Goal: Communication & Community: Answer question/provide support

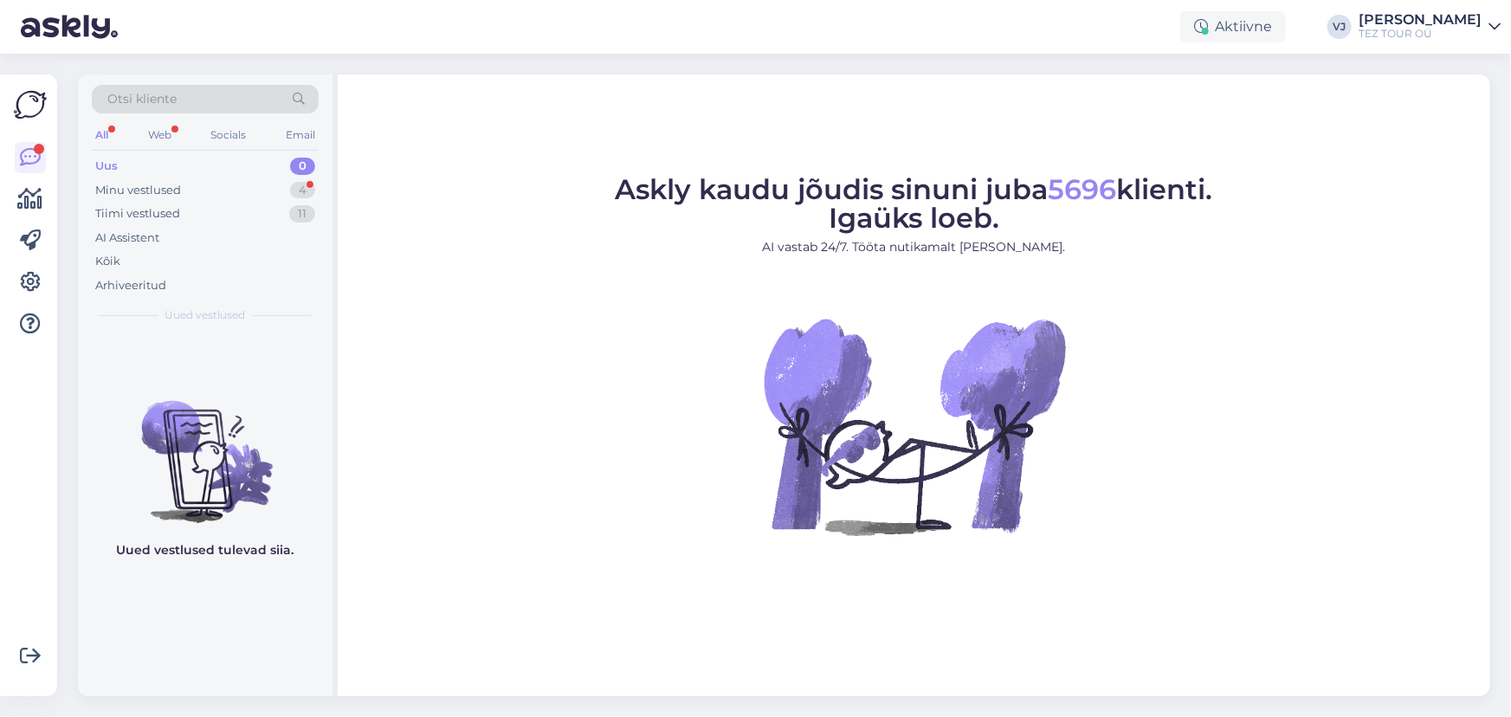
drag, startPoint x: 457, startPoint y: 289, endPoint x: 473, endPoint y: 287, distance: 15.8
click at [461, 288] on figure "Askly kaudu jõudis sinuni juba 5696 klienti. Igaüks loeb. AI vastab 24/7. Tööta…" at bounding box center [913, 379] width 1121 height 406
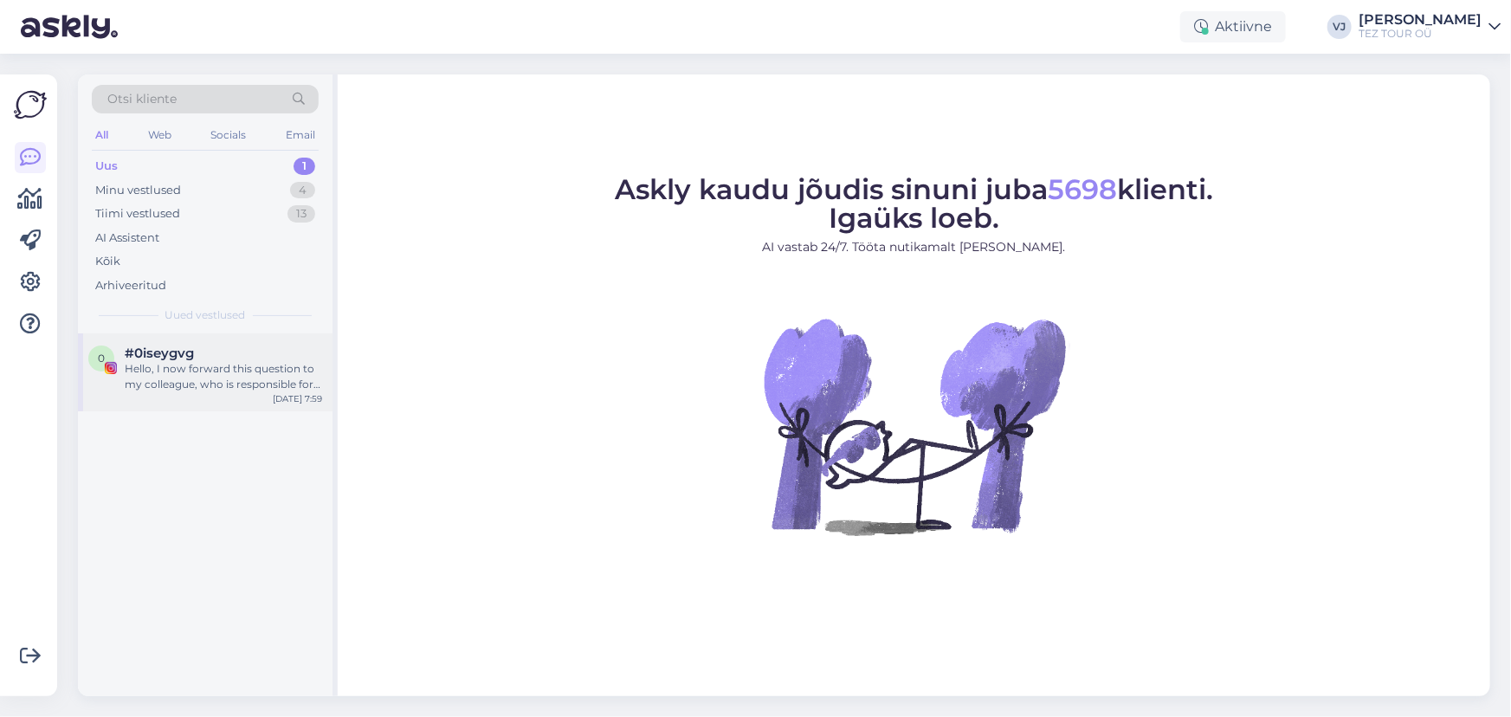
click at [184, 391] on div "0 #0iseygvg Hello, I now forward this question to my colleague, who is responsi…" at bounding box center [205, 372] width 254 height 78
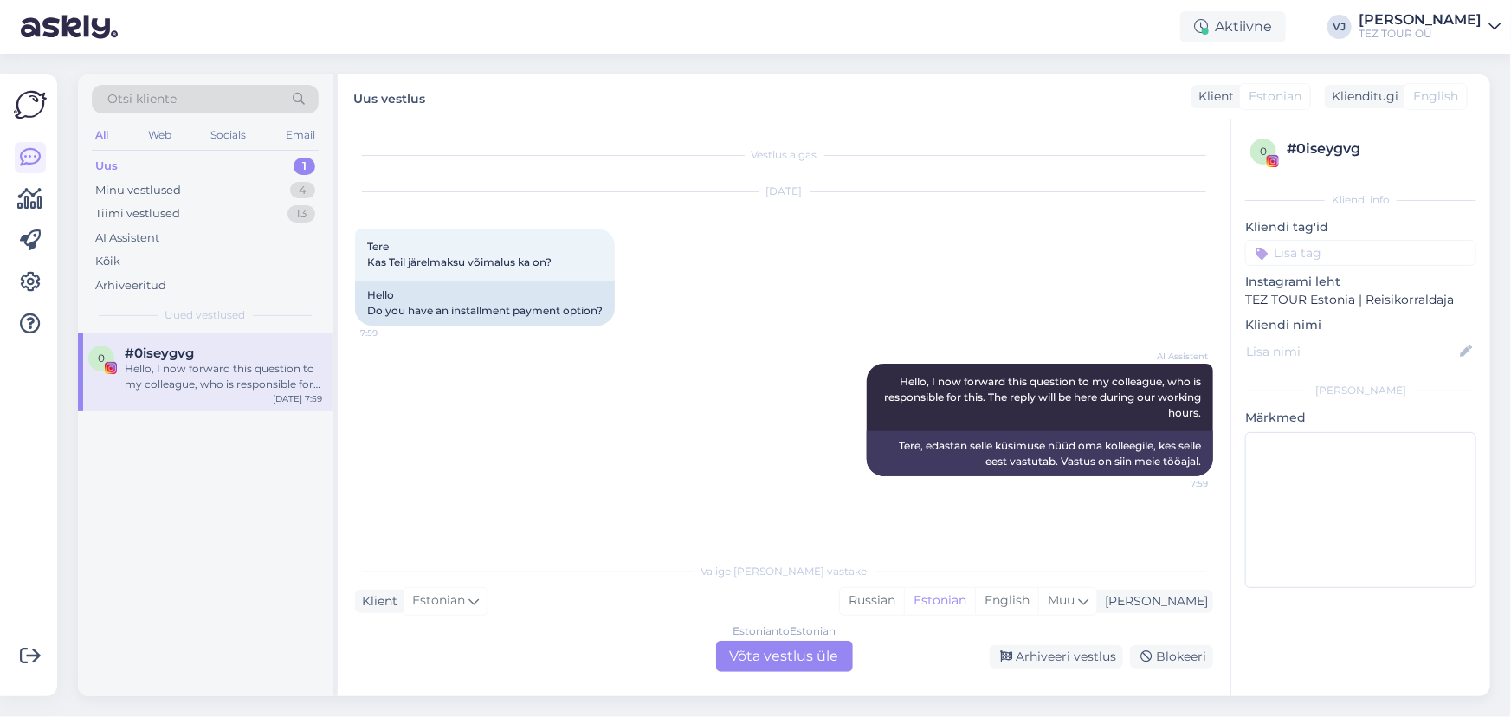
click at [830, 651] on div "Estonian to Estonian Võta vestlus üle" at bounding box center [784, 656] width 137 height 31
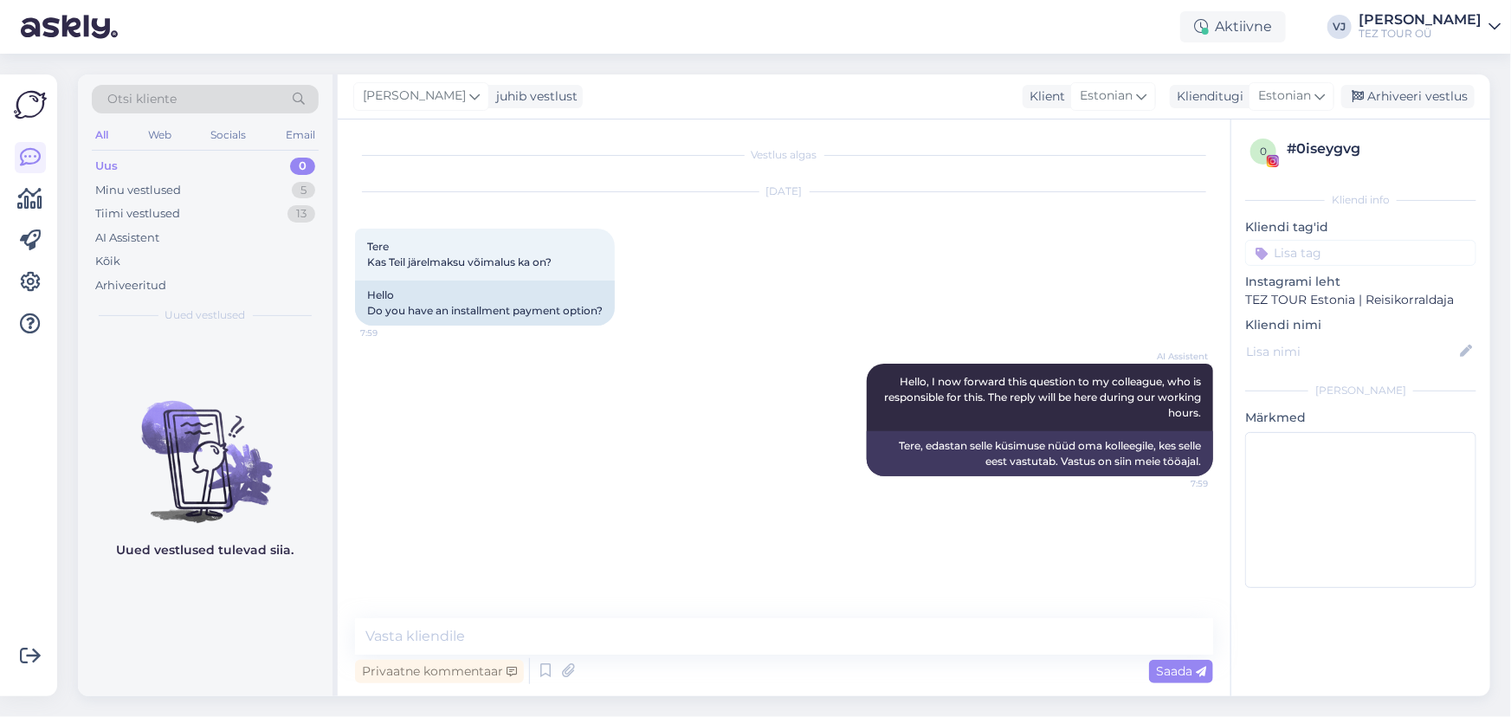
click at [1378, 254] on input at bounding box center [1360, 253] width 231 height 26
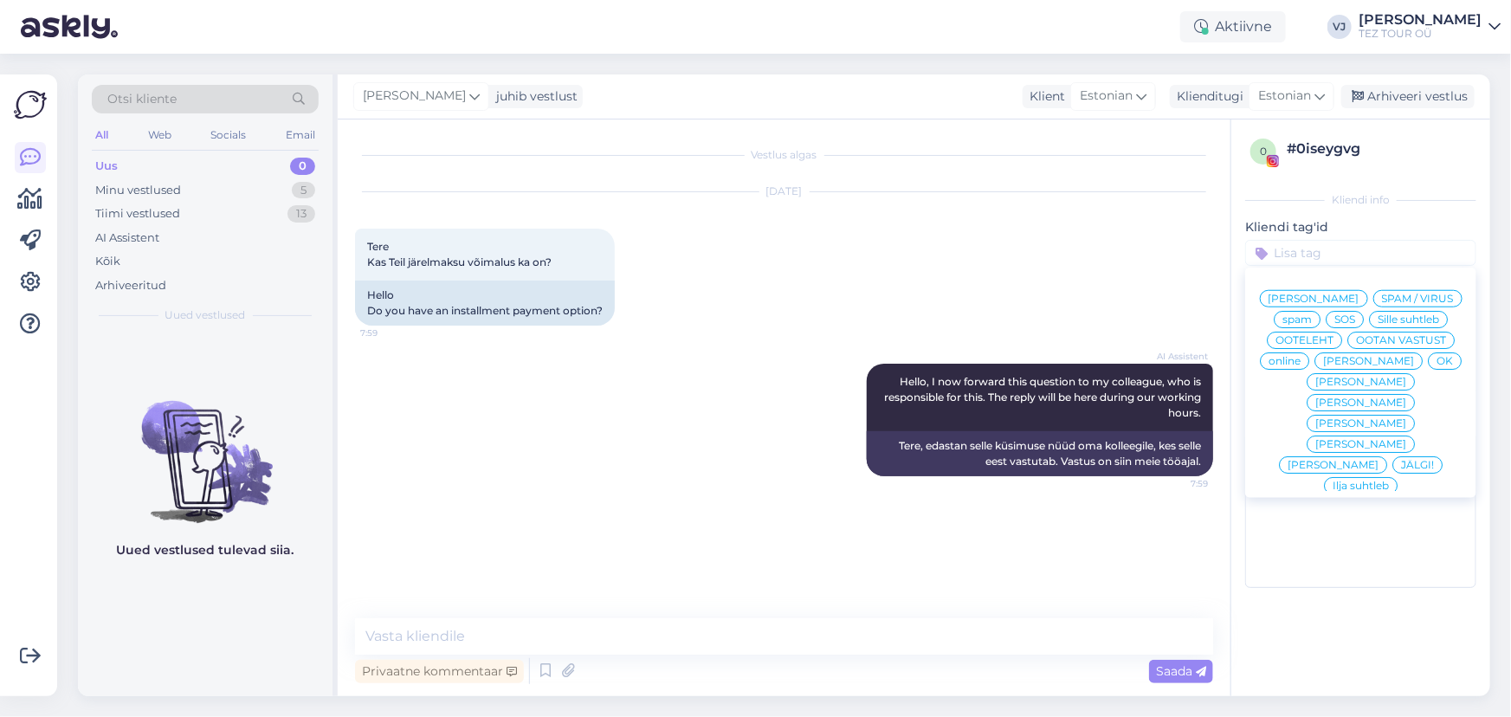
click at [1338, 300] on span "[PERSON_NAME]" at bounding box center [1313, 298] width 91 height 10
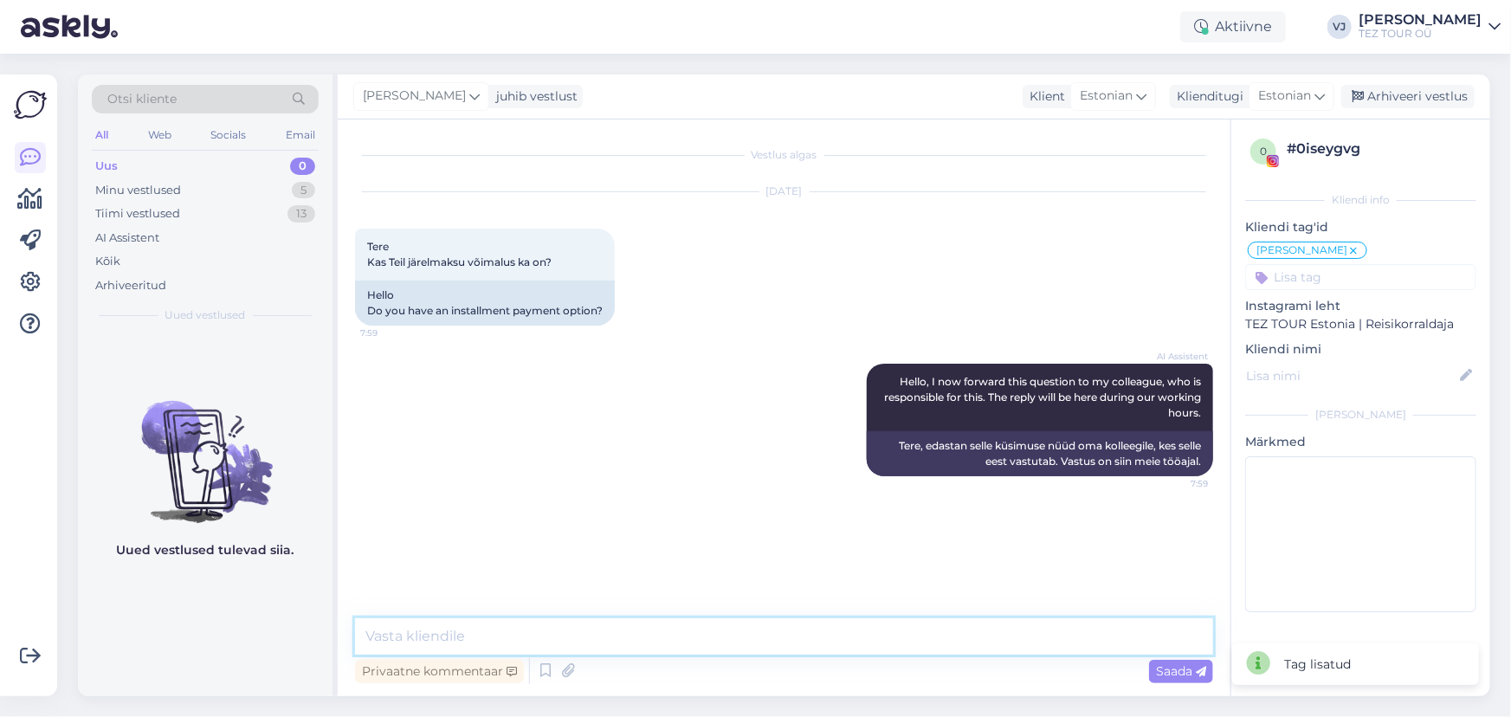
click at [668, 629] on textarea at bounding box center [784, 636] width 858 height 36
type textarea "Е"
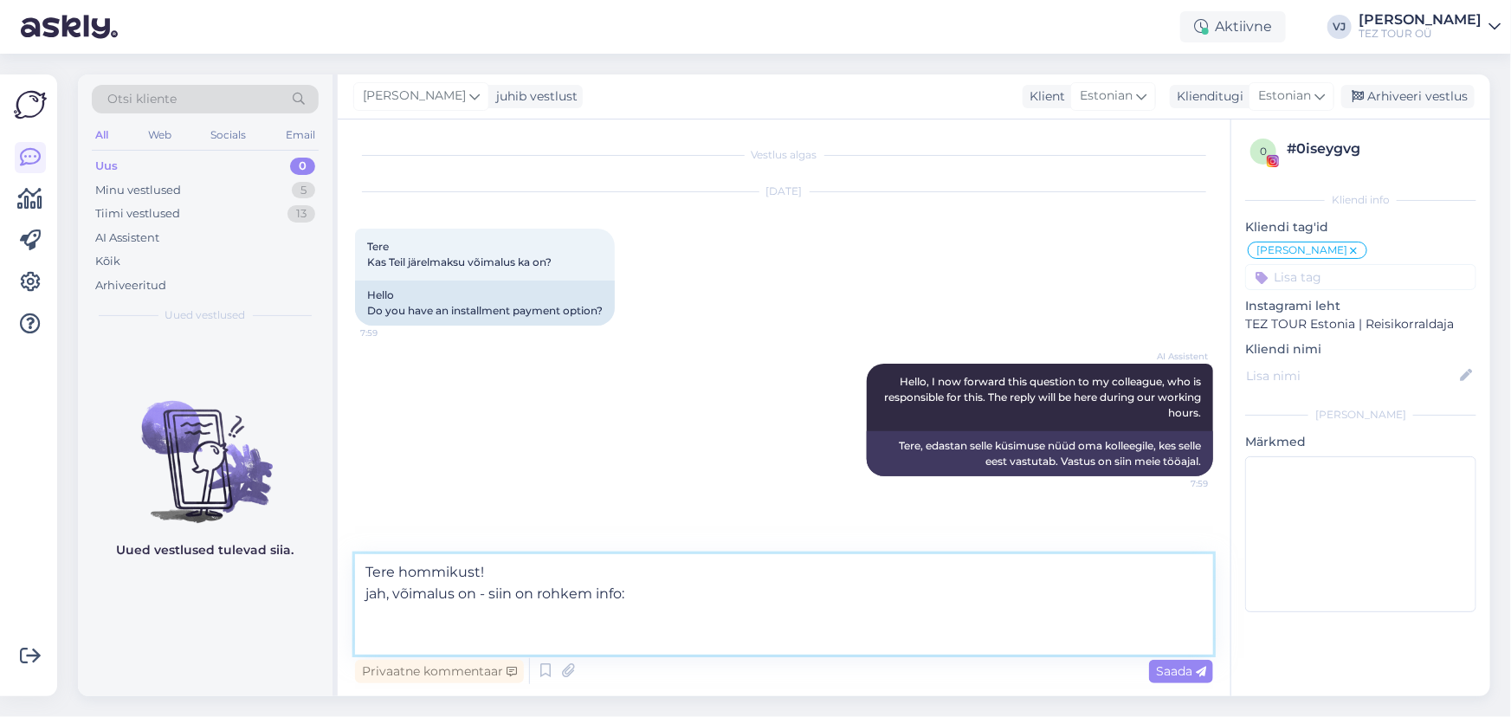
paste textarea "https://www.teztour.ee/page/lhv-jarelmaks.et.html"
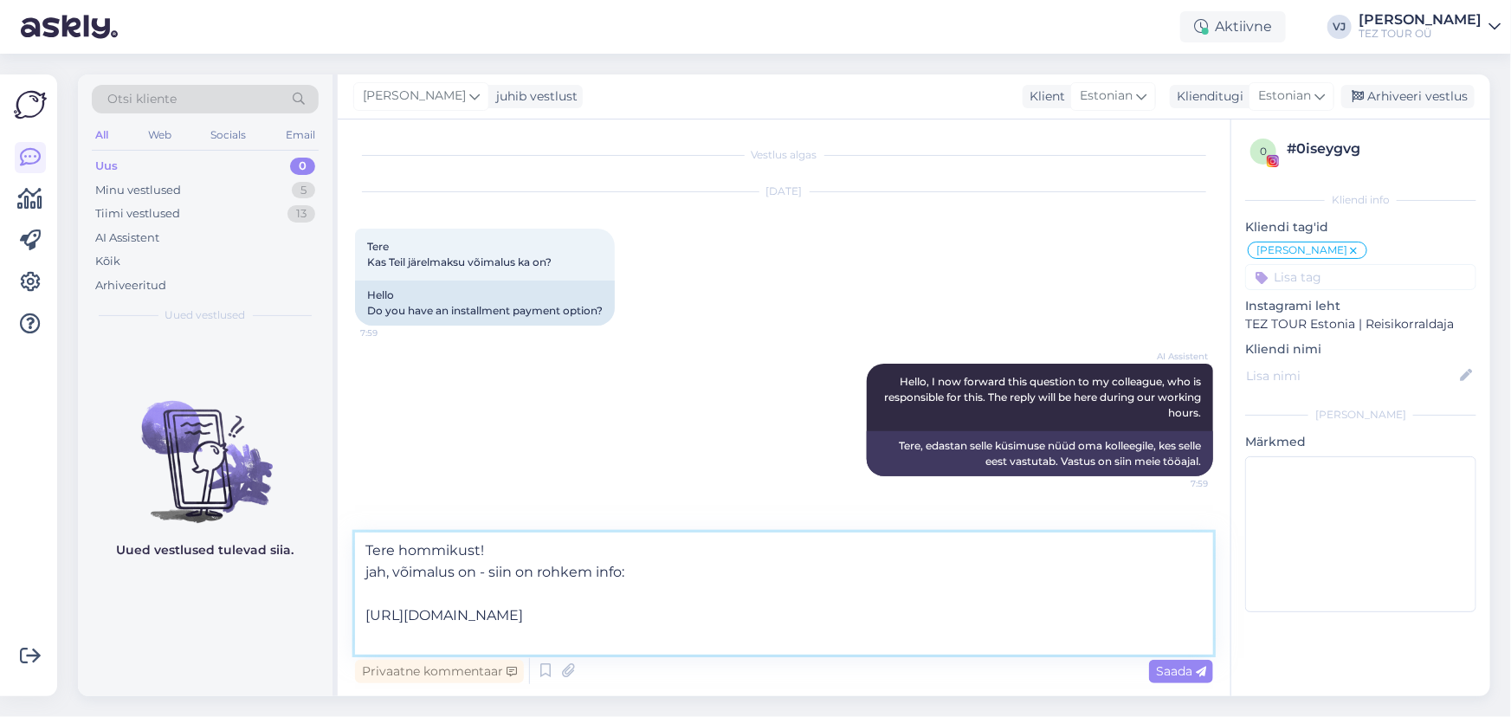
paste textarea "https://www.teztour.ee/page/esto-jarelmaks.et.html"
type textarea "Tere hommikust! jah, võimalus on - siin on rohkem info: https://www.teztour.ee/…"
click at [802, 377] on div "AI Assistent Hello, I now forward this question to my colleague, who is respons…" at bounding box center [784, 420] width 858 height 151
click at [274, 199] on div "Minu vestlused 5" at bounding box center [205, 190] width 227 height 24
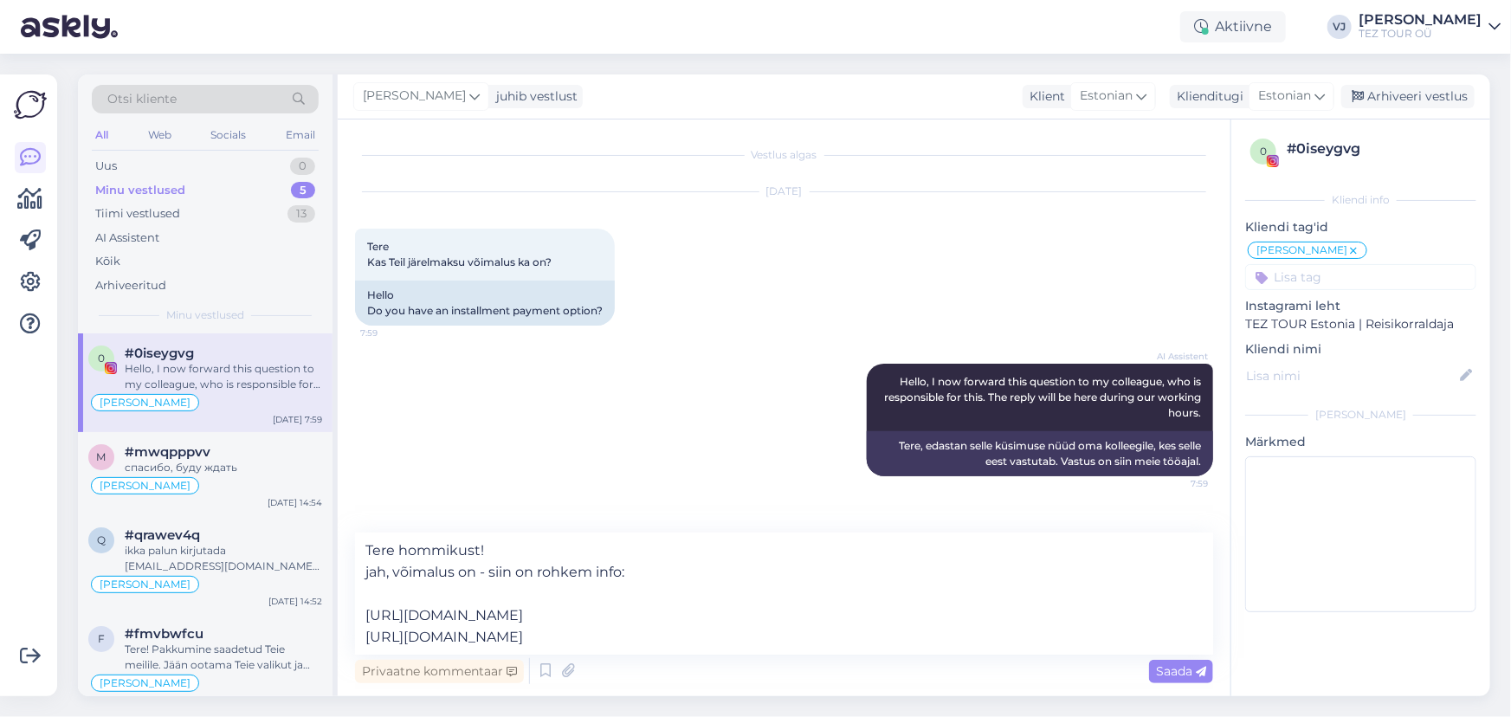
click at [248, 367] on div "Hello, I now forward this question to my colleague, who is responsible for this…" at bounding box center [223, 376] width 197 height 31
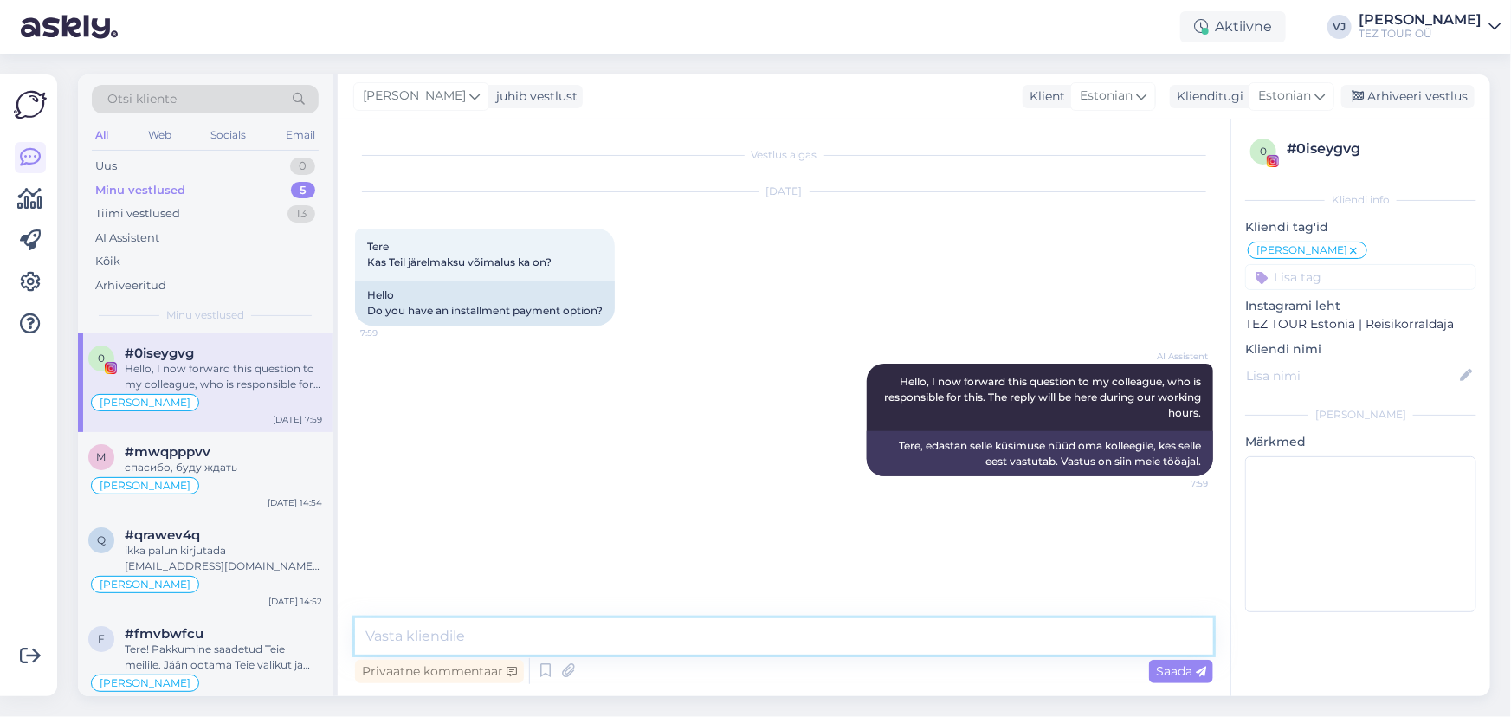
click at [583, 628] on textarea at bounding box center [784, 636] width 858 height 36
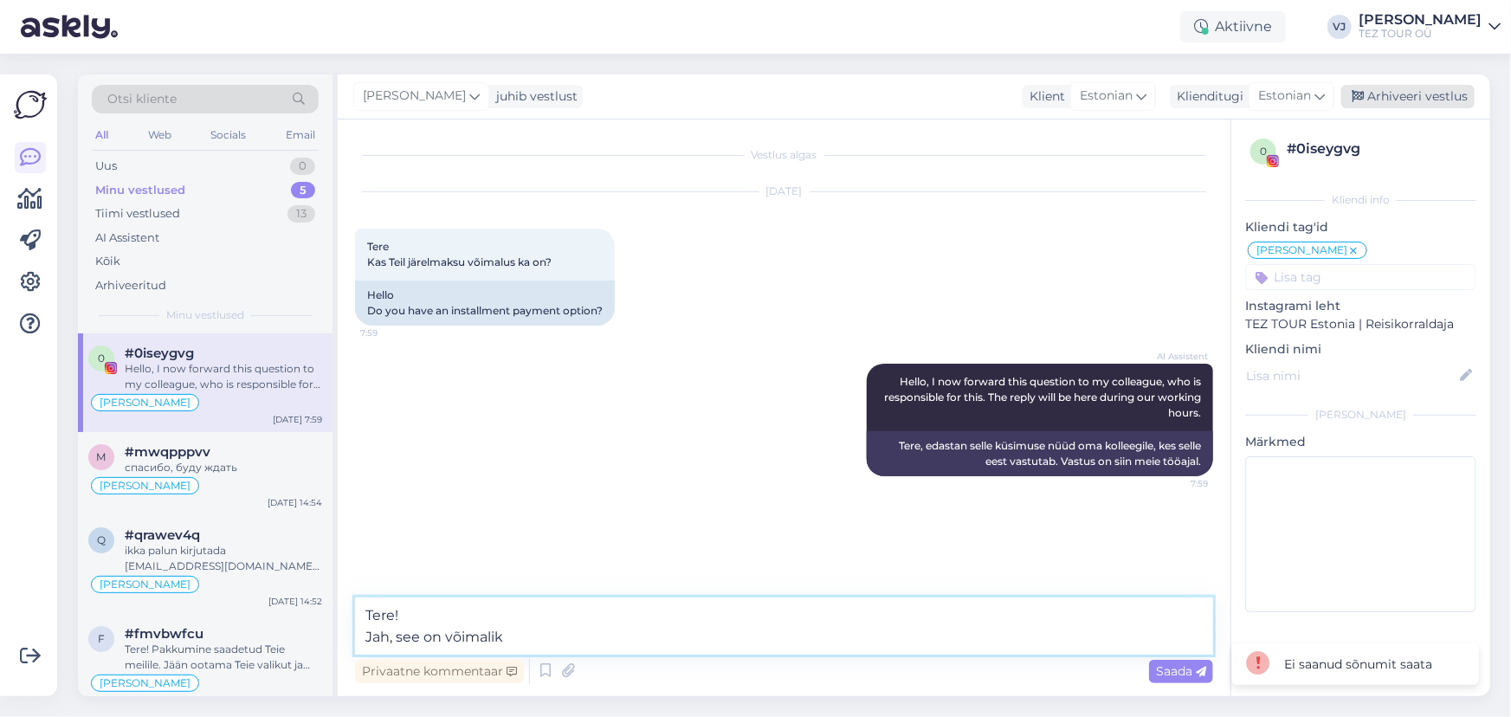
type textarea "Tere! Jah, see on võimalik"
click at [1454, 94] on div "Arhiveeri vestlus" at bounding box center [1407, 96] width 133 height 23
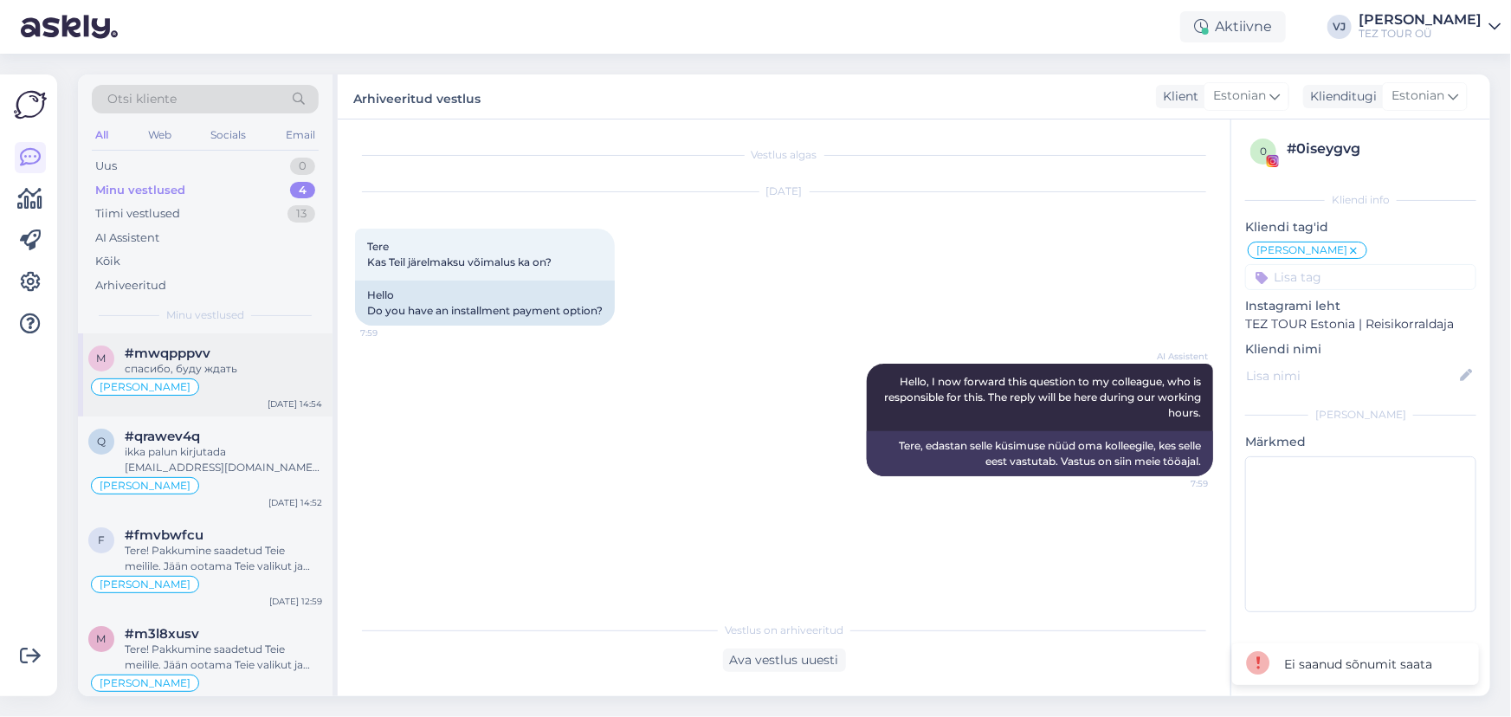
click at [229, 345] on div "#mwqpppvv" at bounding box center [223, 353] width 197 height 16
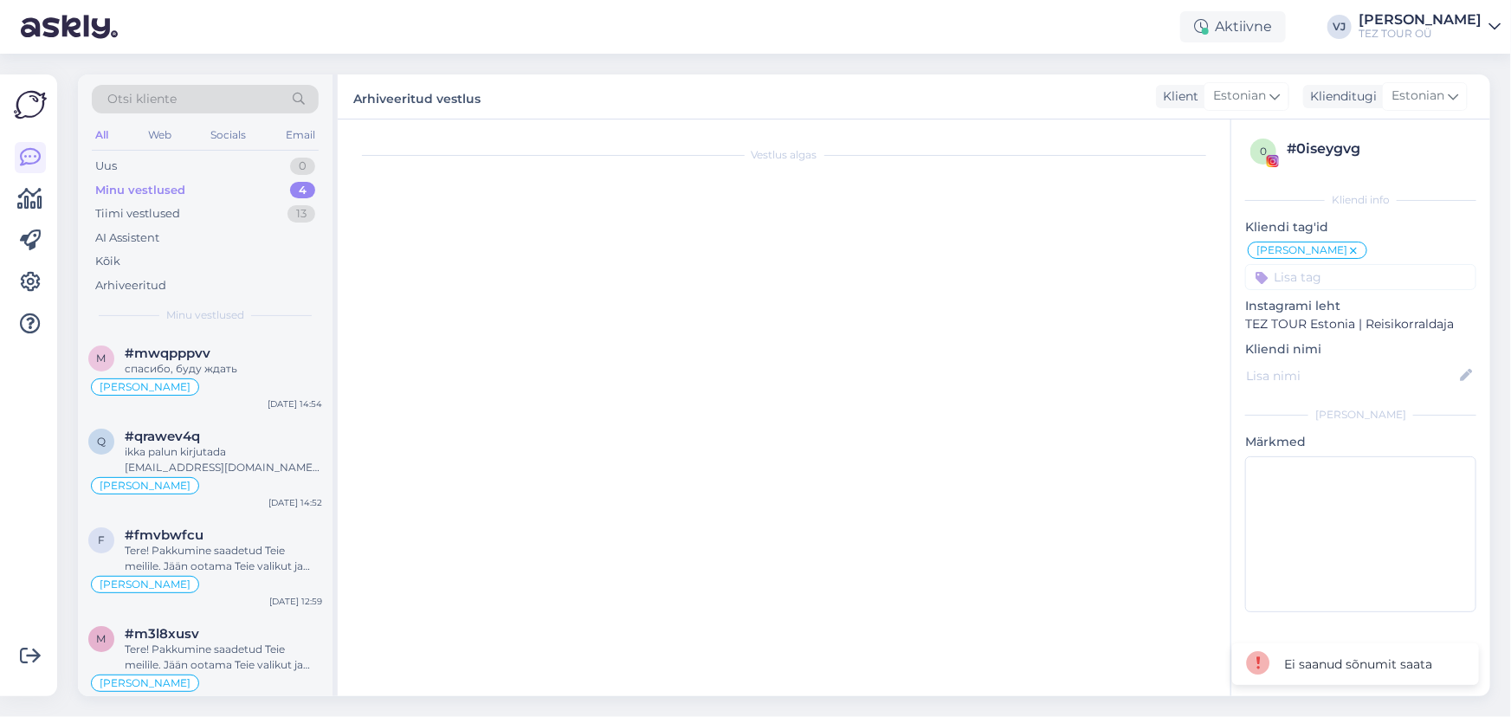
scroll to position [560, 0]
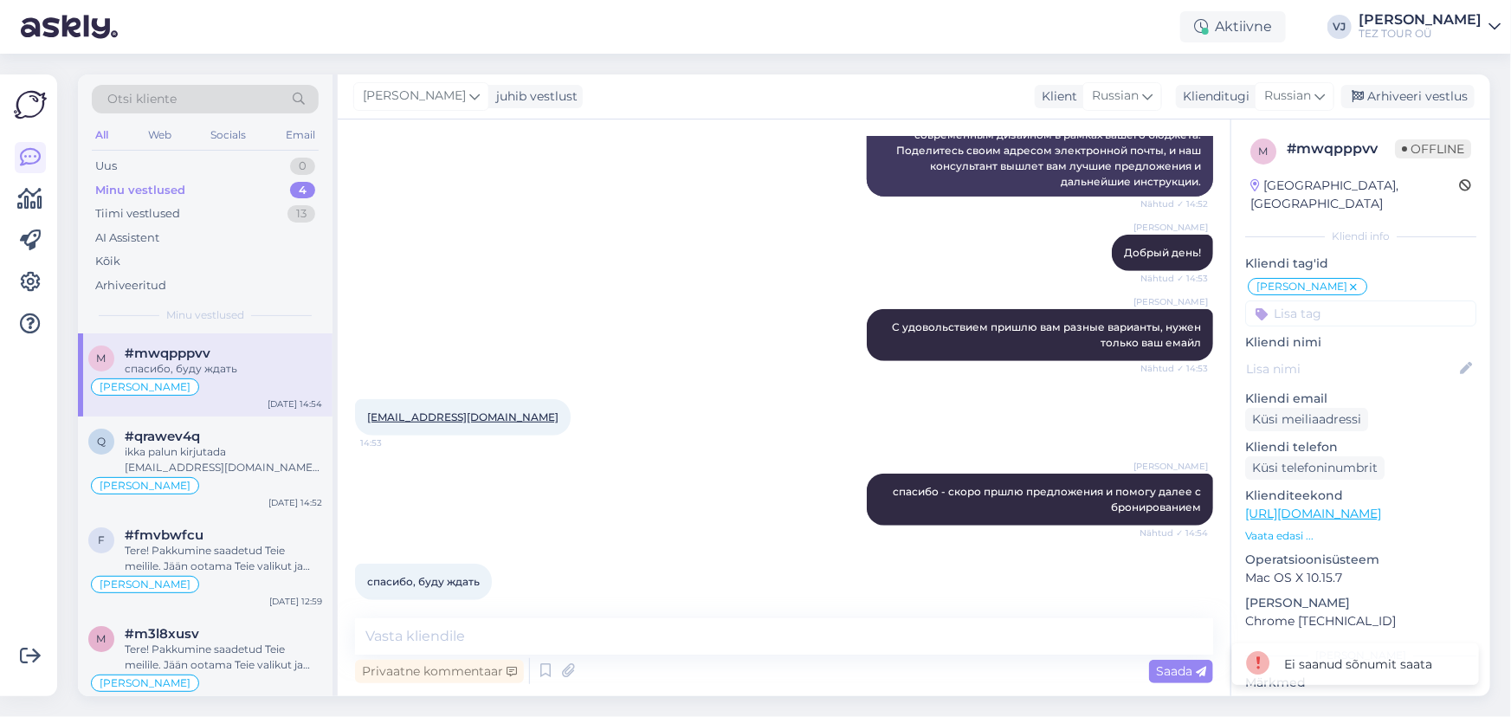
click at [229, 178] on div "Minu vestlused 4" at bounding box center [205, 190] width 227 height 24
click at [228, 397] on div "m #mwqpppvv спасибо, буду ждать Vladimir Suhtleb Sep 15 14:54" at bounding box center [205, 374] width 254 height 83
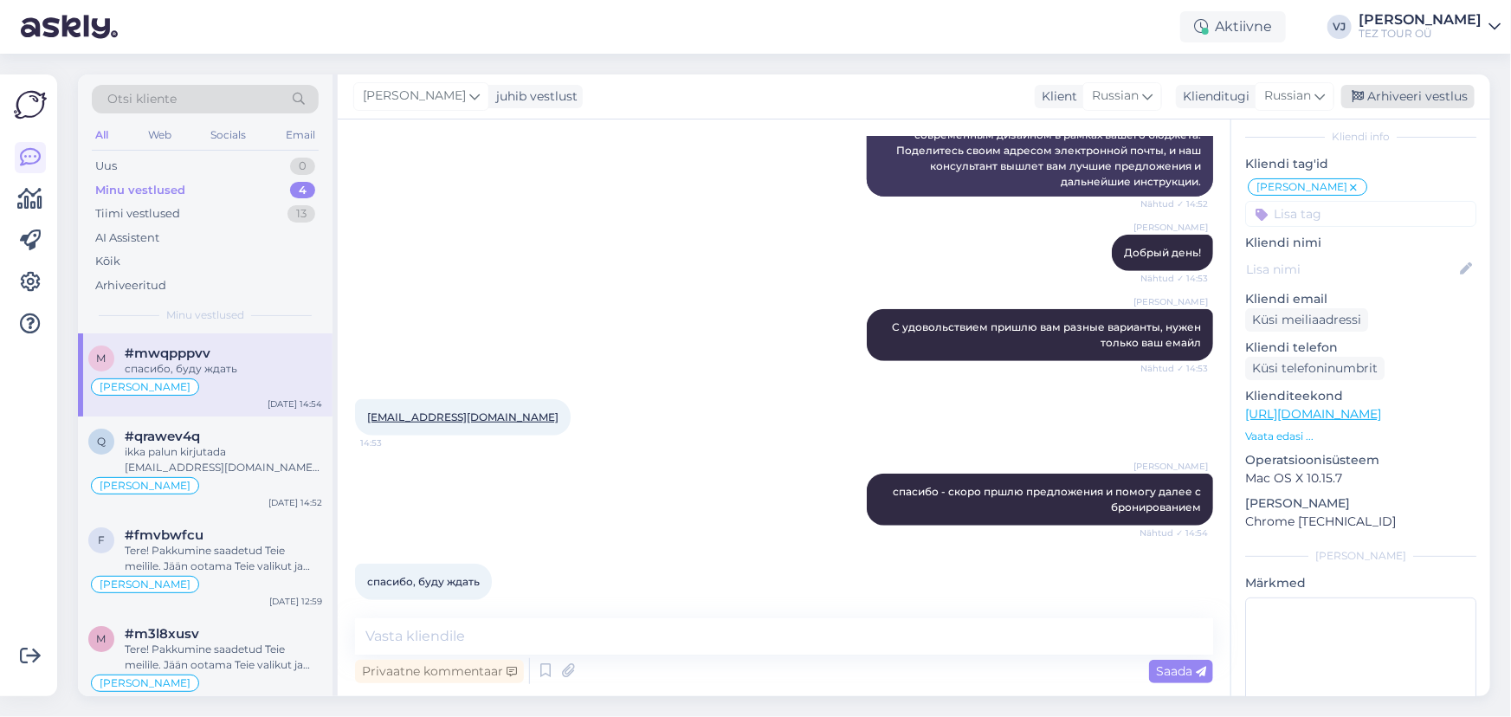
scroll to position [101, 0]
click at [1391, 93] on div "Arhiveeri vestlus" at bounding box center [1407, 96] width 133 height 23
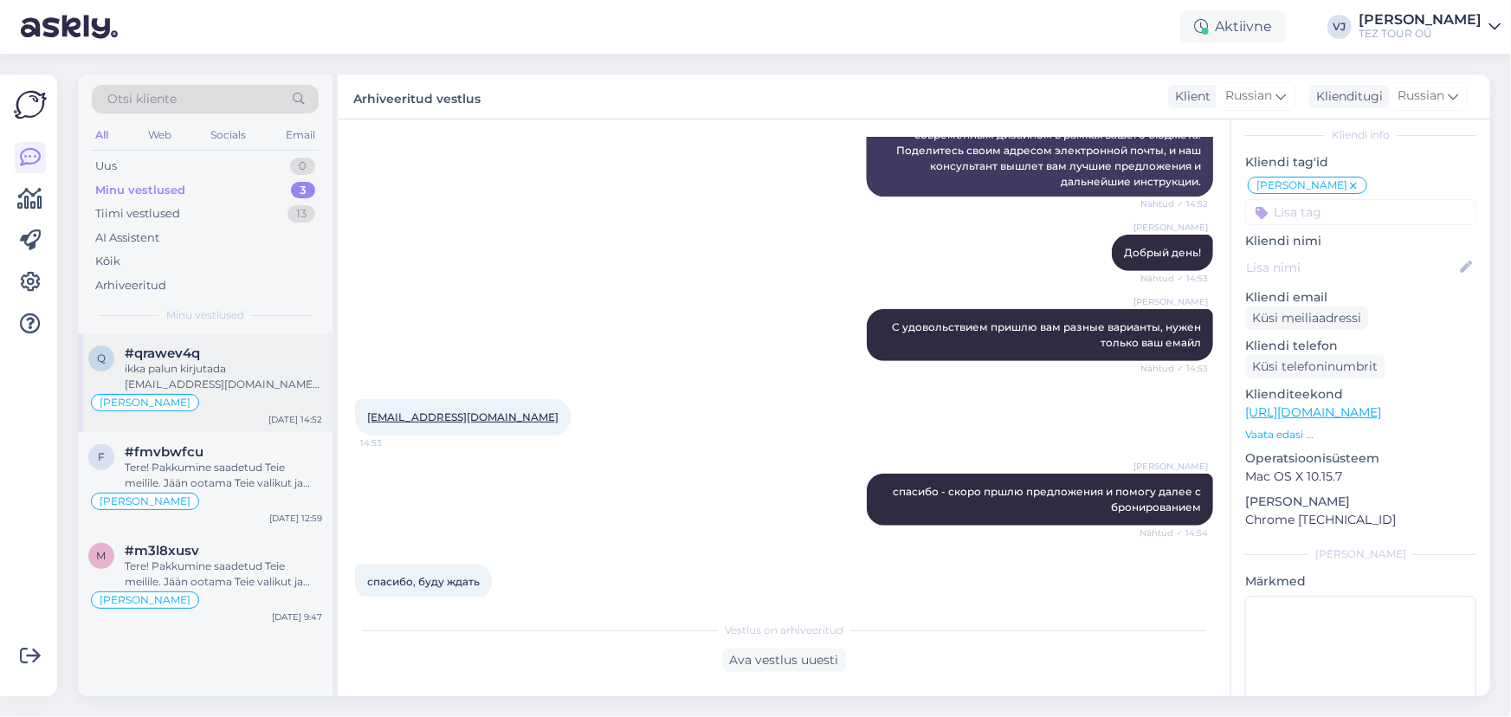
click at [216, 346] on div "#qrawev4q" at bounding box center [223, 353] width 197 height 16
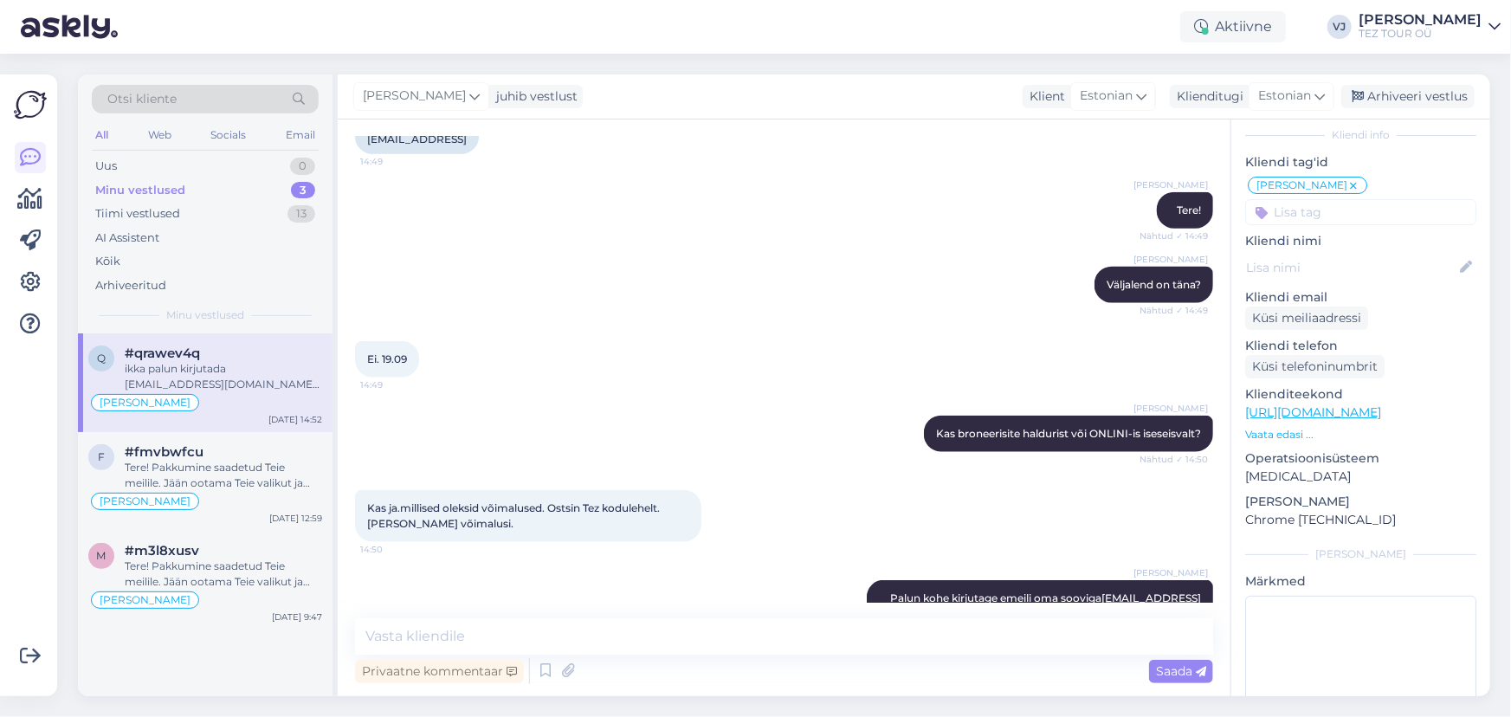
scroll to position [1094, 0]
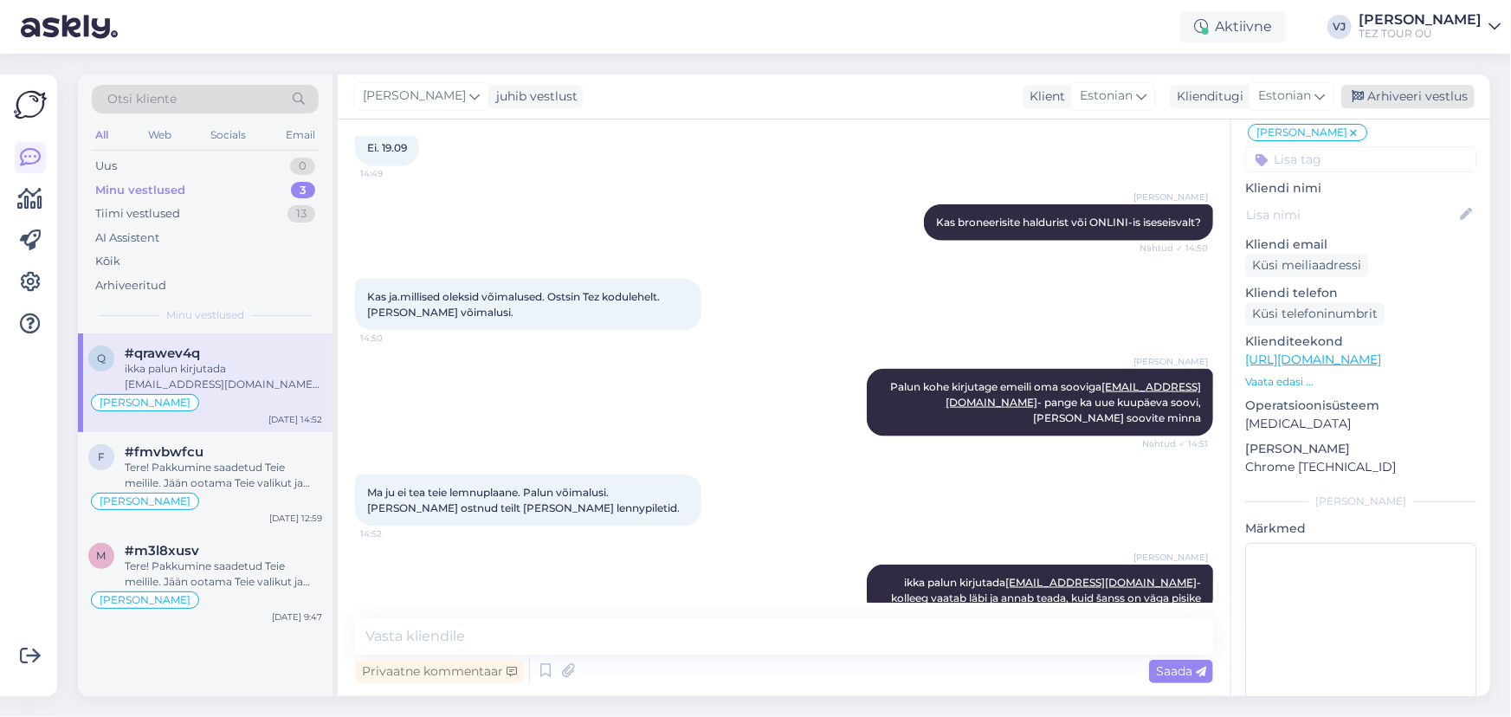
click at [1368, 103] on div "Arhiveeri vestlus" at bounding box center [1407, 96] width 133 height 23
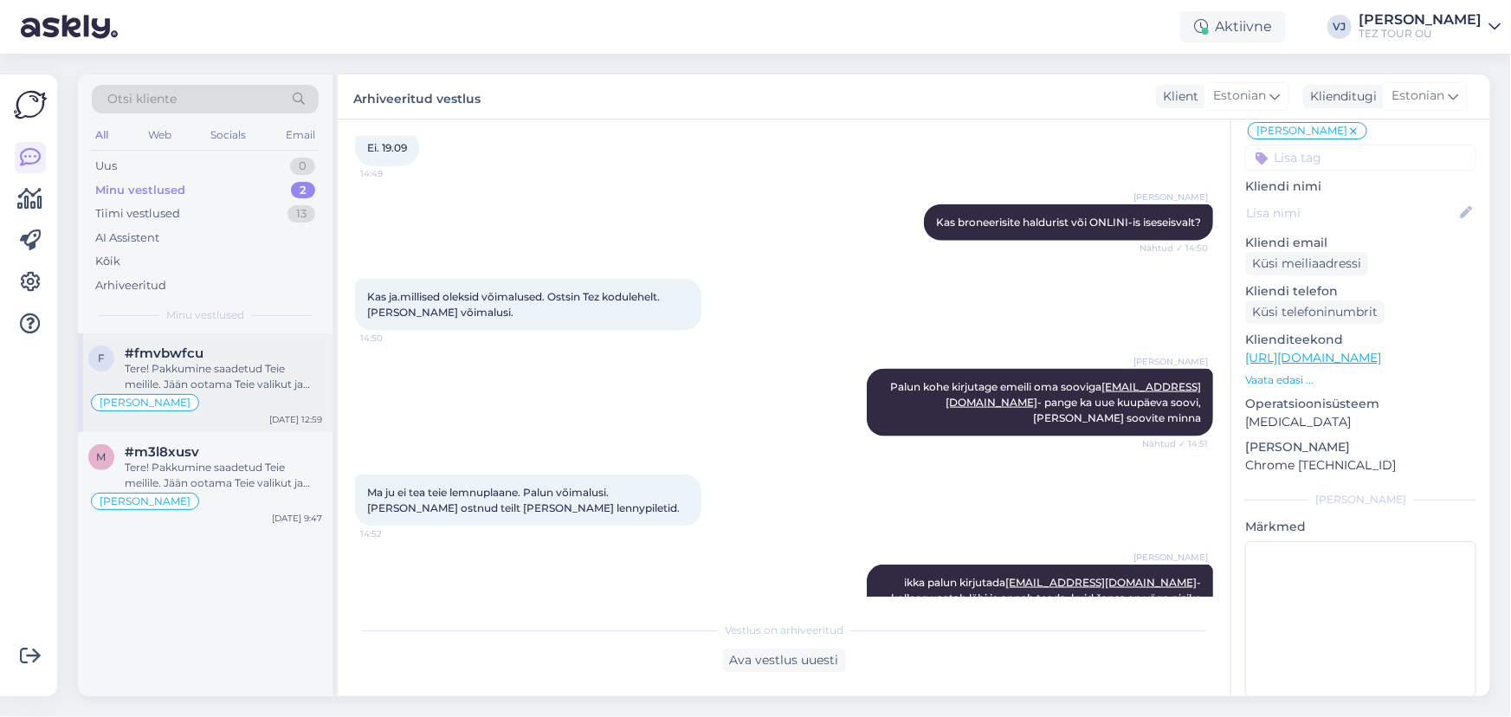
drag, startPoint x: 209, startPoint y: 363, endPoint x: 332, endPoint y: 383, distance: 124.5
click at [209, 363] on div "Tere! Pakkumine saadetud Teie meilile. Jään ootama Teie valikut ja broneerimiss…" at bounding box center [223, 376] width 197 height 31
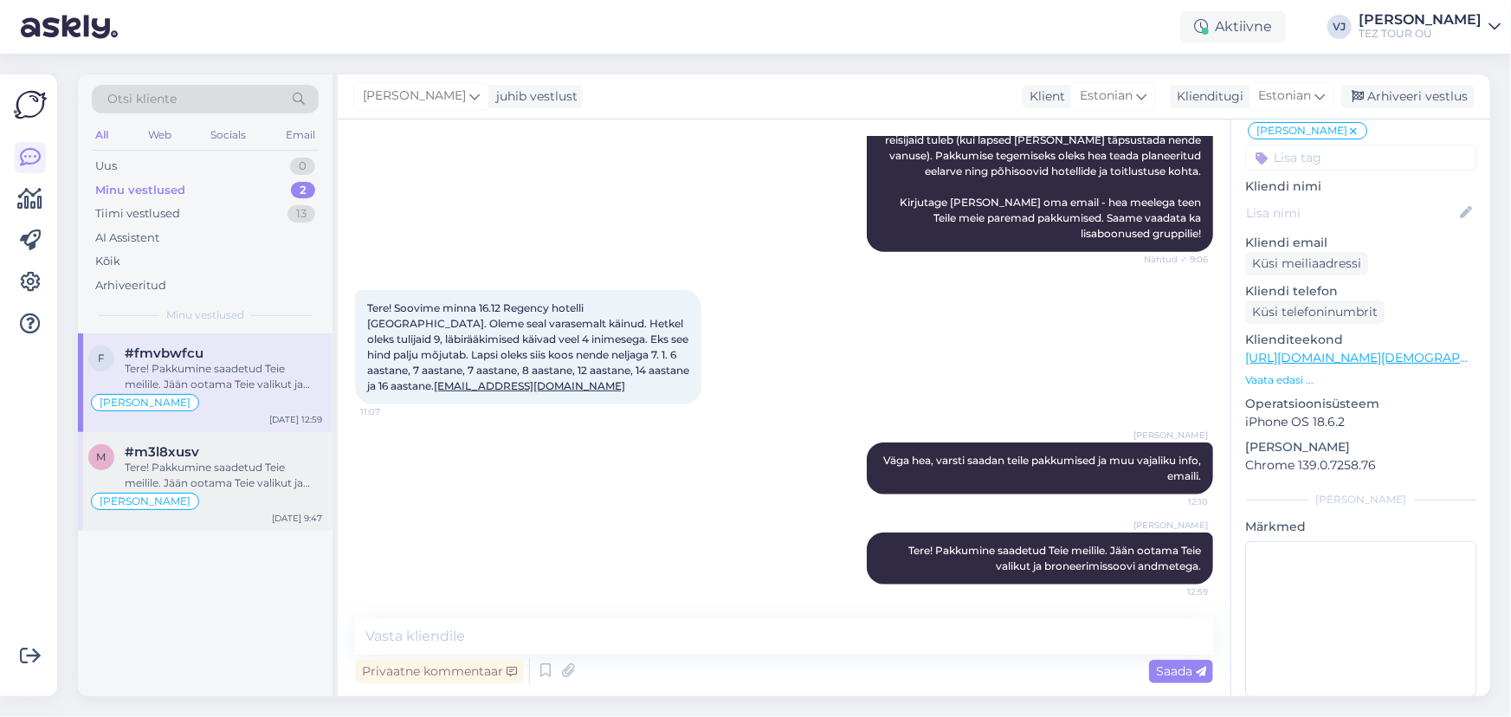
click at [222, 519] on div "m #m3l8xusv Tere! Pakkumine saadetud Teie meilile. Jään ootama Teie valikut ja …" at bounding box center [205, 481] width 254 height 99
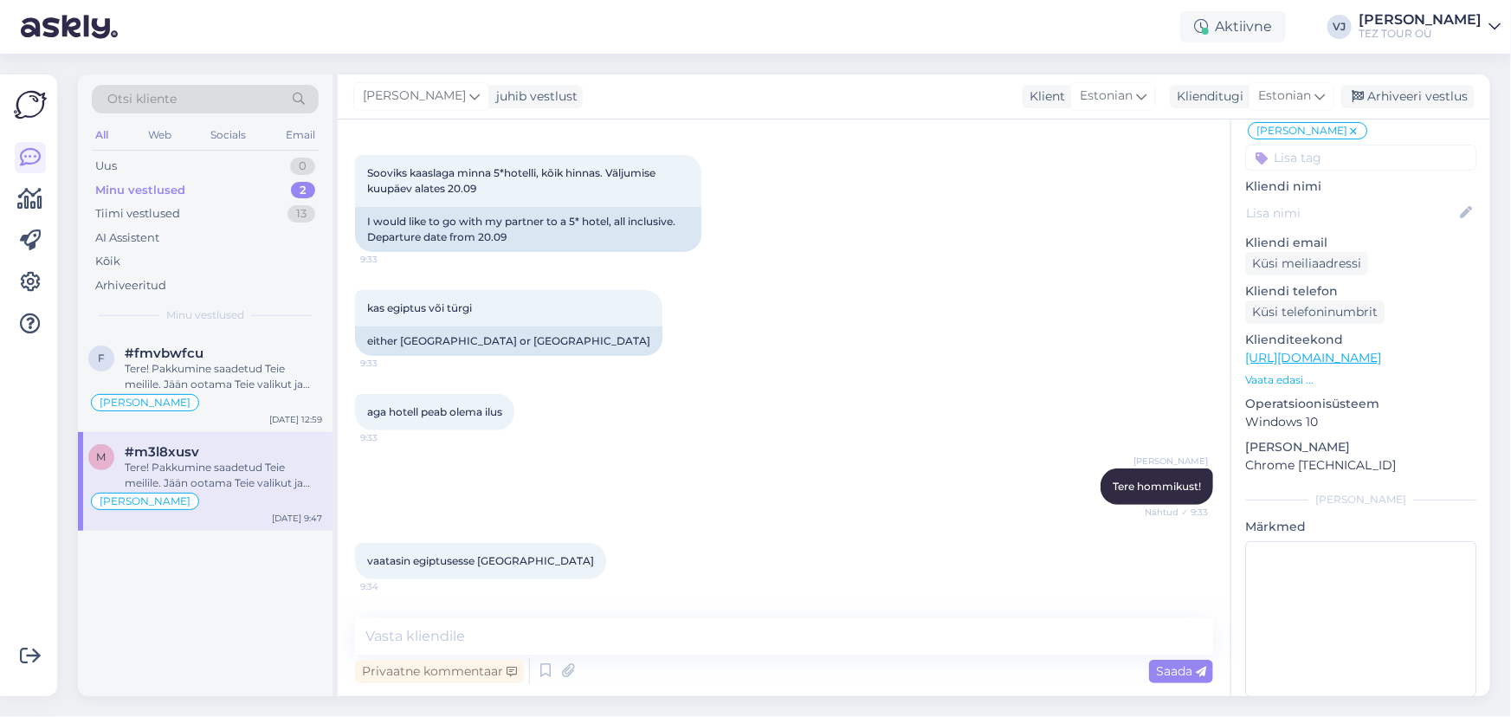
scroll to position [280, 0]
click at [1398, 100] on div "Arhiveeri vestlus" at bounding box center [1407, 96] width 133 height 23
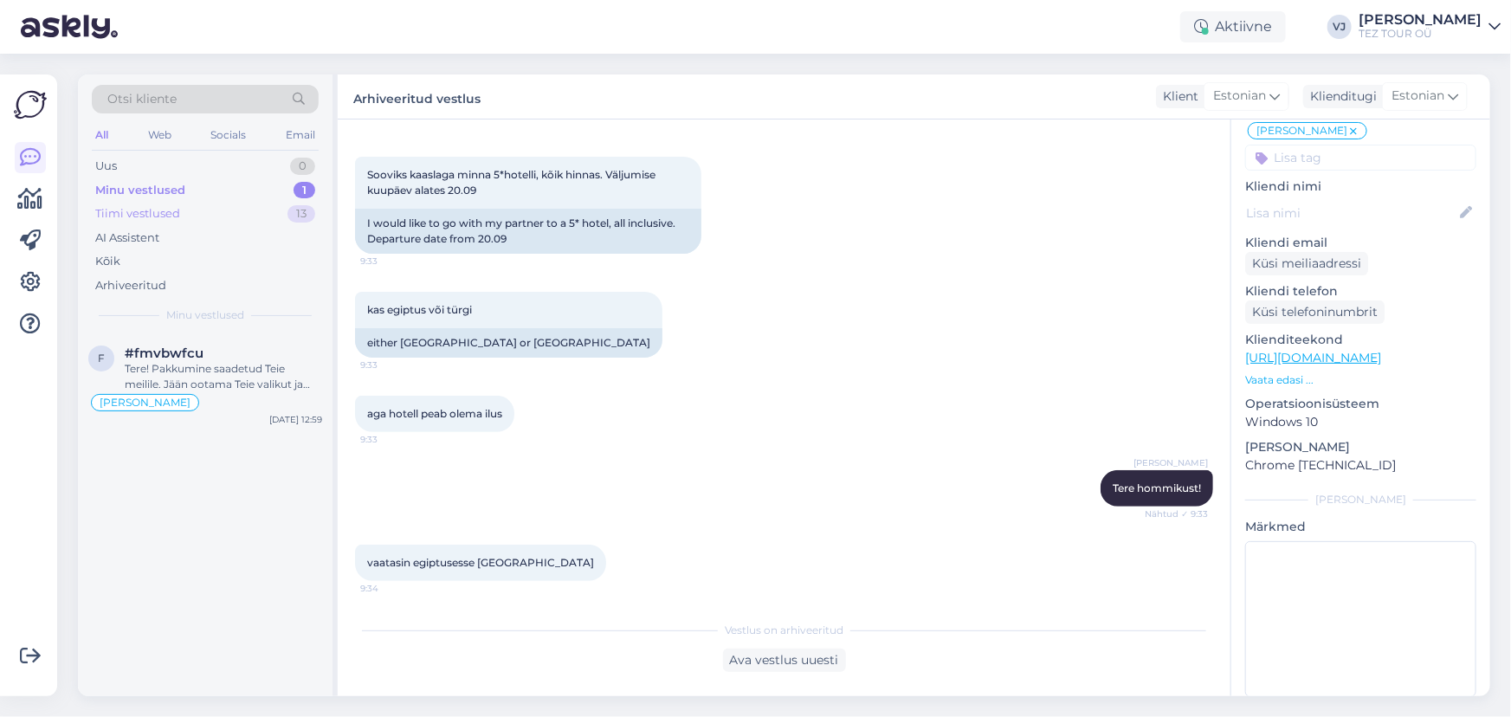
click at [215, 215] on div "Tiimi vestlused 13" at bounding box center [205, 214] width 227 height 24
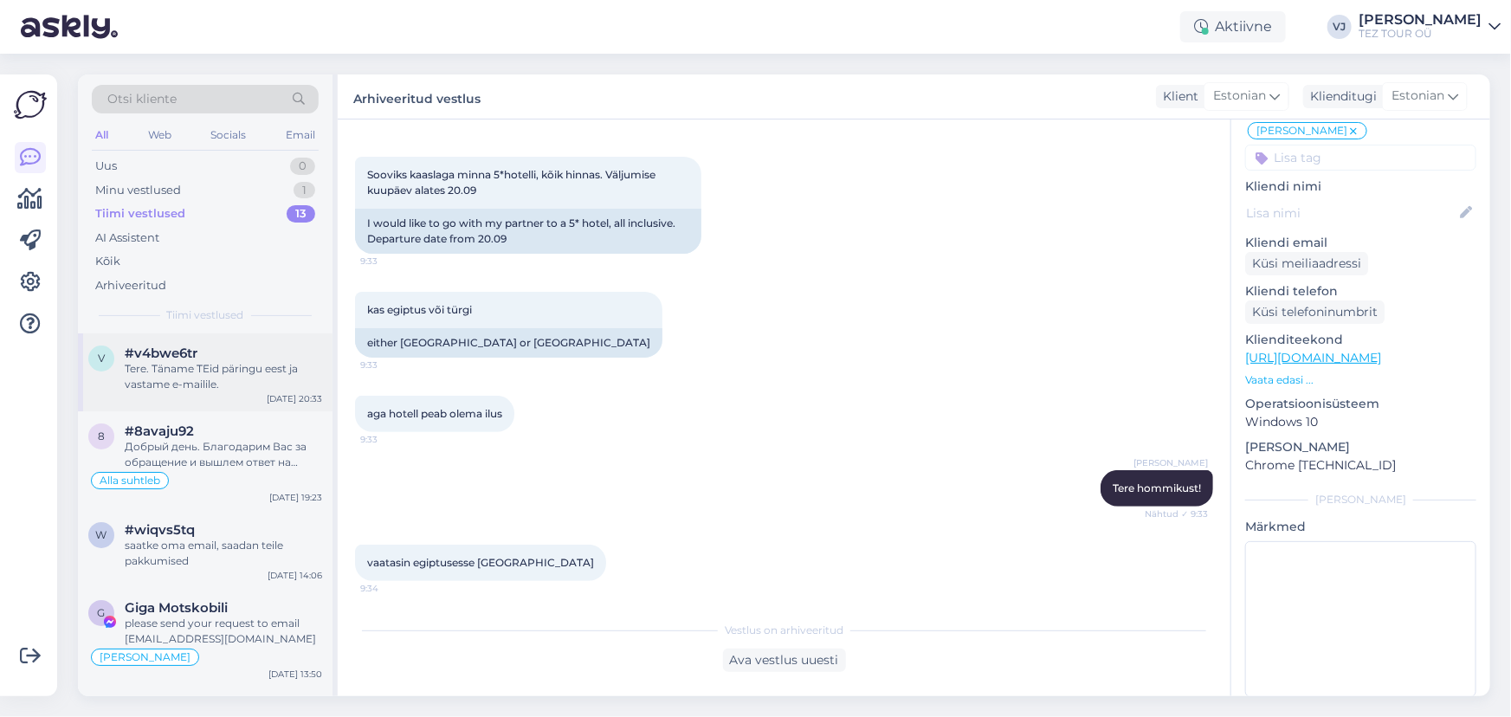
click at [196, 379] on div "Tere. Täname TEid päringu eest ja vastame e-mailile." at bounding box center [223, 376] width 197 height 31
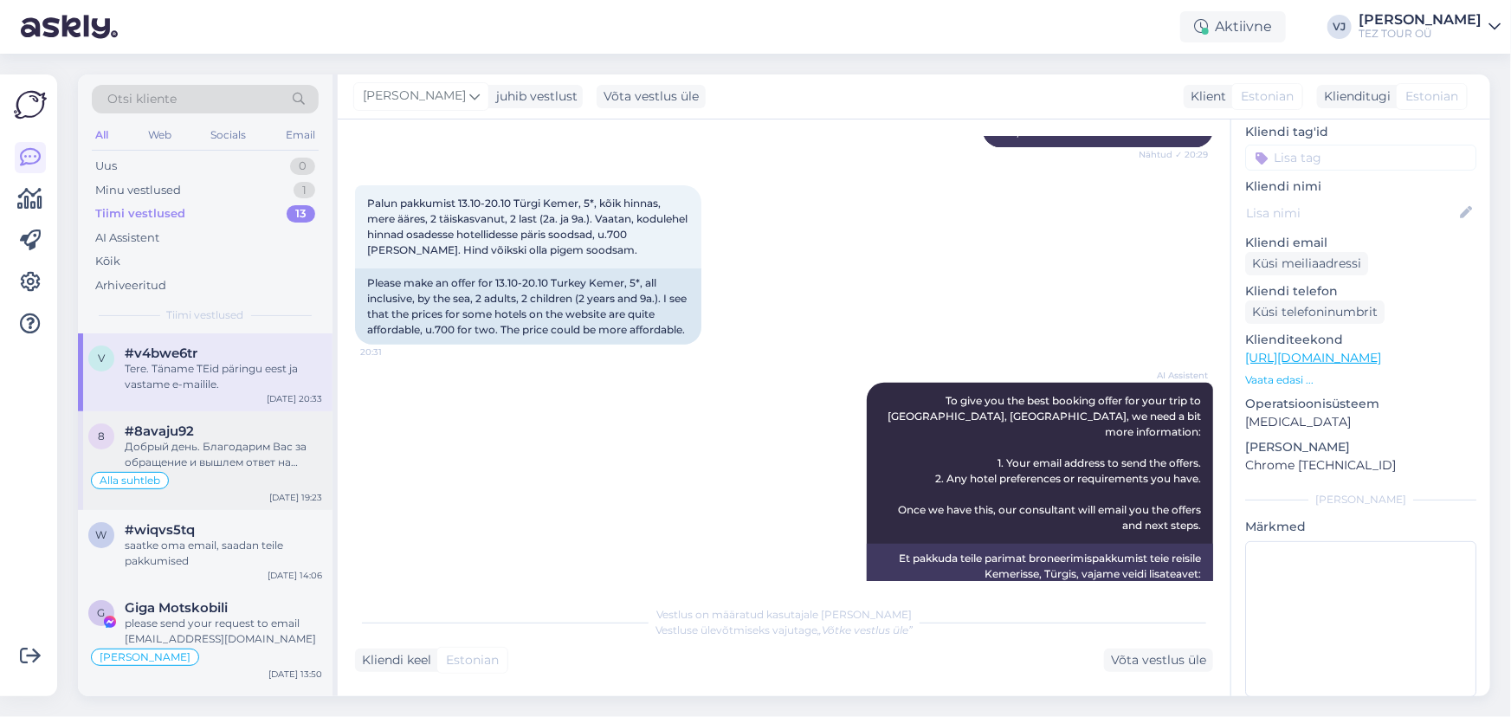
scroll to position [256, 0]
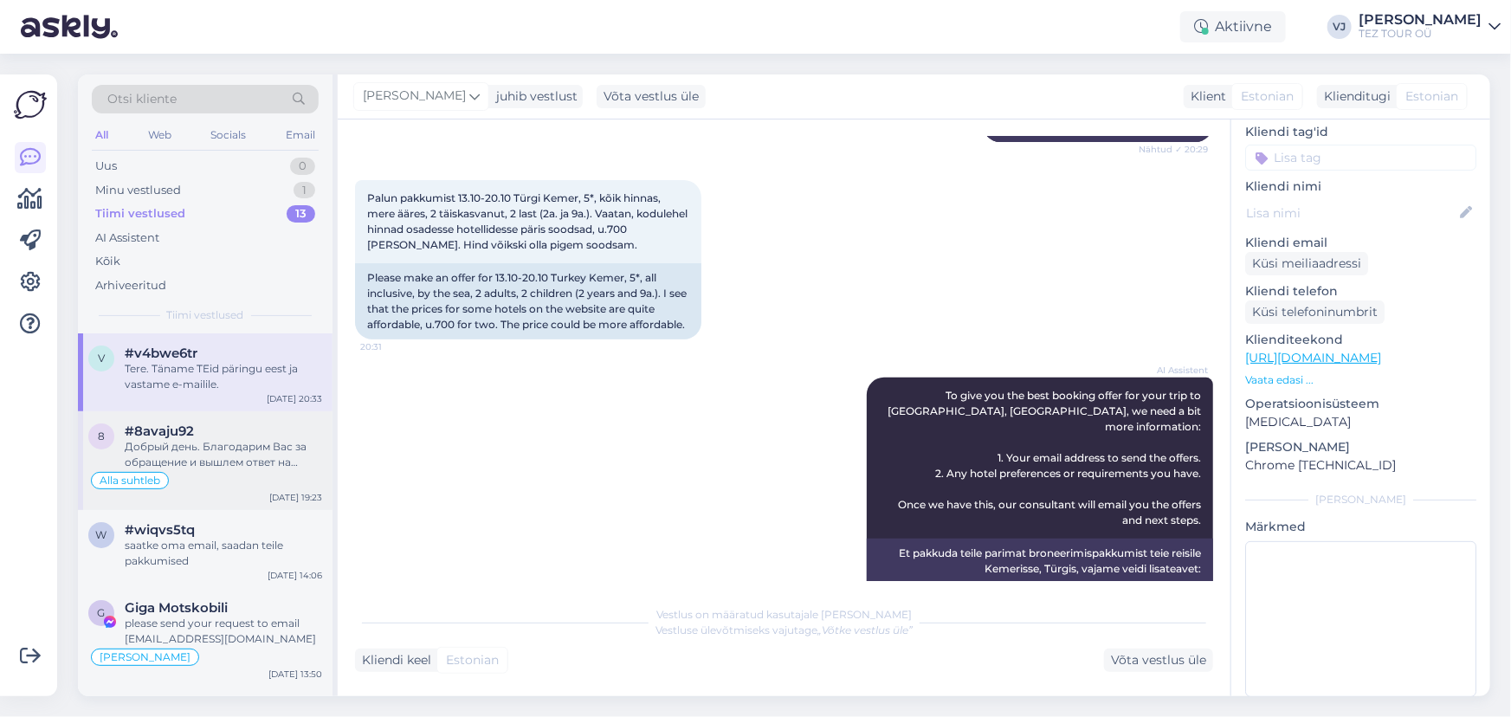
click at [238, 466] on div "Добрый день. Благодарим Вас за обращение и вышлем ответ на указанный адрес элек…" at bounding box center [223, 454] width 197 height 31
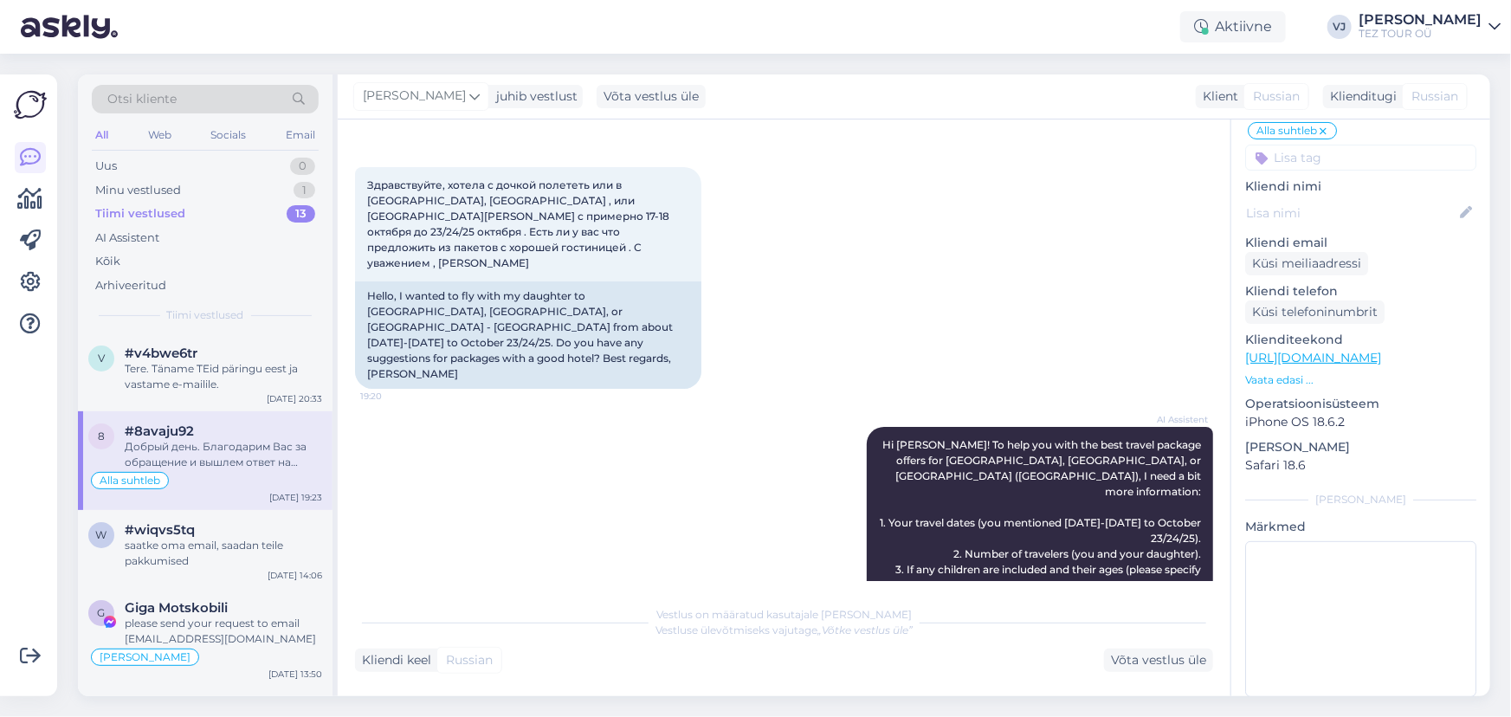
scroll to position [0, 0]
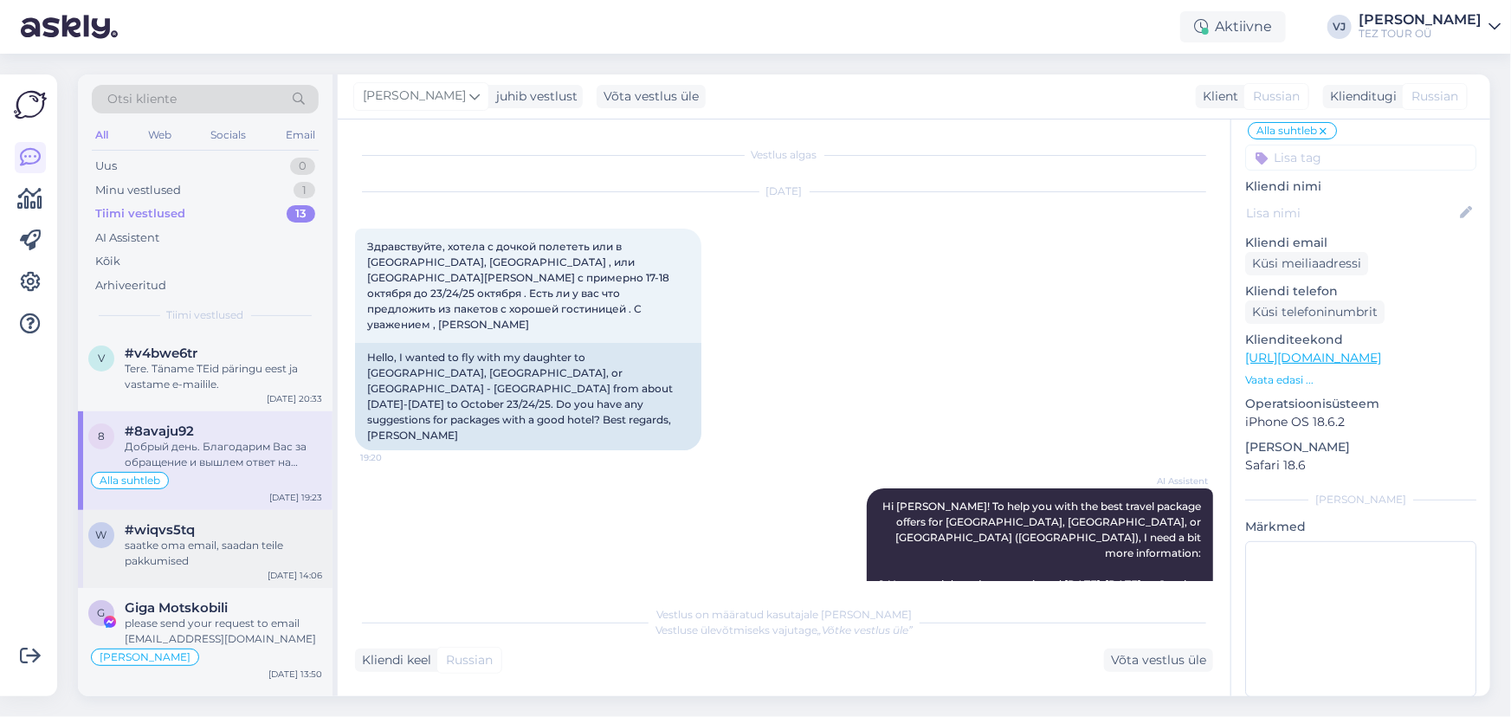
click at [227, 579] on div "w #wiqvs5tq saatke oma email, saadan teile pakkumised Sep 15 14:06" at bounding box center [205, 549] width 254 height 78
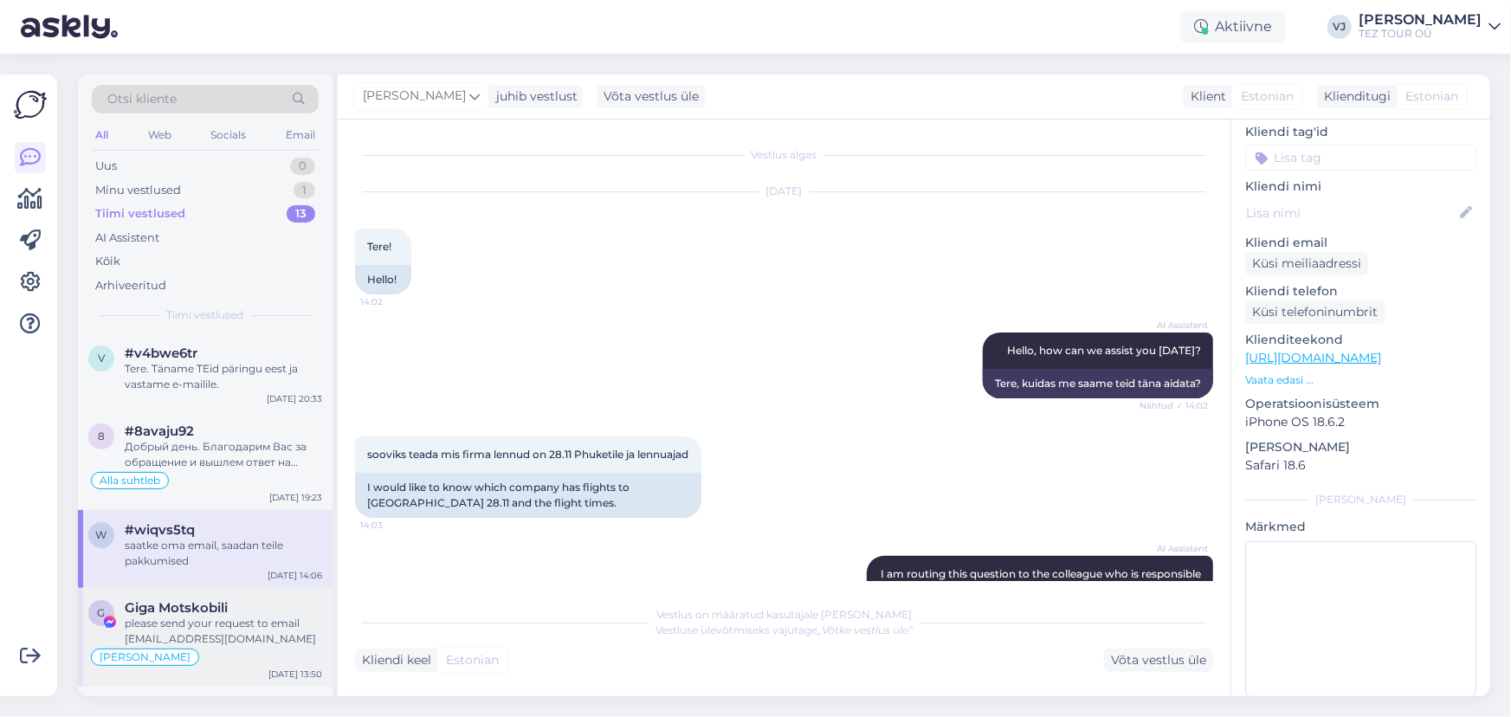
click at [191, 615] on div "please send your request to email info@teztour.ee" at bounding box center [223, 630] width 197 height 31
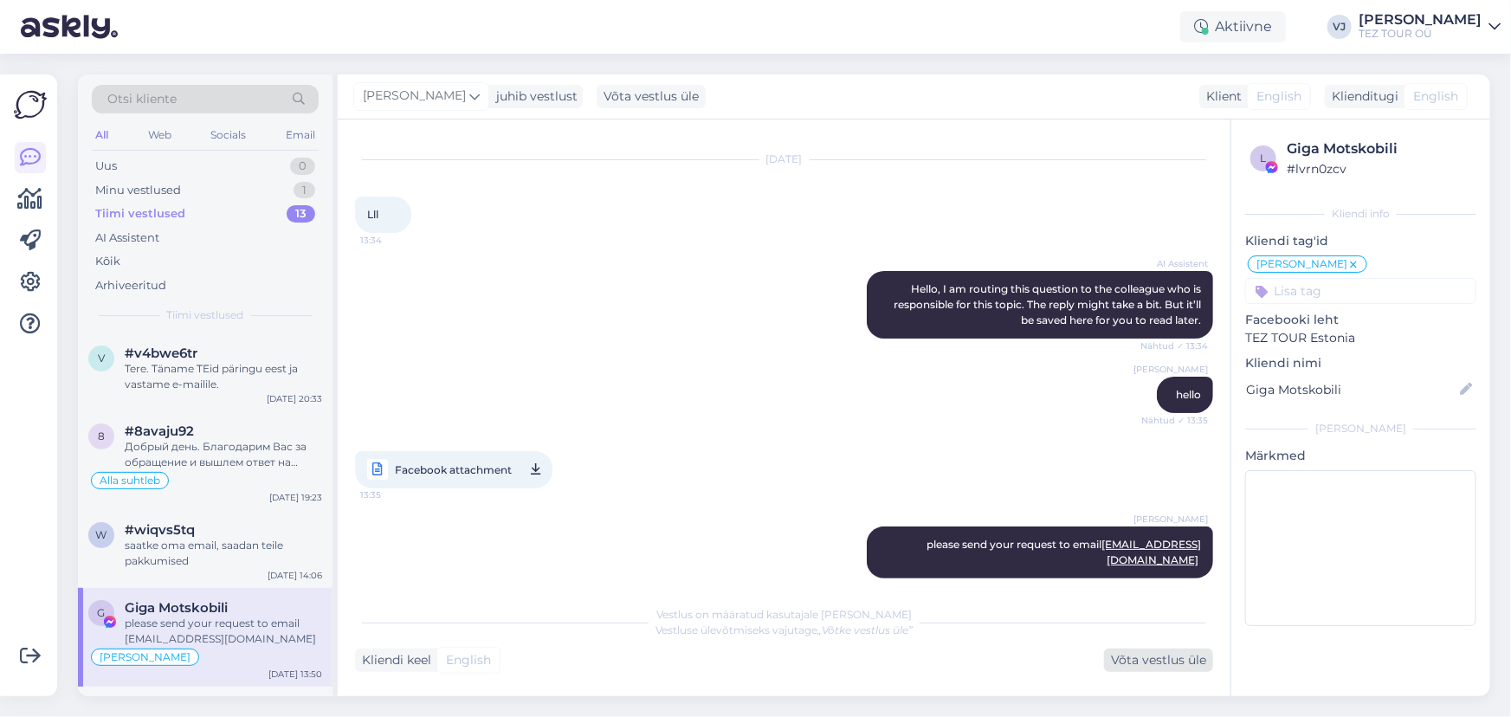
click at [1165, 653] on div "Võta vestlus üle" at bounding box center [1158, 659] width 109 height 23
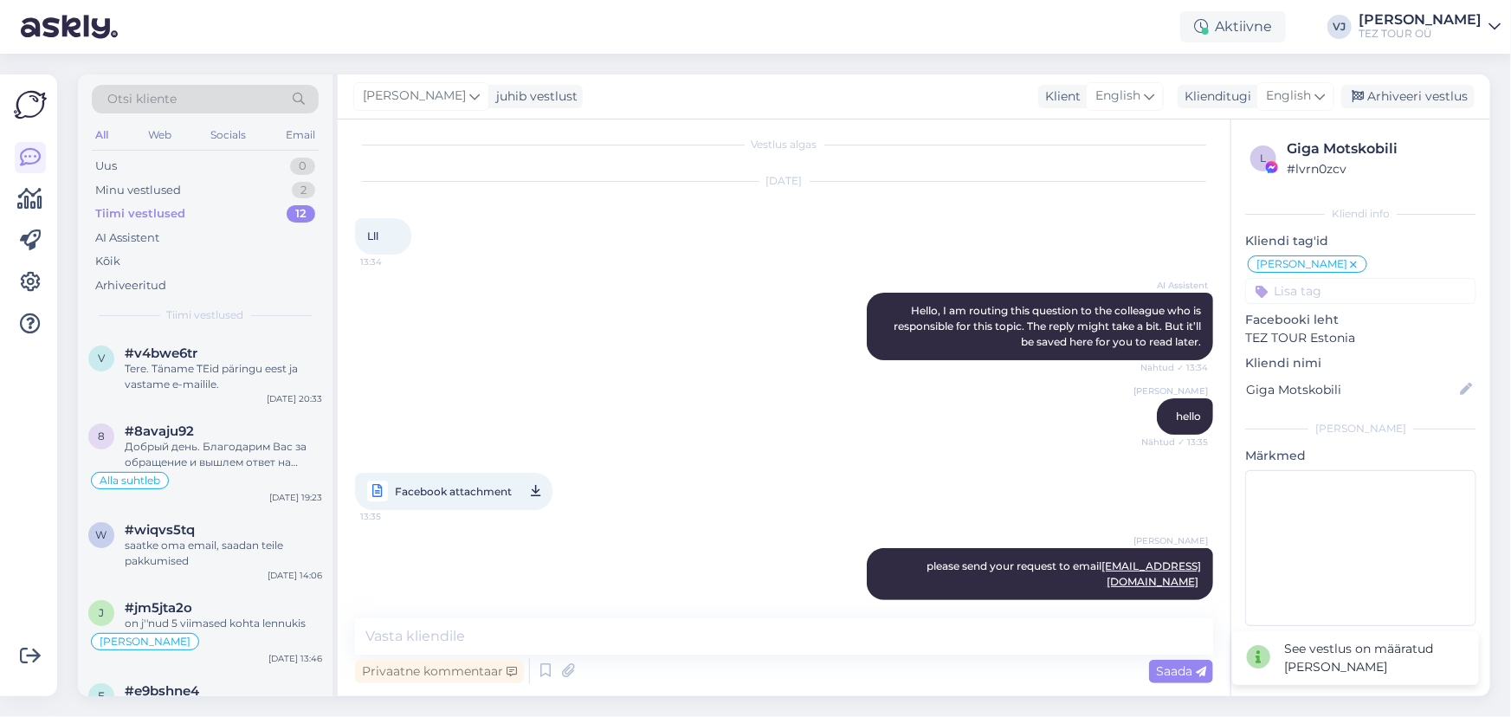
click at [675, 473] on div "Facebook attachment 13:35" at bounding box center [784, 491] width 858 height 75
click at [1350, 259] on div "Olga suhtleb Vladimir Suhtleb SPAM / VIRUS spam SOS Sille suhtleb OOTELEHT OOTA…" at bounding box center [1360, 279] width 231 height 50
click at [1336, 267] on div "[PERSON_NAME]" at bounding box center [1306, 263] width 119 height 17
click at [1348, 261] on icon at bounding box center [1353, 265] width 10 height 14
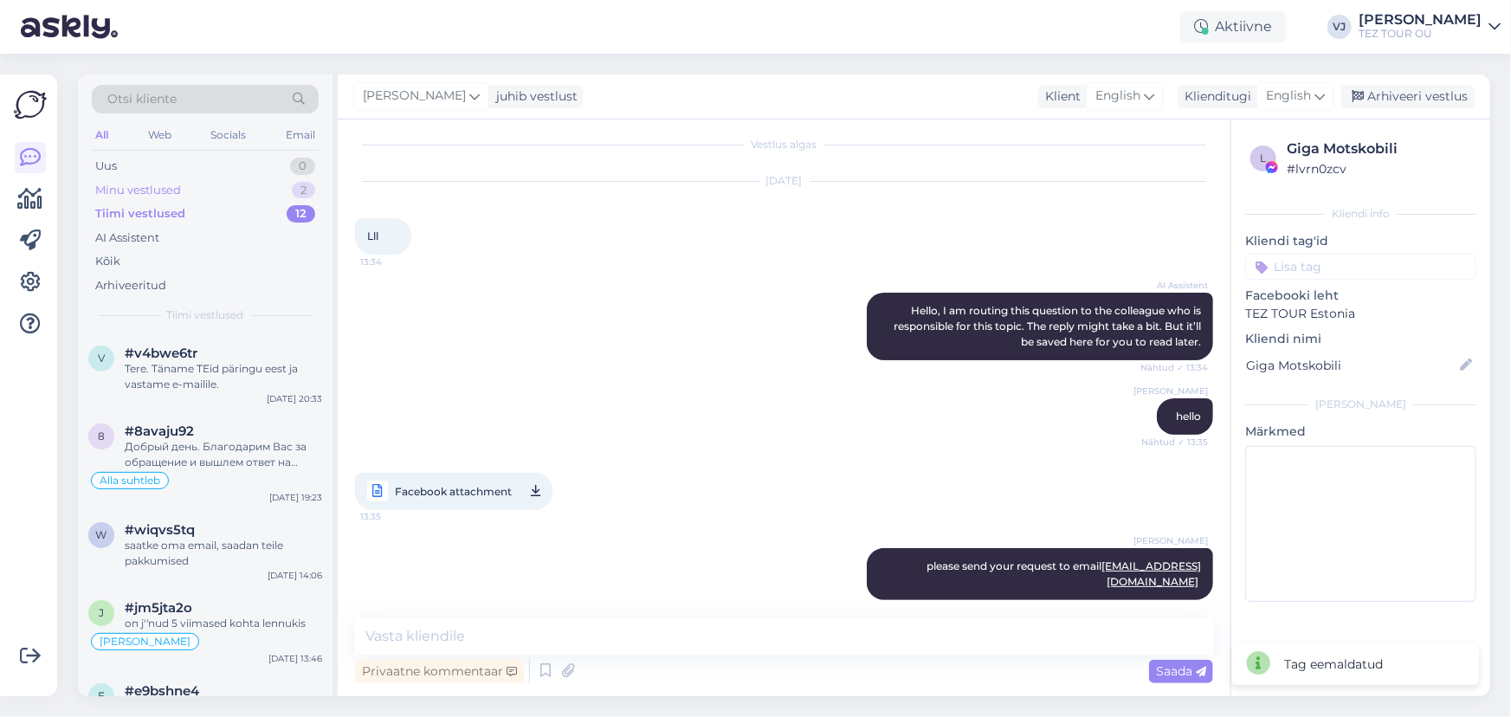
click at [235, 190] on div "Minu vestlused 2" at bounding box center [205, 190] width 227 height 24
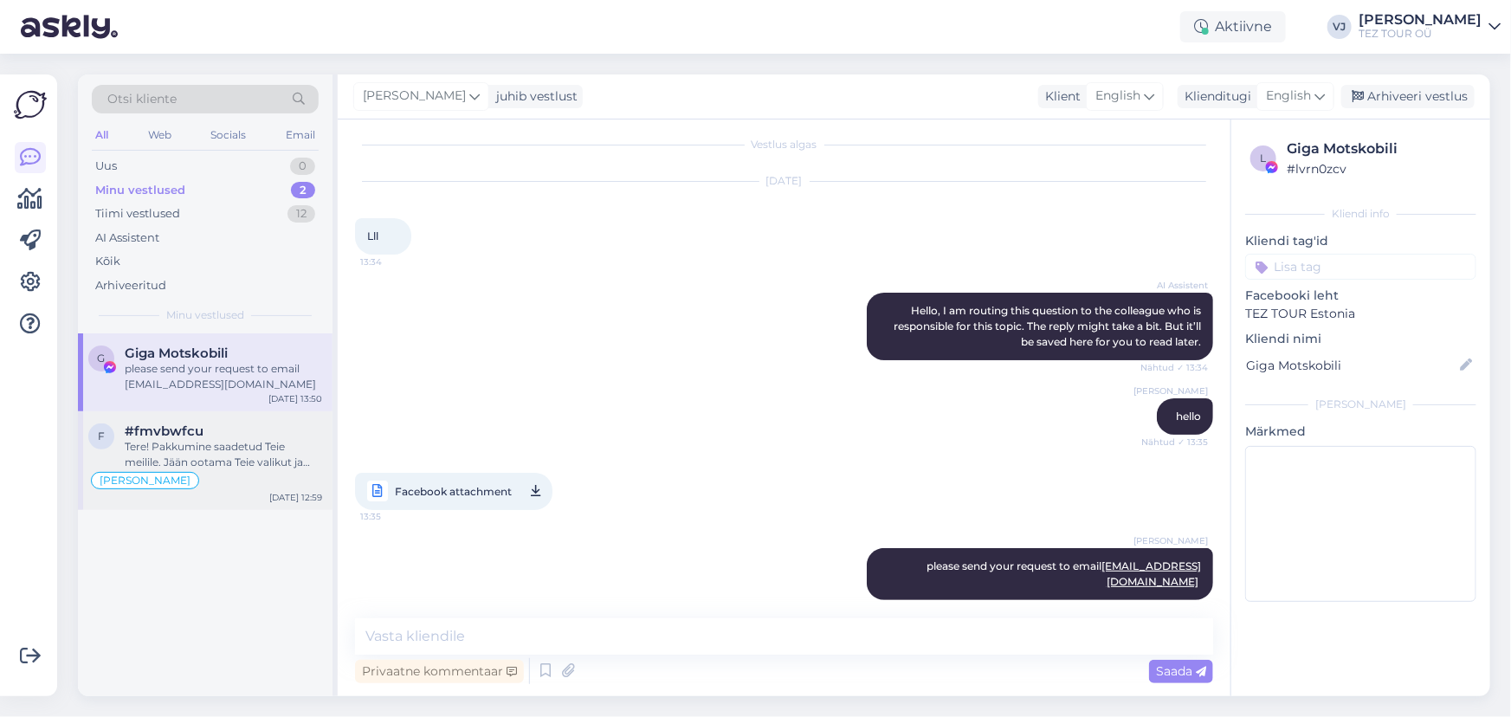
click at [255, 435] on div "#fmvbwfcu" at bounding box center [223, 431] width 197 height 16
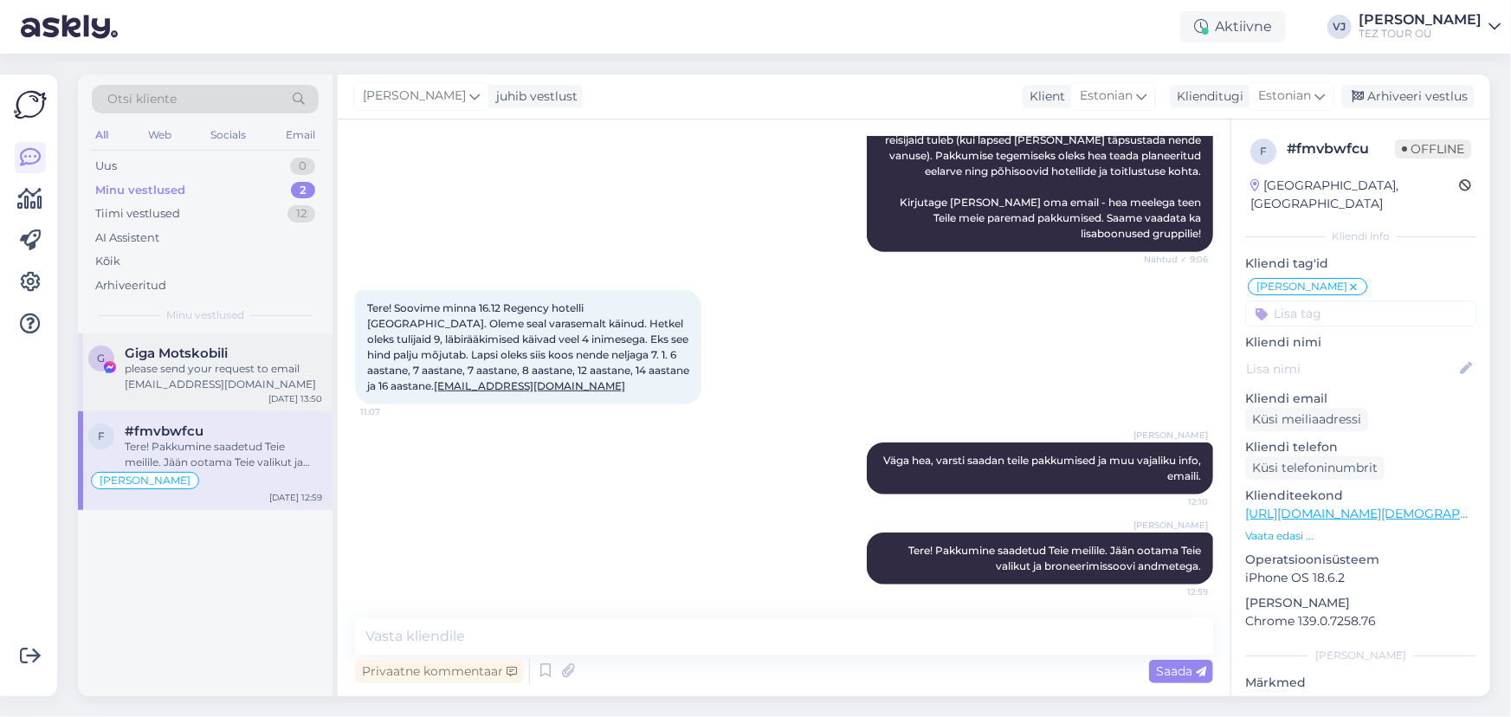
click at [262, 380] on div "please send your request to email info@teztour.ee" at bounding box center [223, 376] width 197 height 31
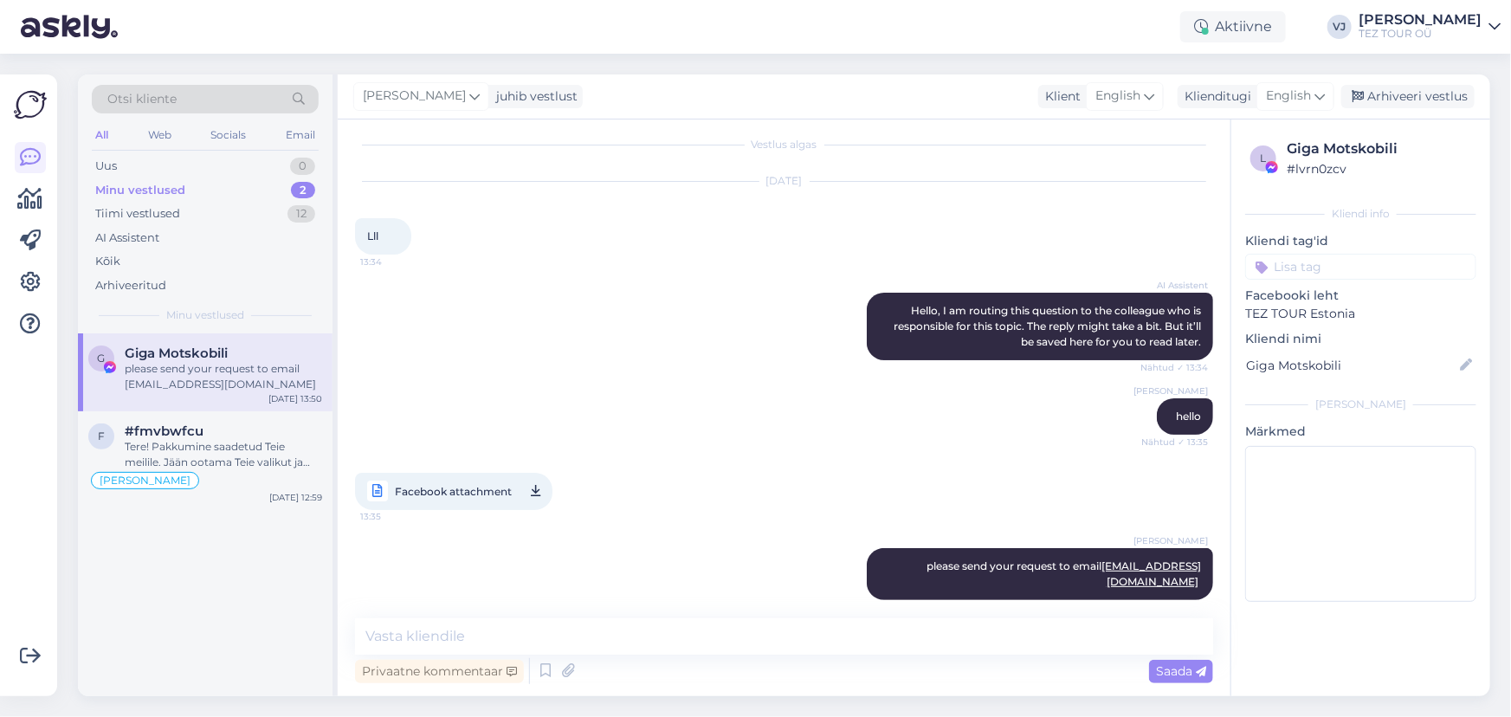
drag, startPoint x: 272, startPoint y: 372, endPoint x: 287, endPoint y: 370, distance: 15.8
click at [287, 370] on div "please send your request to email info@teztour.ee" at bounding box center [223, 376] width 197 height 31
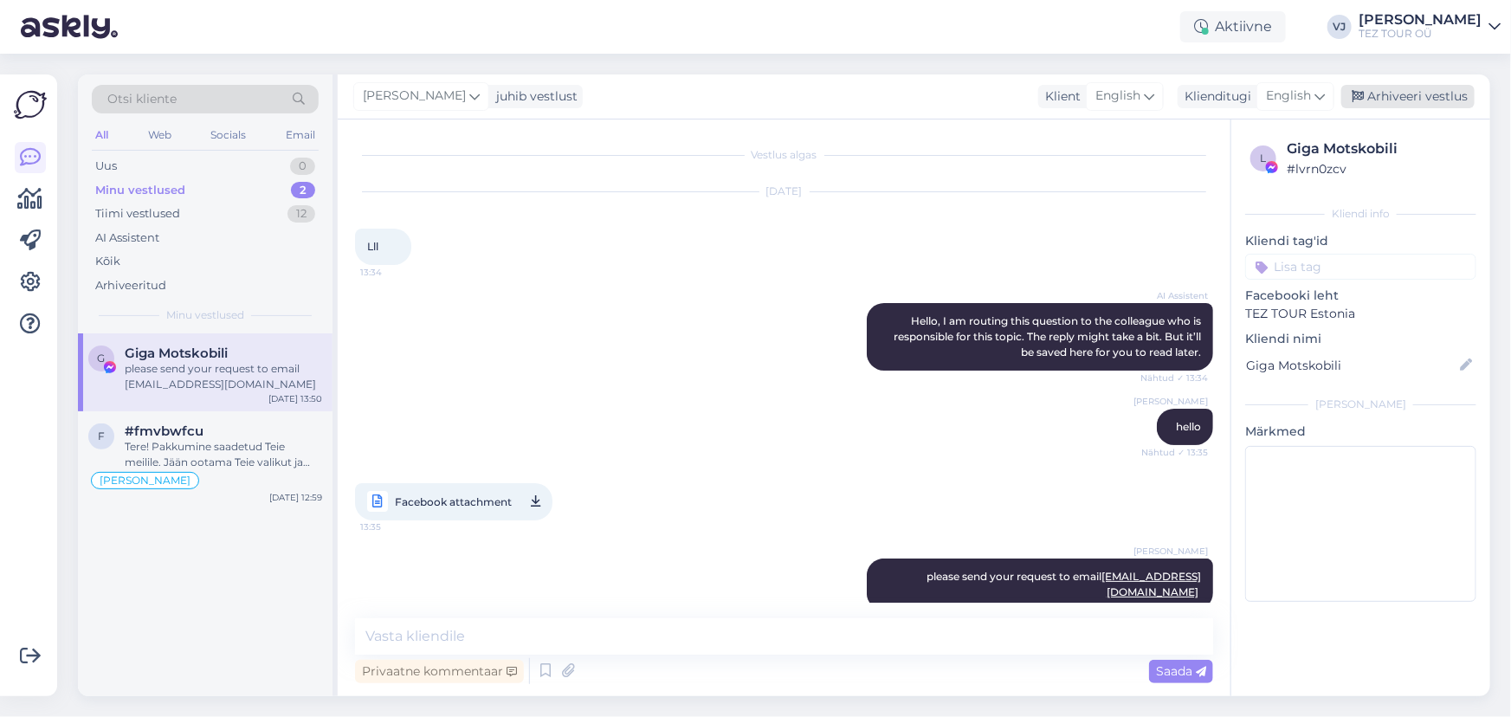
click at [1400, 99] on div "Arhiveeri vestlus" at bounding box center [1407, 96] width 133 height 23
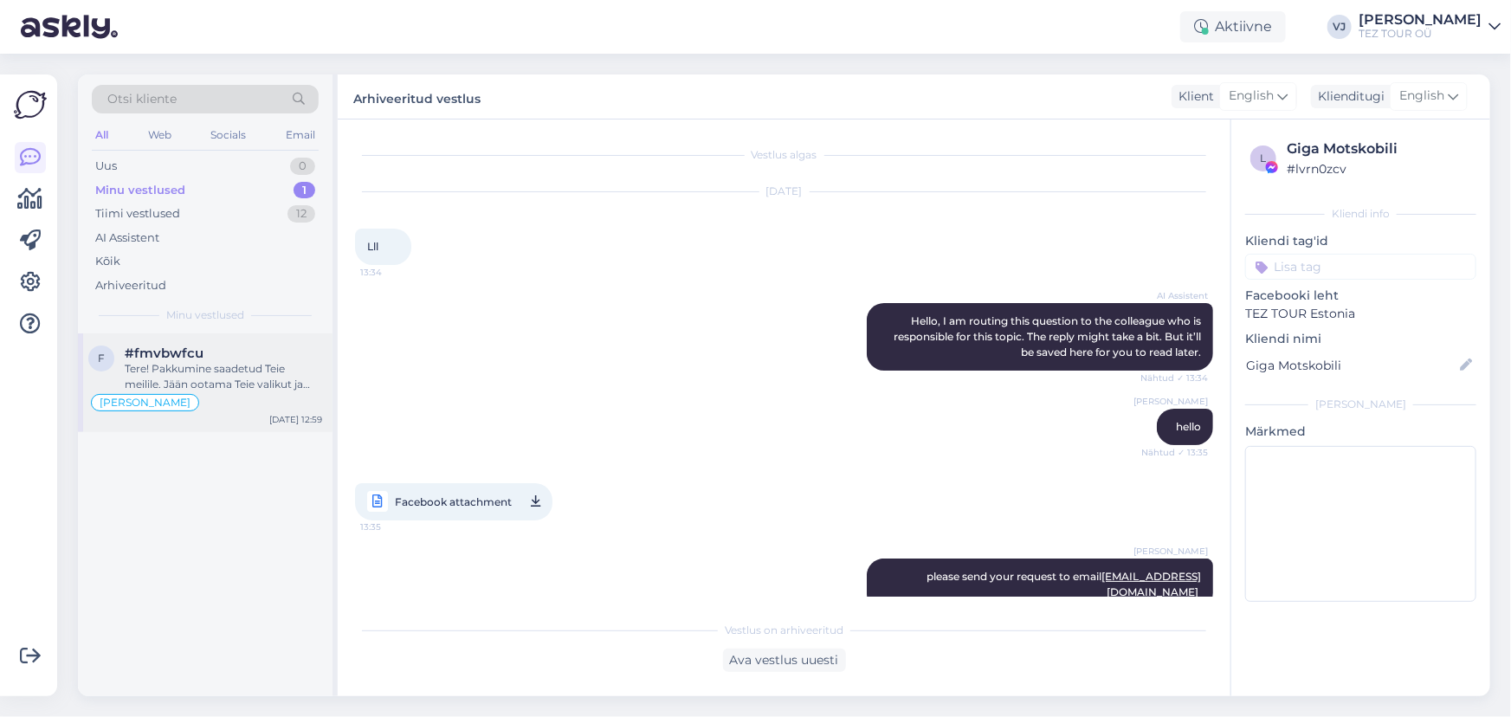
click at [224, 375] on div "Tere! Pakkumine saadetud Teie meilile. Jään ootama Teie valikut ja broneerimiss…" at bounding box center [223, 376] width 197 height 31
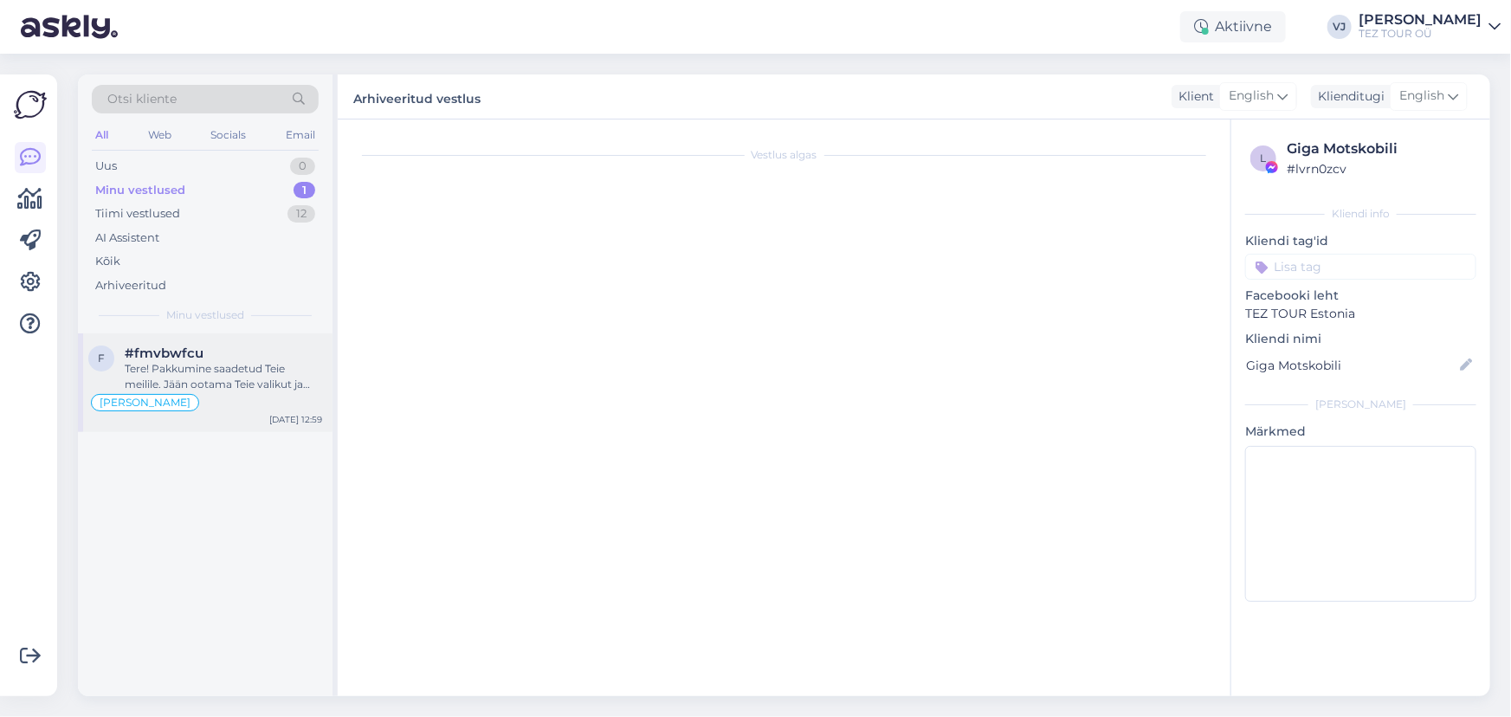
scroll to position [610, 0]
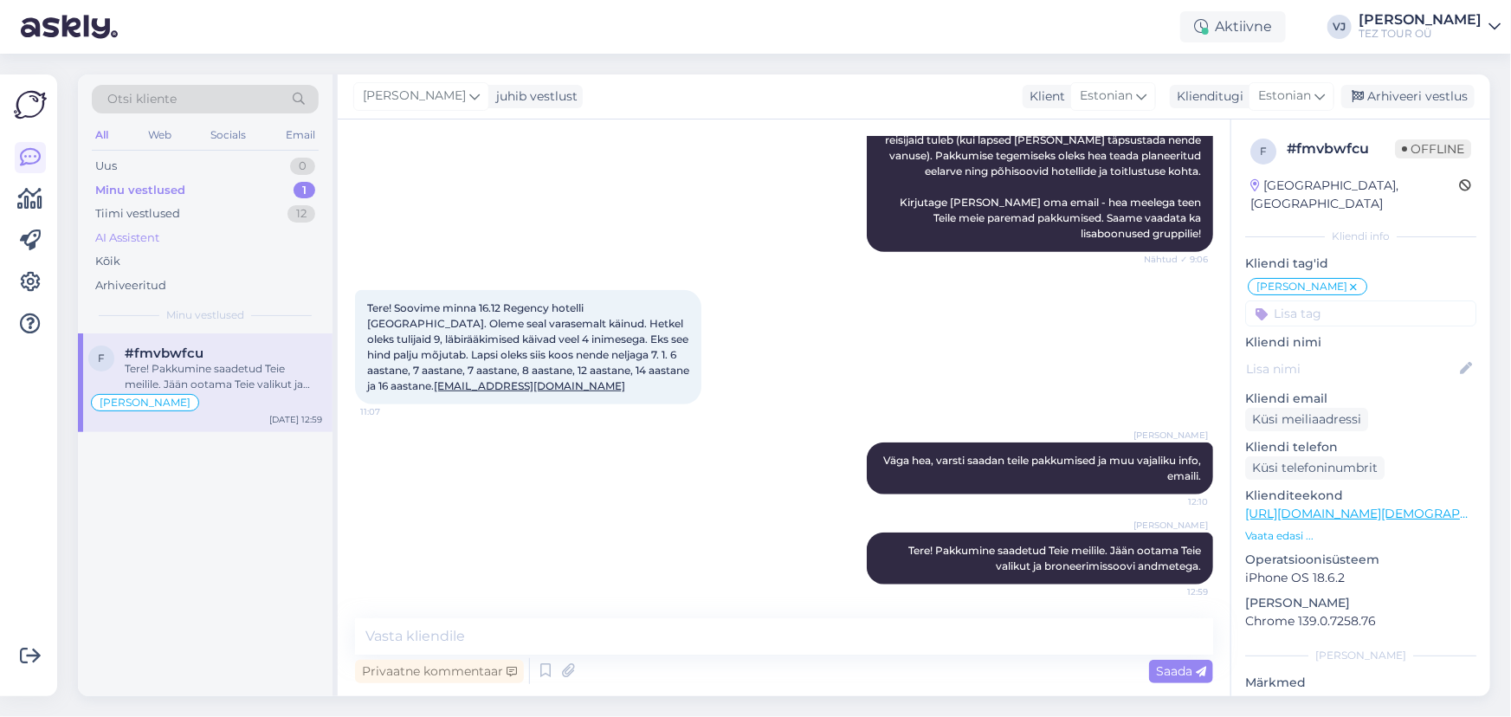
click at [220, 231] on div "AI Assistent" at bounding box center [205, 238] width 227 height 24
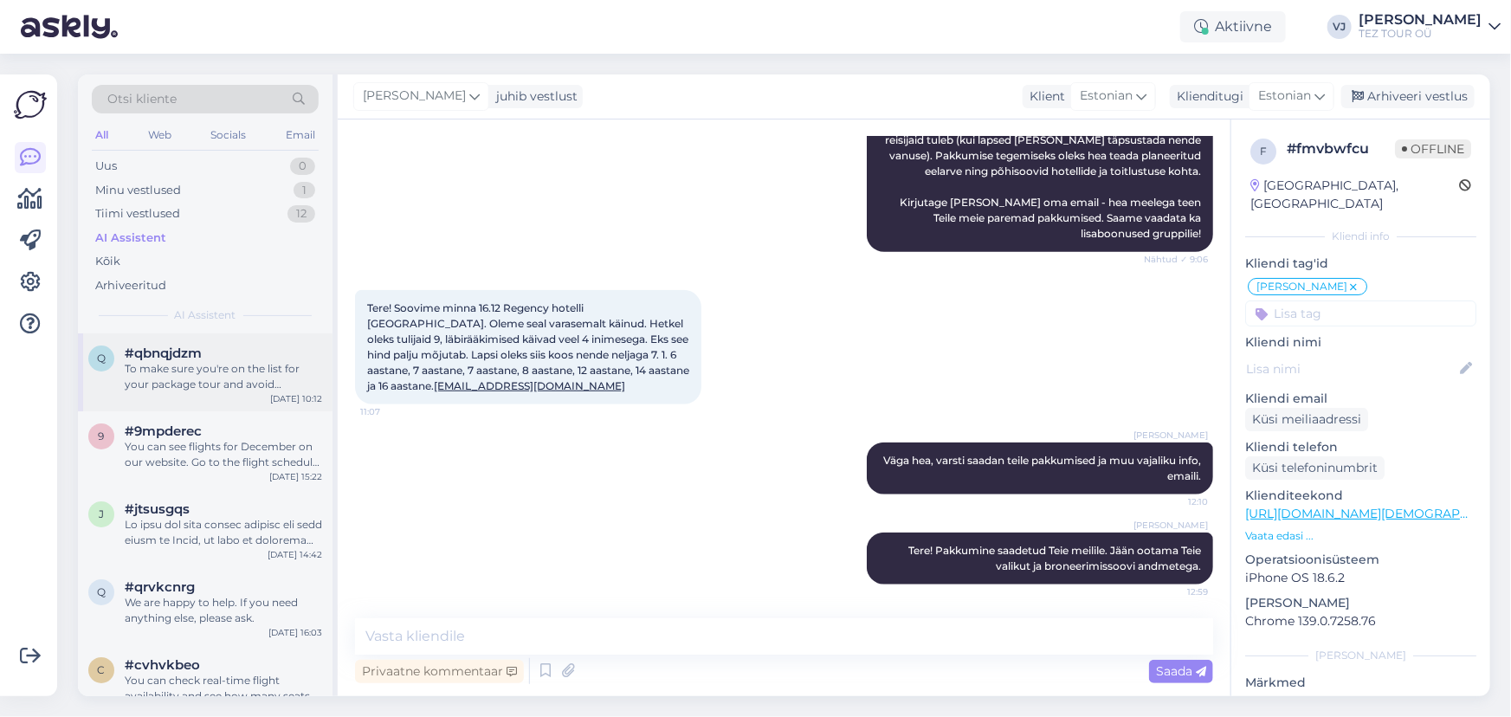
click at [245, 363] on div "To make sure you're on the list for your package tour and avoid surprises at th…" at bounding box center [223, 376] width 197 height 31
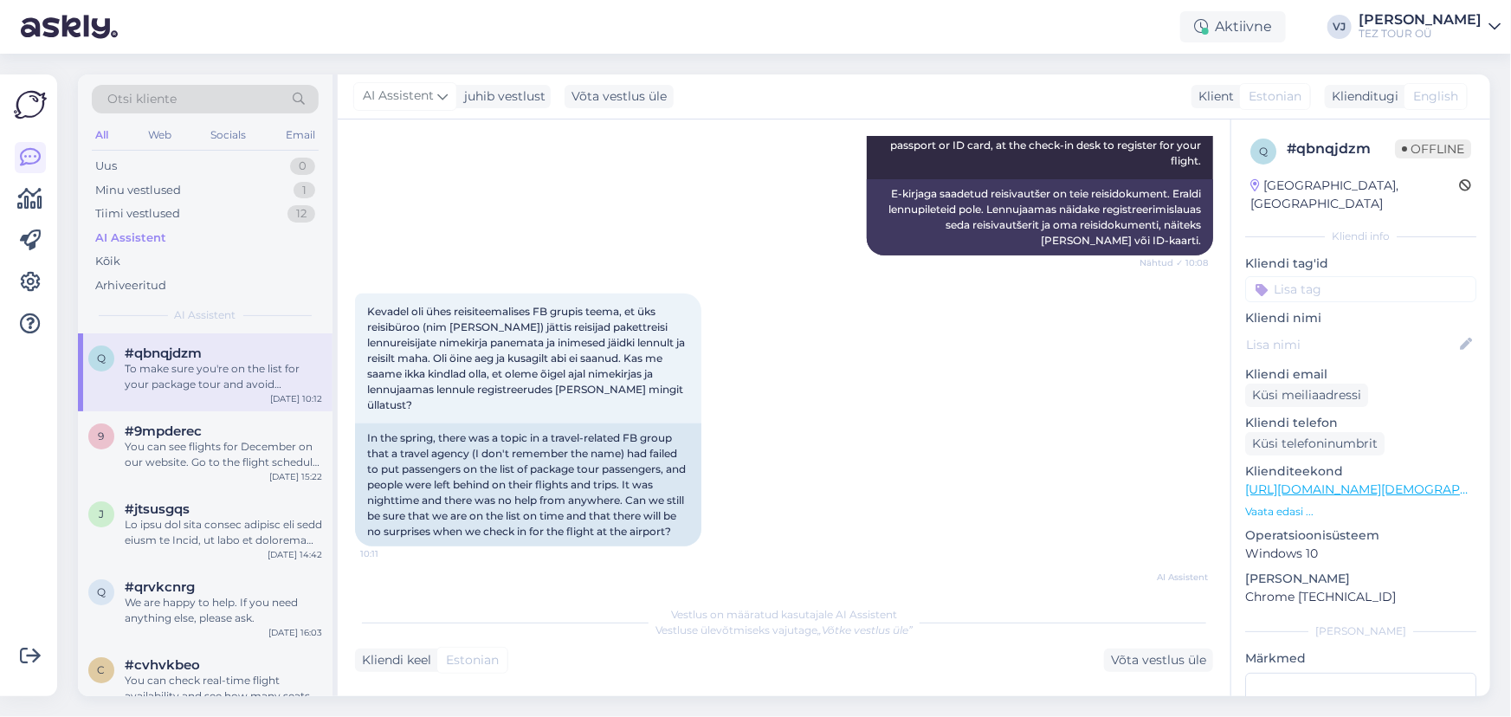
scroll to position [346, 0]
click at [173, 441] on div "You can see flights for December on our website. Go to the flight schedule page…" at bounding box center [223, 454] width 197 height 31
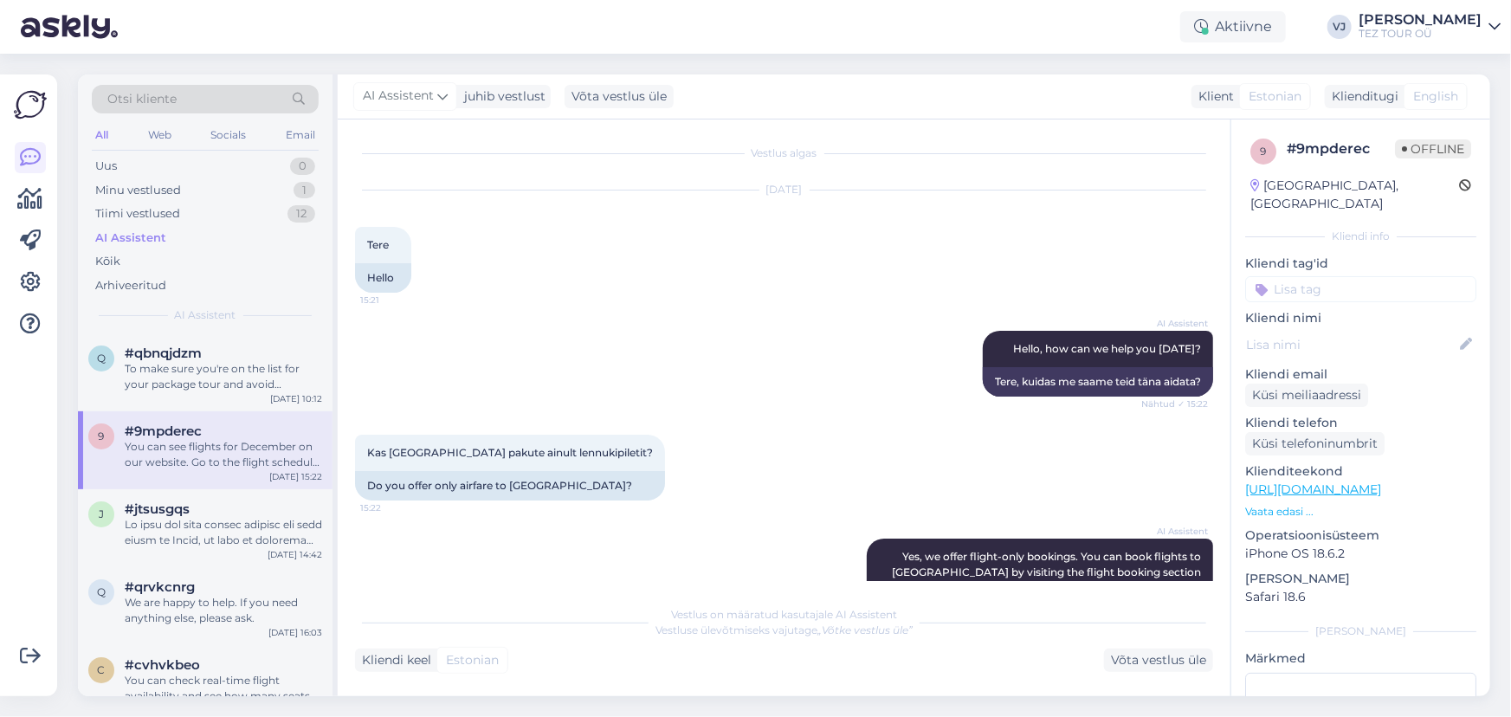
scroll to position [0, 0]
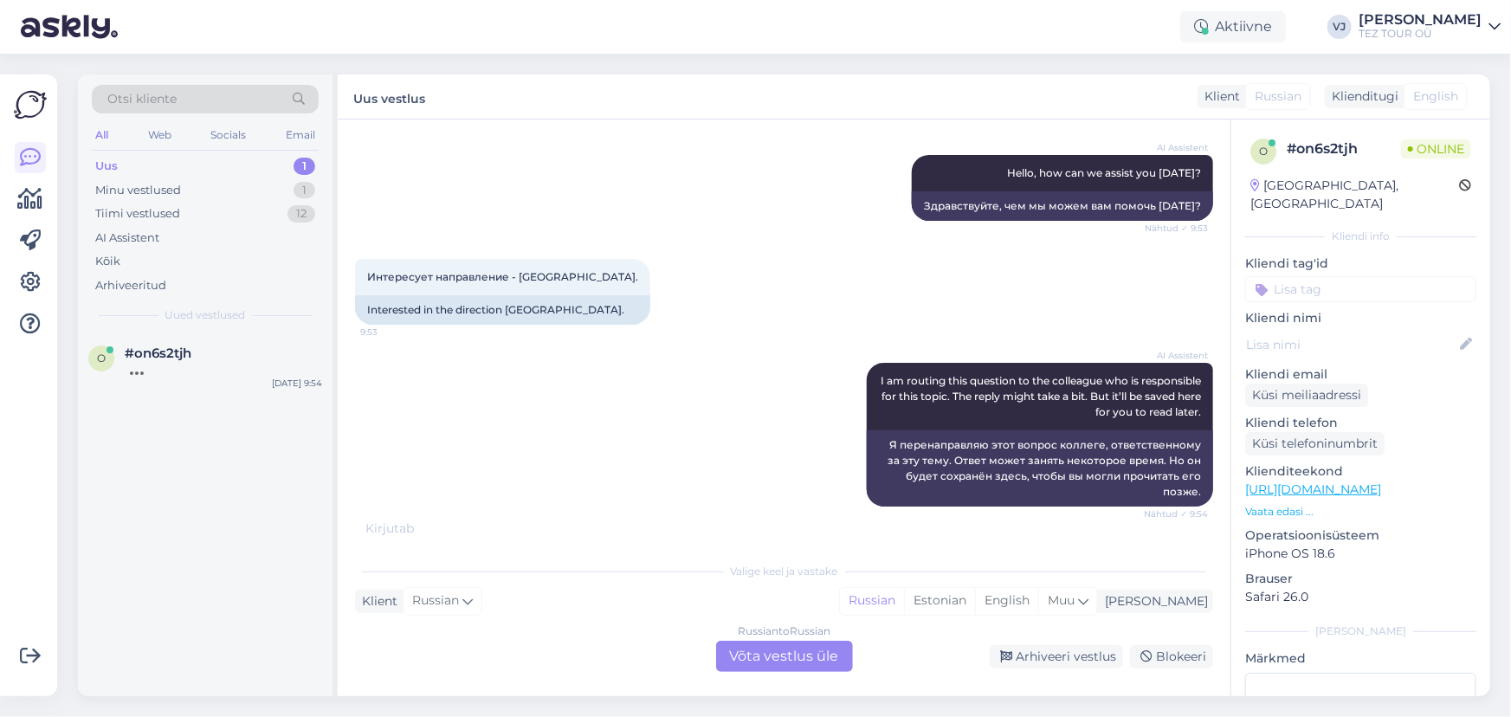
scroll to position [182, 0]
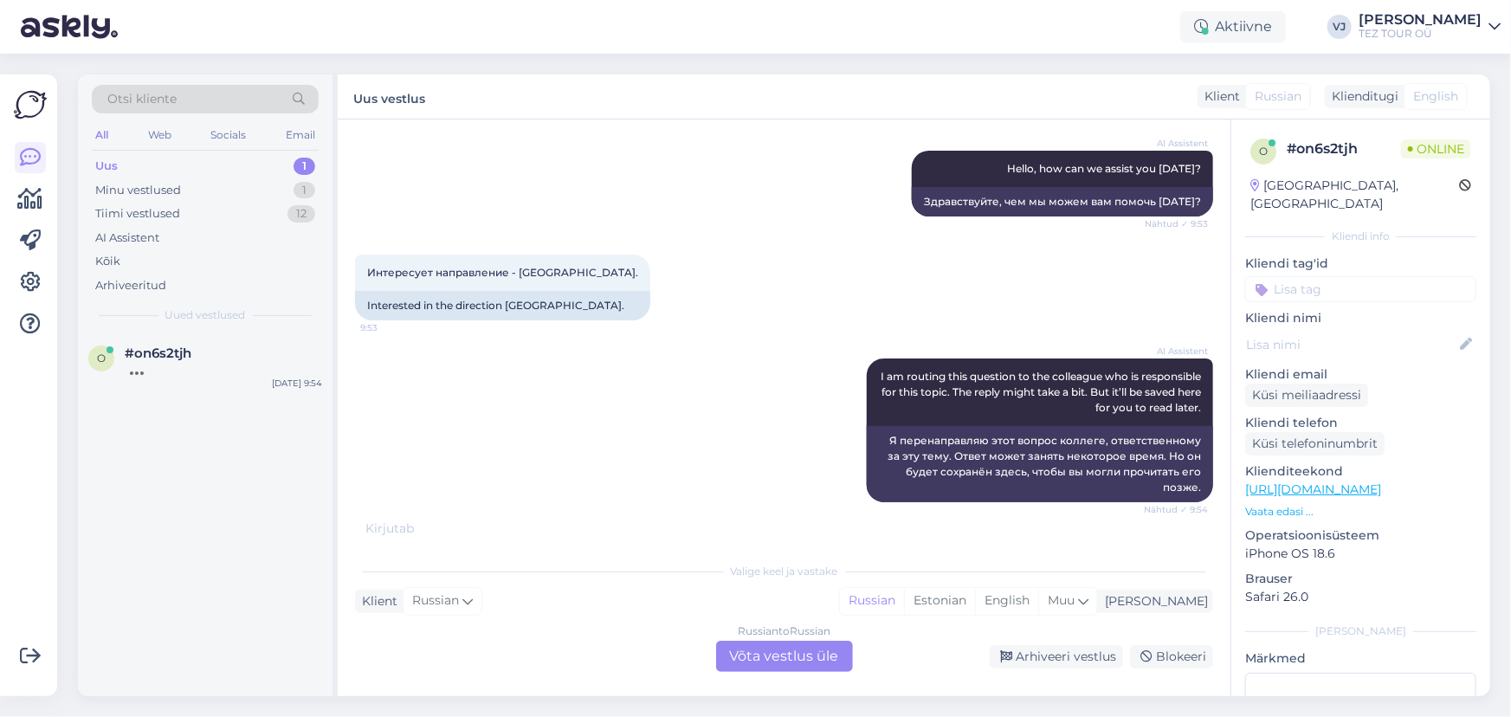
click at [756, 649] on div "Russian to Russian Võta vestlus üle" at bounding box center [784, 656] width 137 height 31
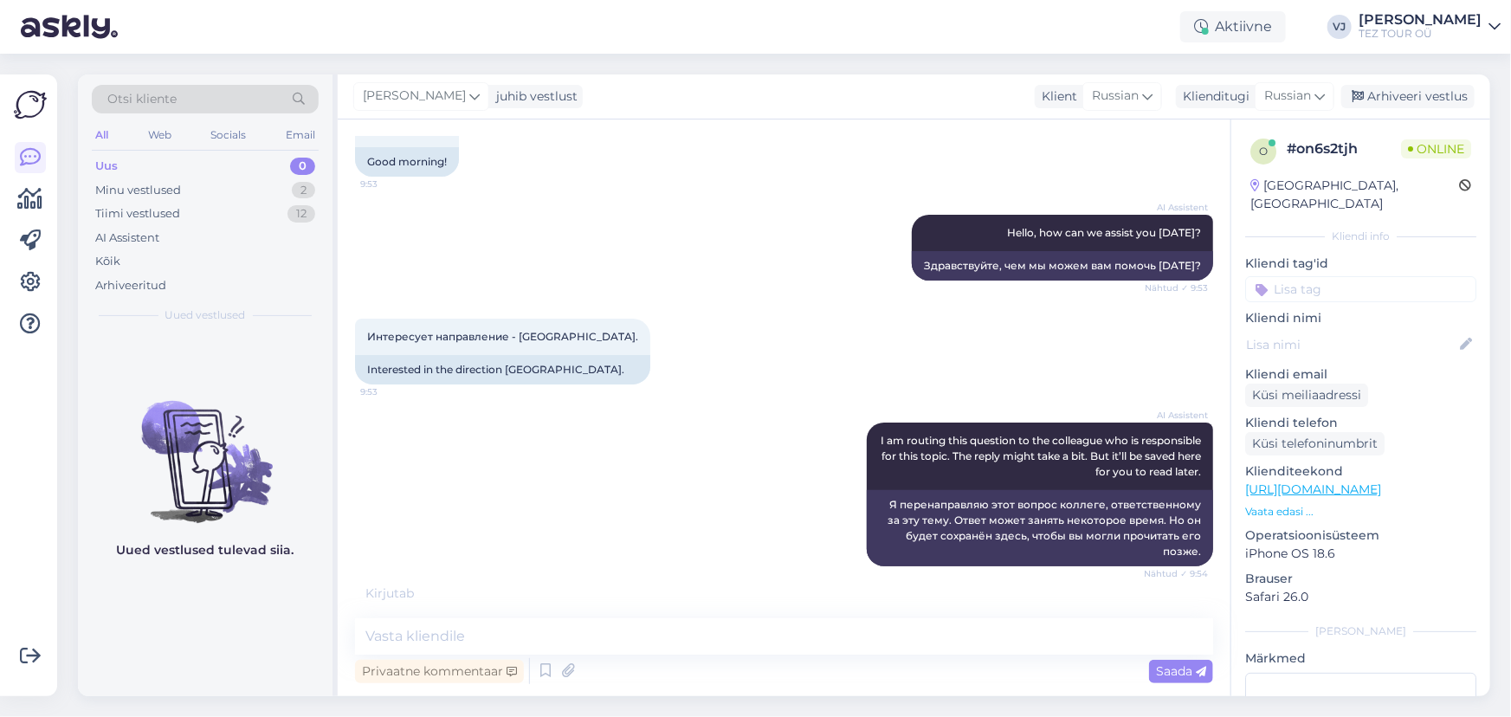
scroll to position [0, 0]
click at [1298, 276] on input at bounding box center [1360, 289] width 231 height 26
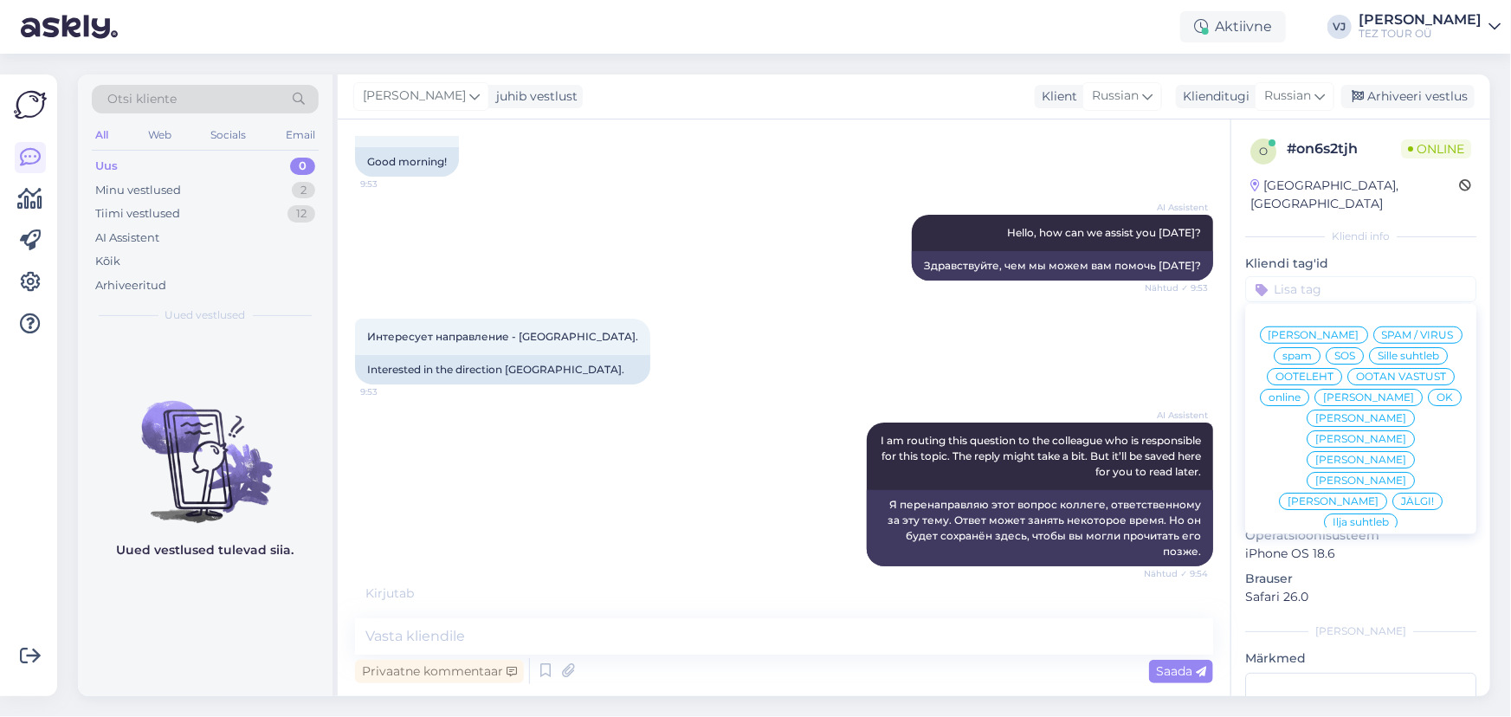
click at [1359, 330] on span "[PERSON_NAME]" at bounding box center [1313, 335] width 91 height 10
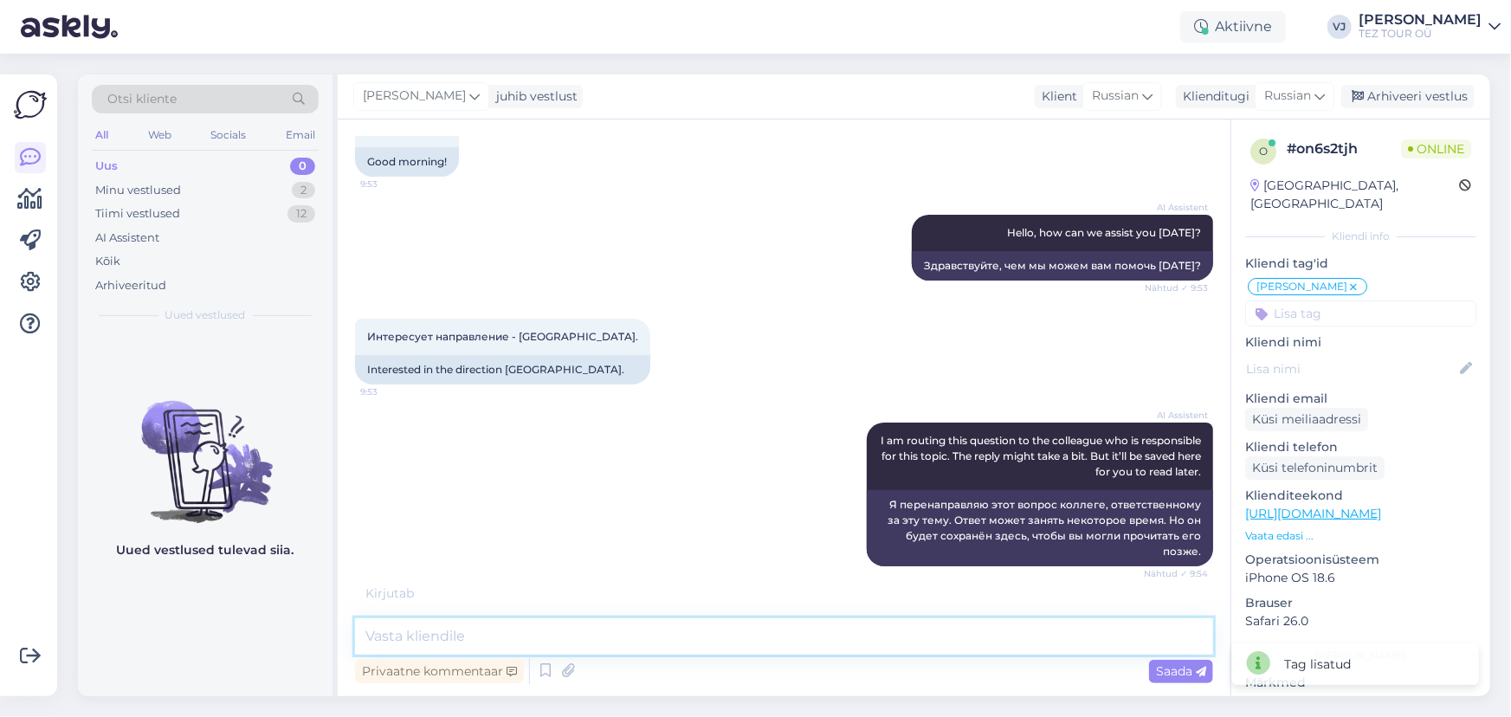
click at [634, 627] on textarea at bounding box center [784, 636] width 858 height 36
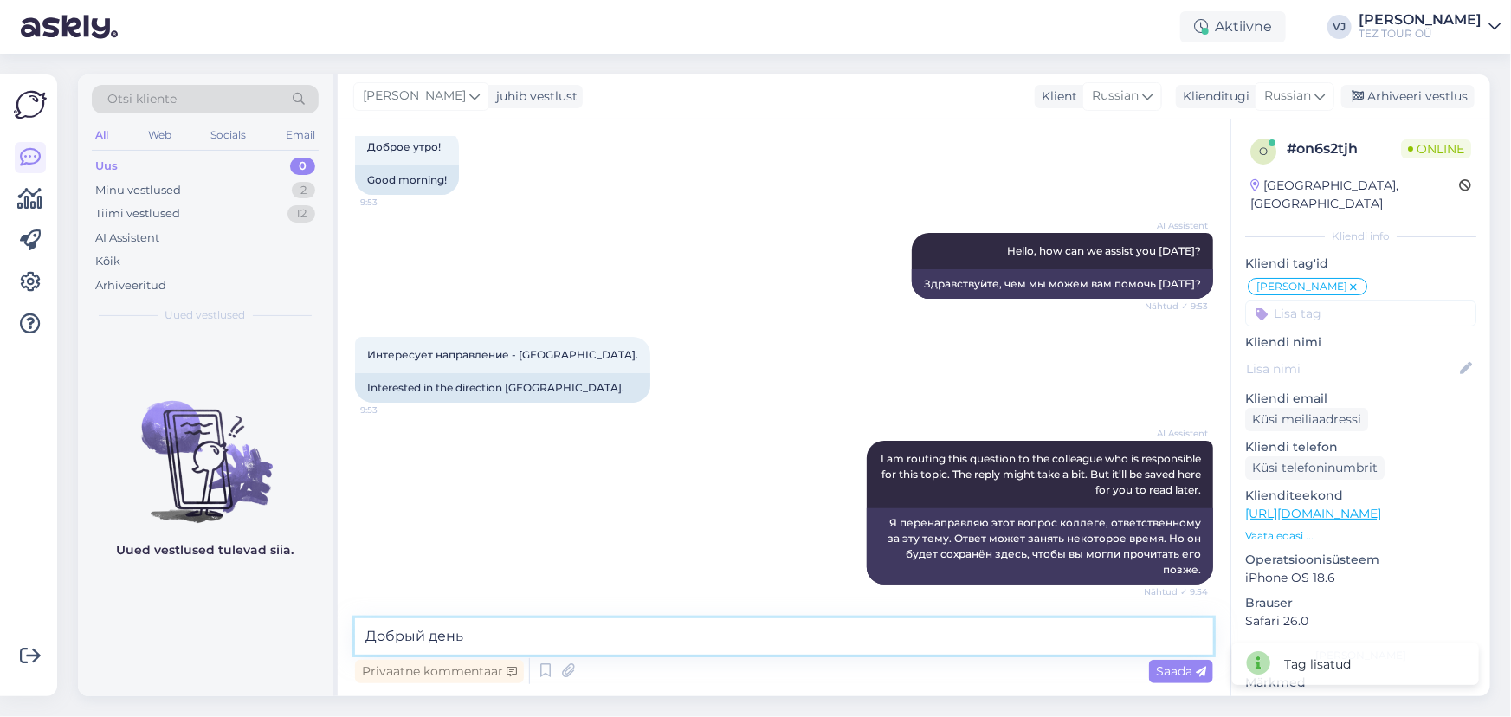
type textarea "Добрый день!"
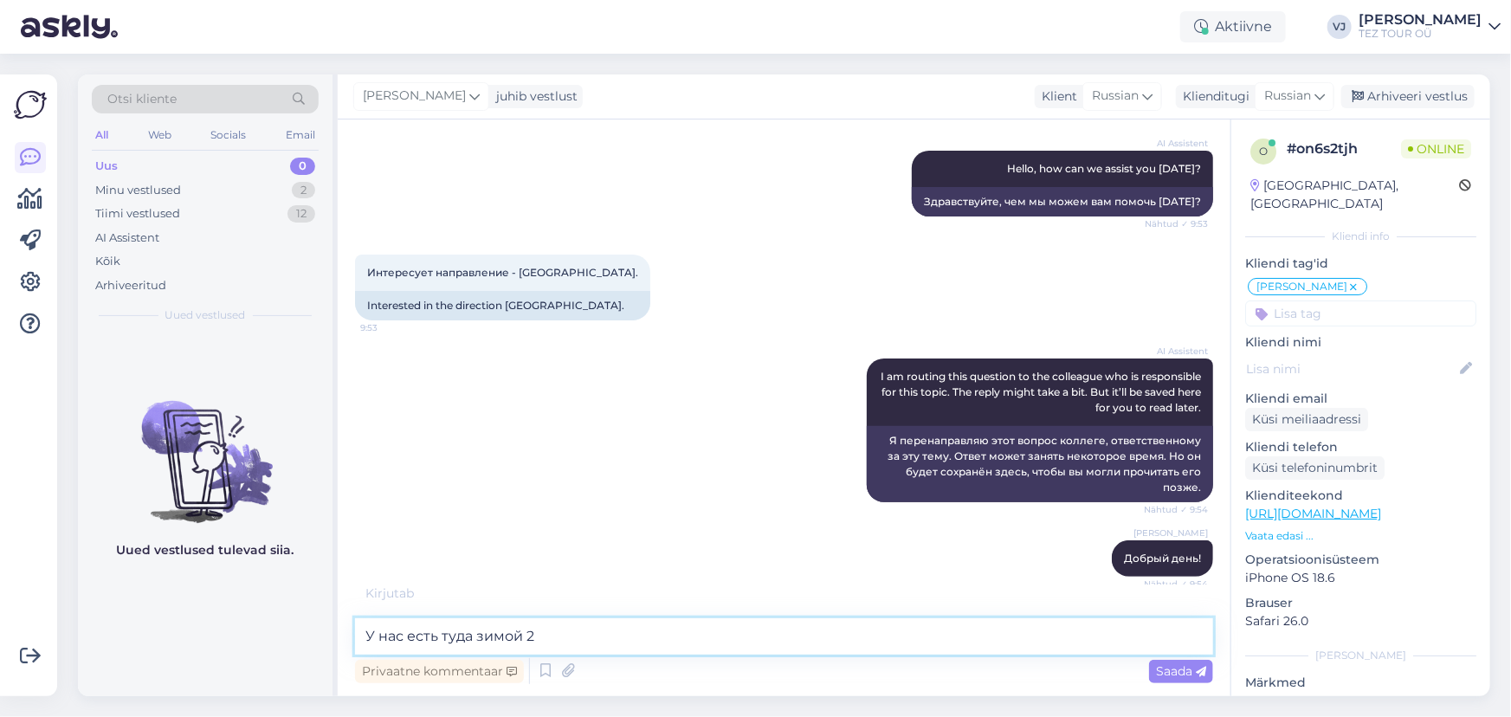
scroll to position [174, 0]
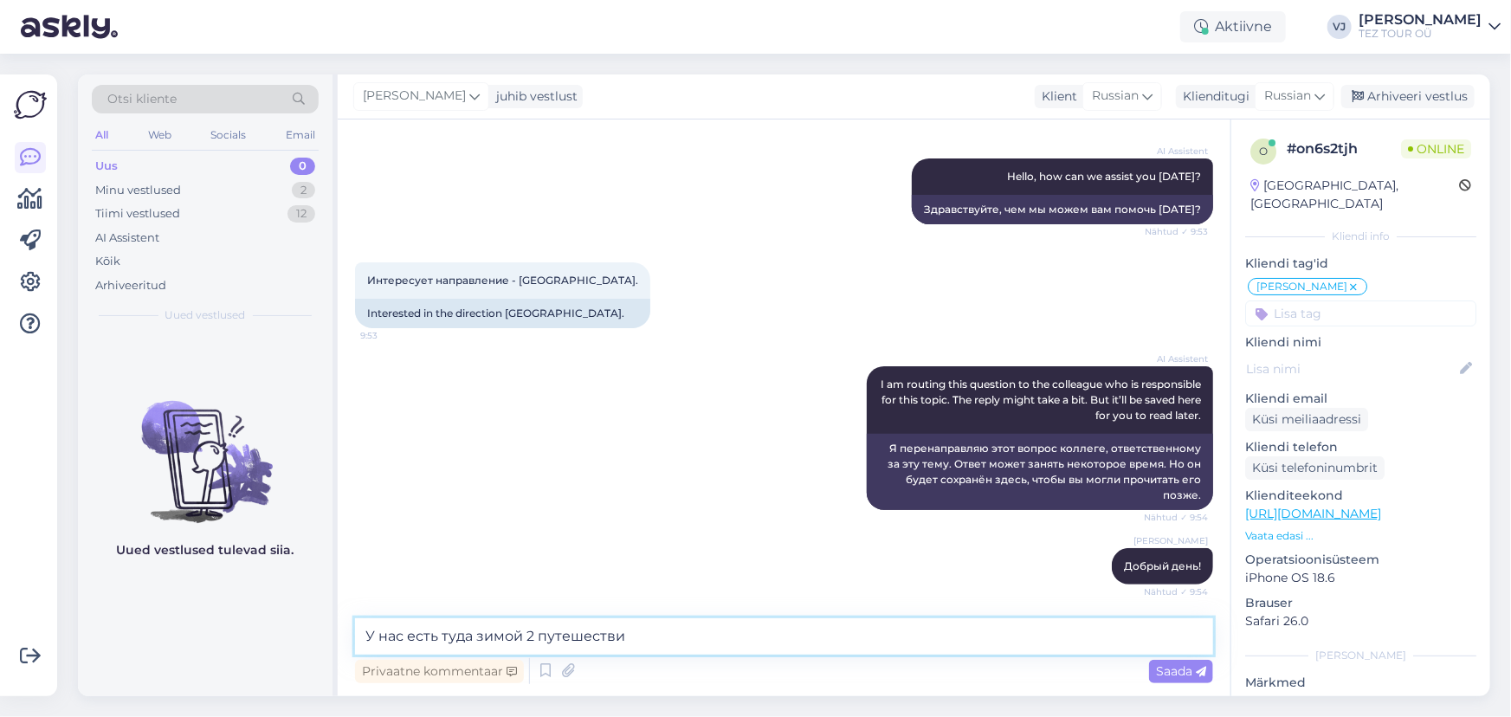
type textarea "У нас есть туда зимой 2 путешествия"
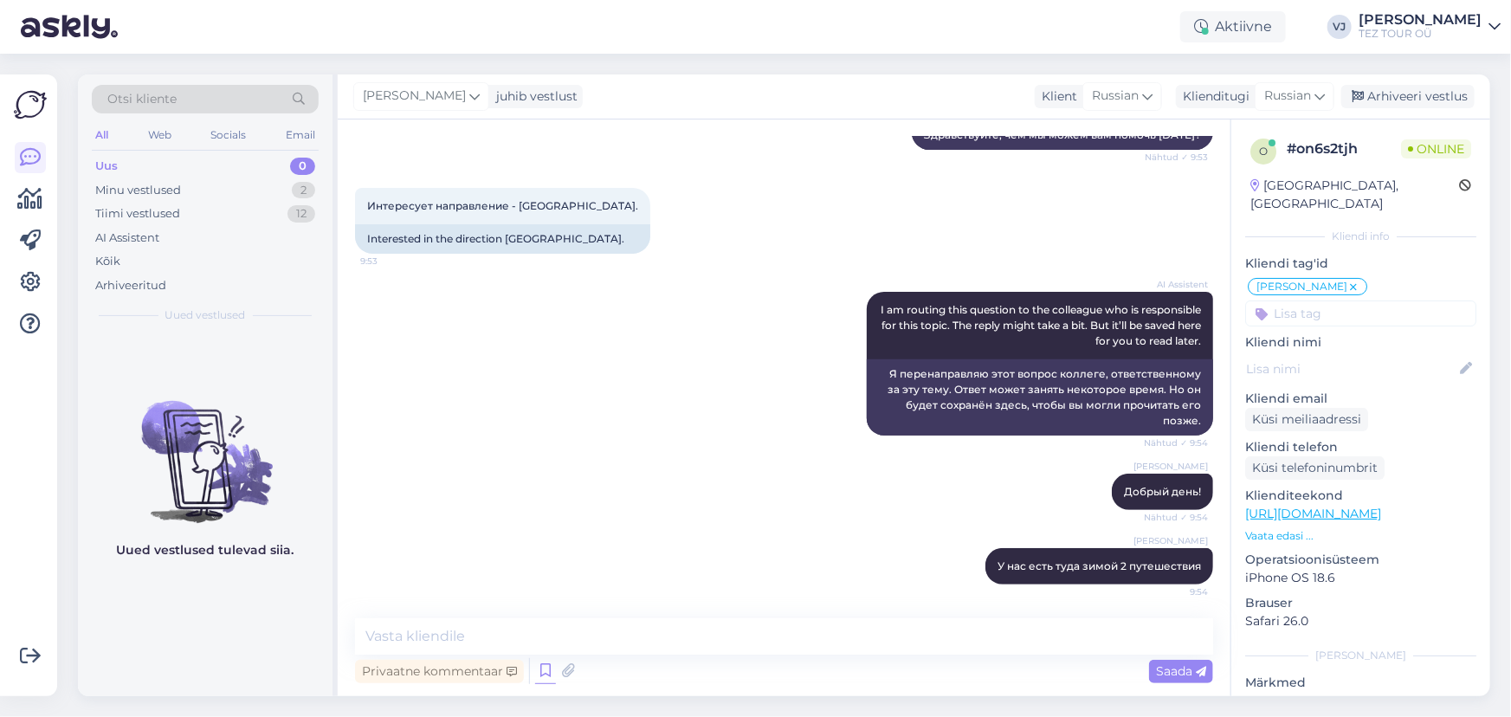
click at [542, 681] on icon at bounding box center [545, 671] width 21 height 26
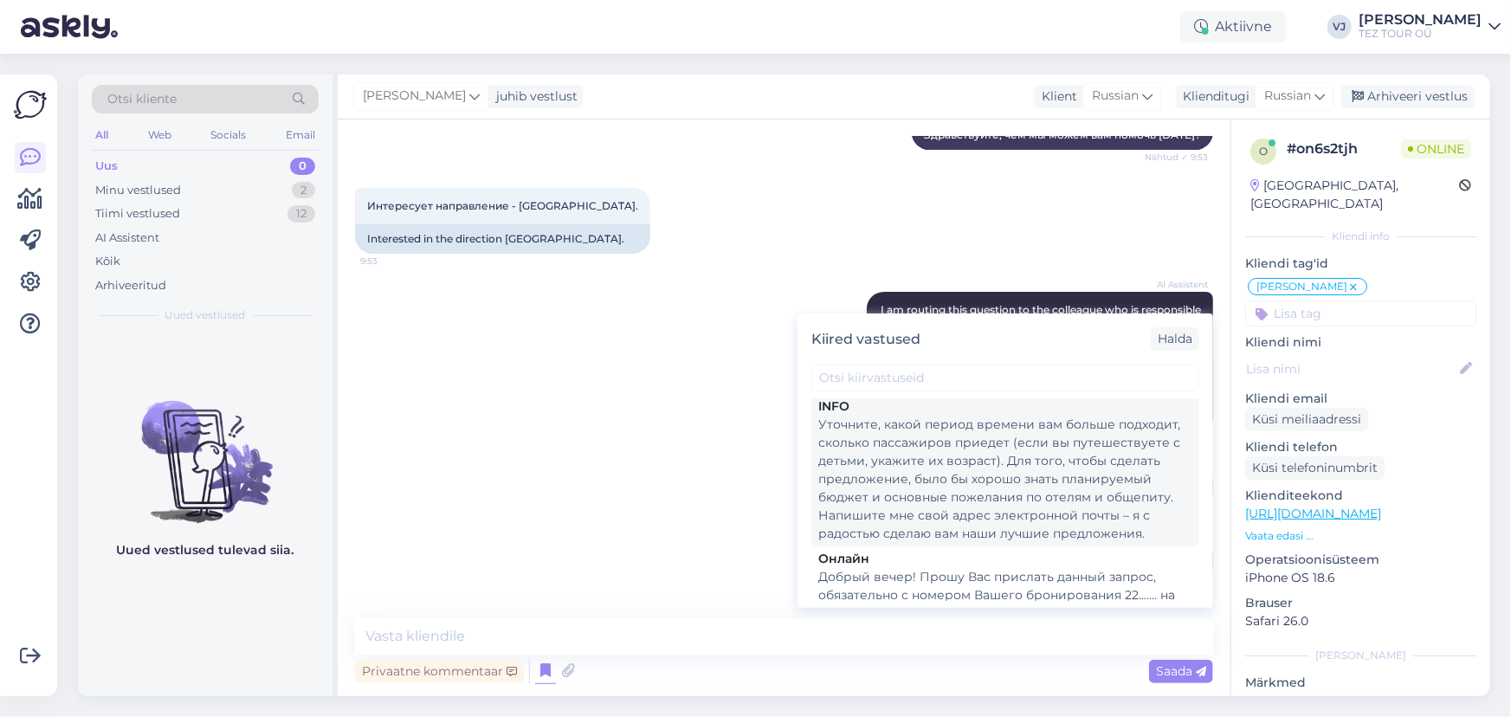
scroll to position [0, 0]
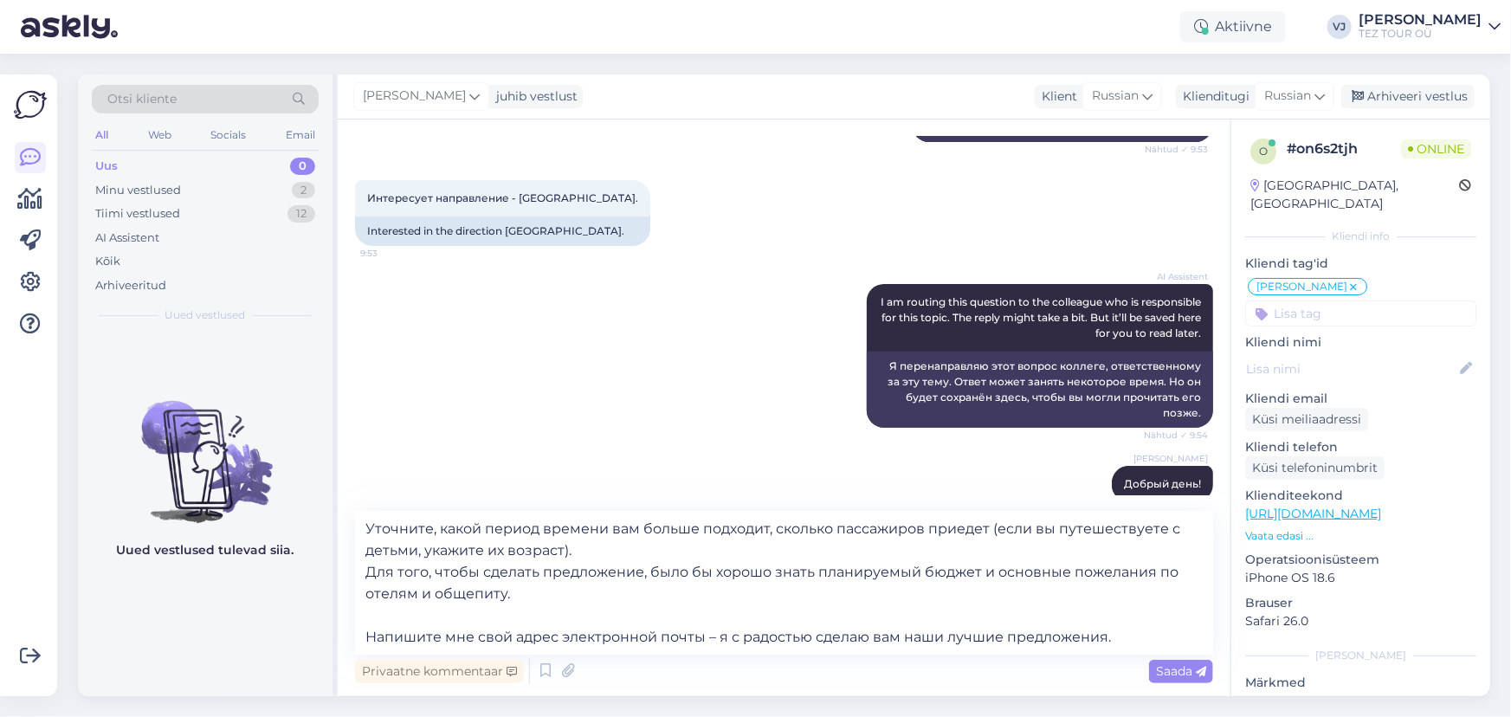
scroll to position [258, 0]
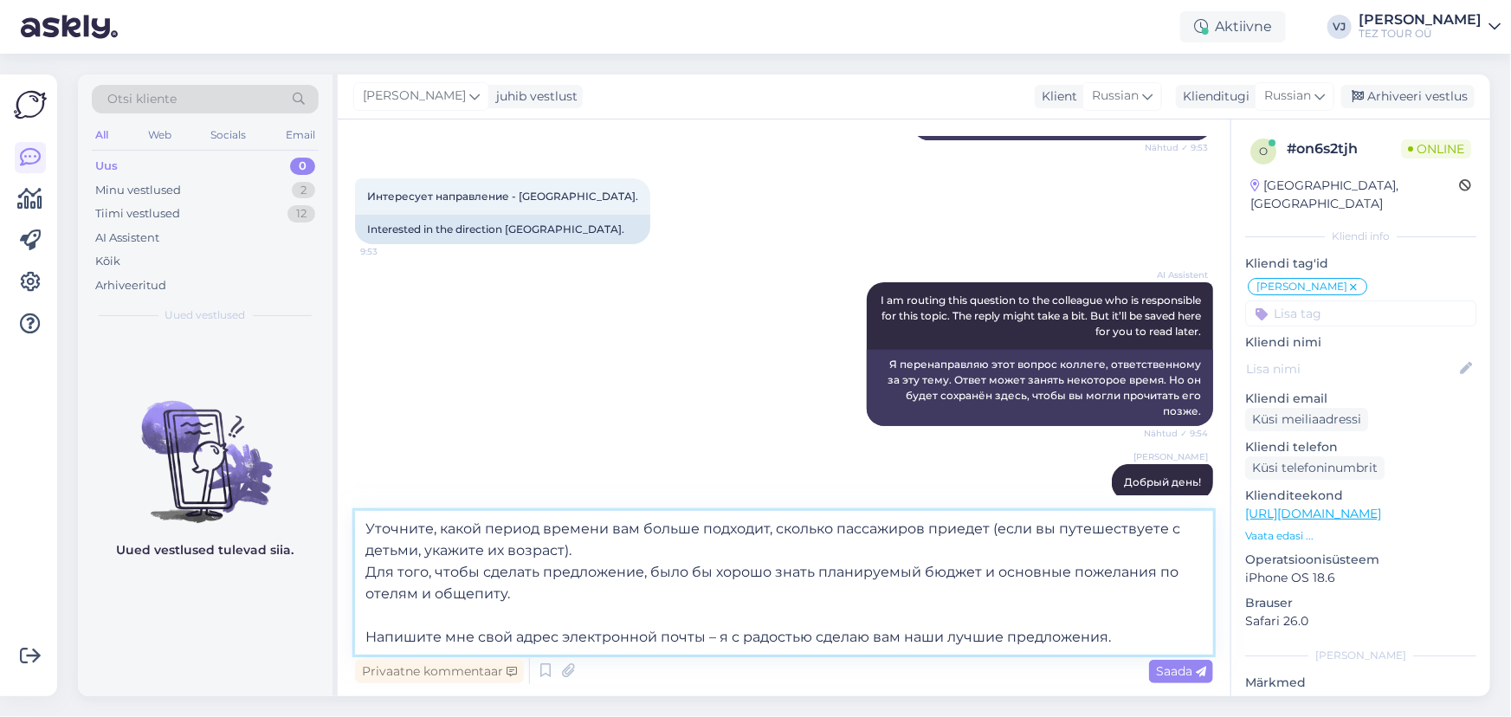
drag, startPoint x: 441, startPoint y: 528, endPoint x: 771, endPoint y: 519, distance: 330.8
click at [771, 519] on textarea "Уточните, какой период времени вам больше подходит, сколько пассажиров приедет …" at bounding box center [784, 583] width 858 height 144
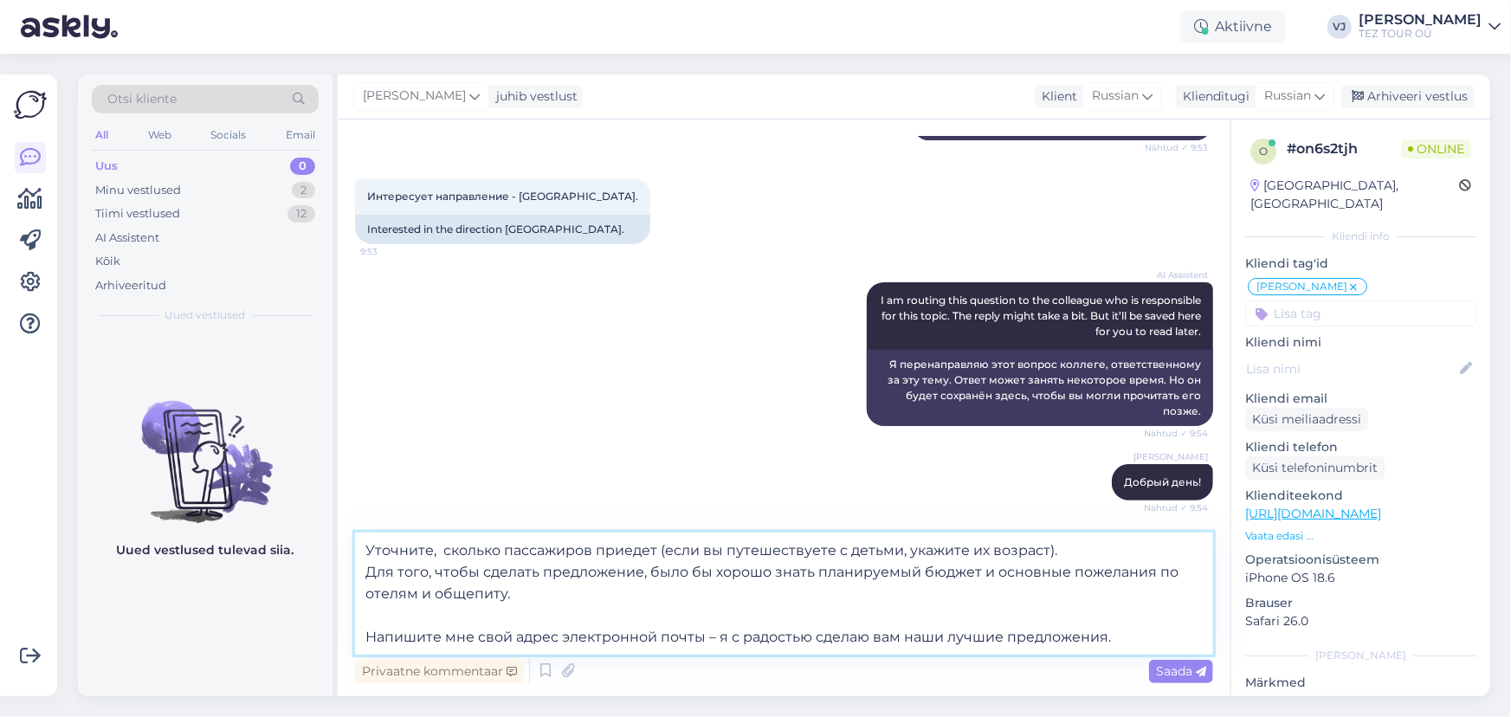
click at [805, 609] on textarea "Уточните, сколько пассажиров приедет (если вы путешествуете с детьми, укажите и…" at bounding box center [784, 593] width 858 height 122
type textarea "Уточните, сколько пассажиров приедет (если вы путешествуете с детьми, укажите и…"
click at [1170, 671] on span "Saada" at bounding box center [1181, 671] width 50 height 16
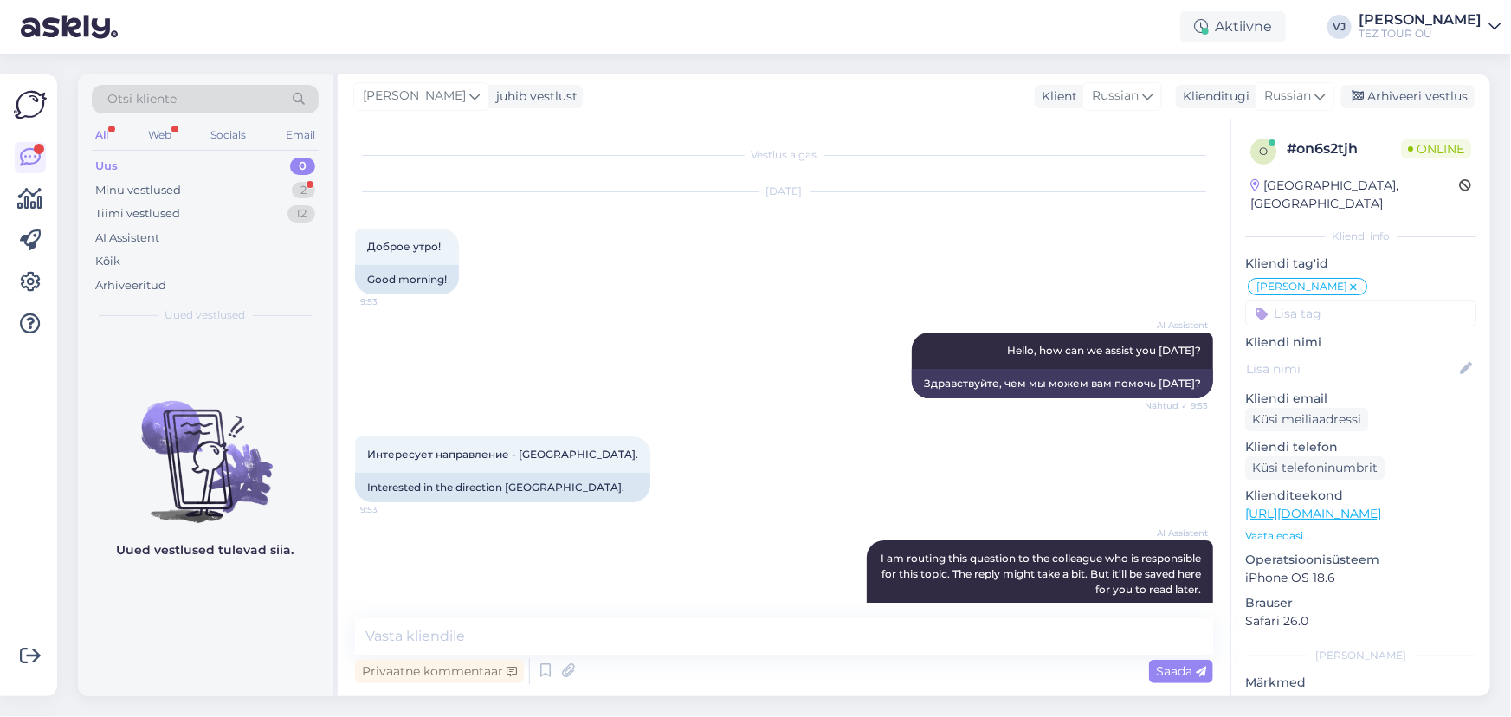
scroll to position [811, 0]
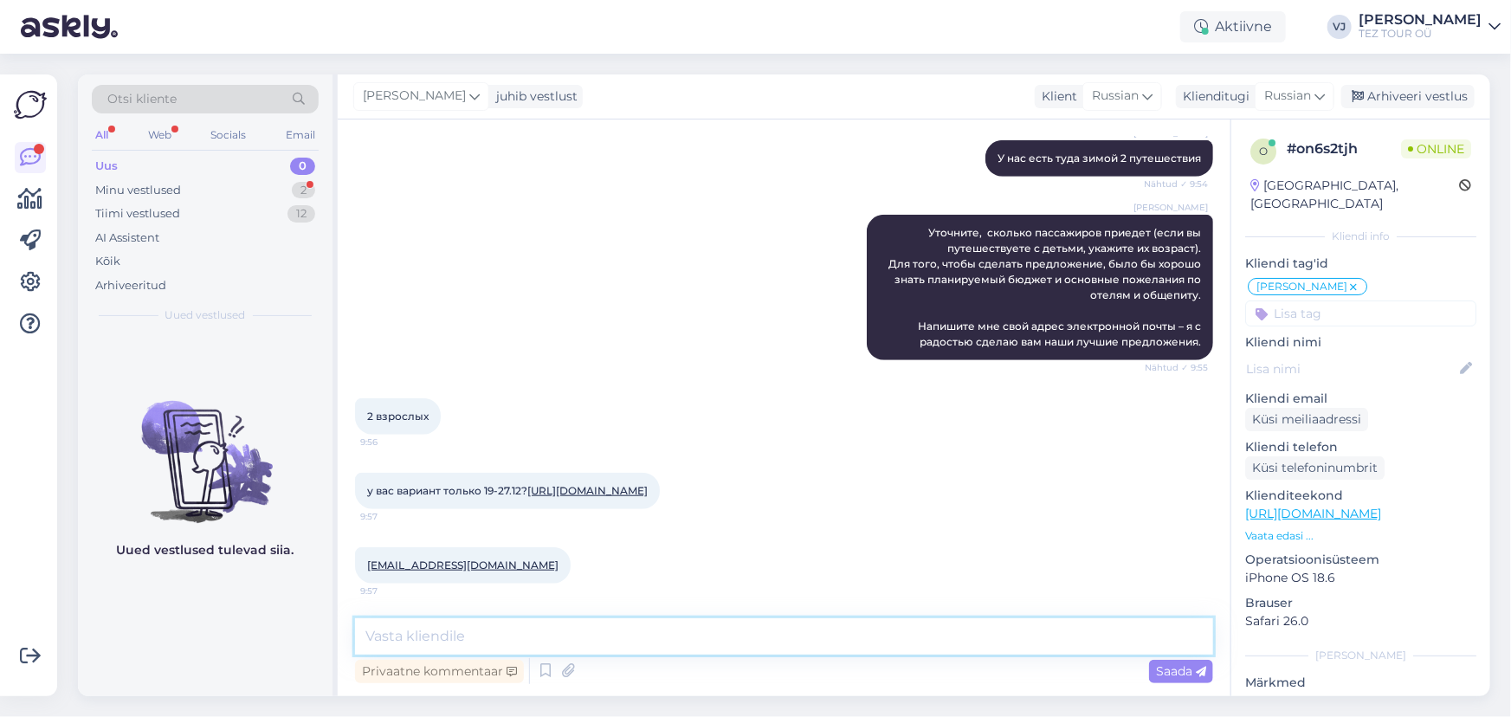
click at [518, 642] on textarea at bounding box center [784, 636] width 858 height 36
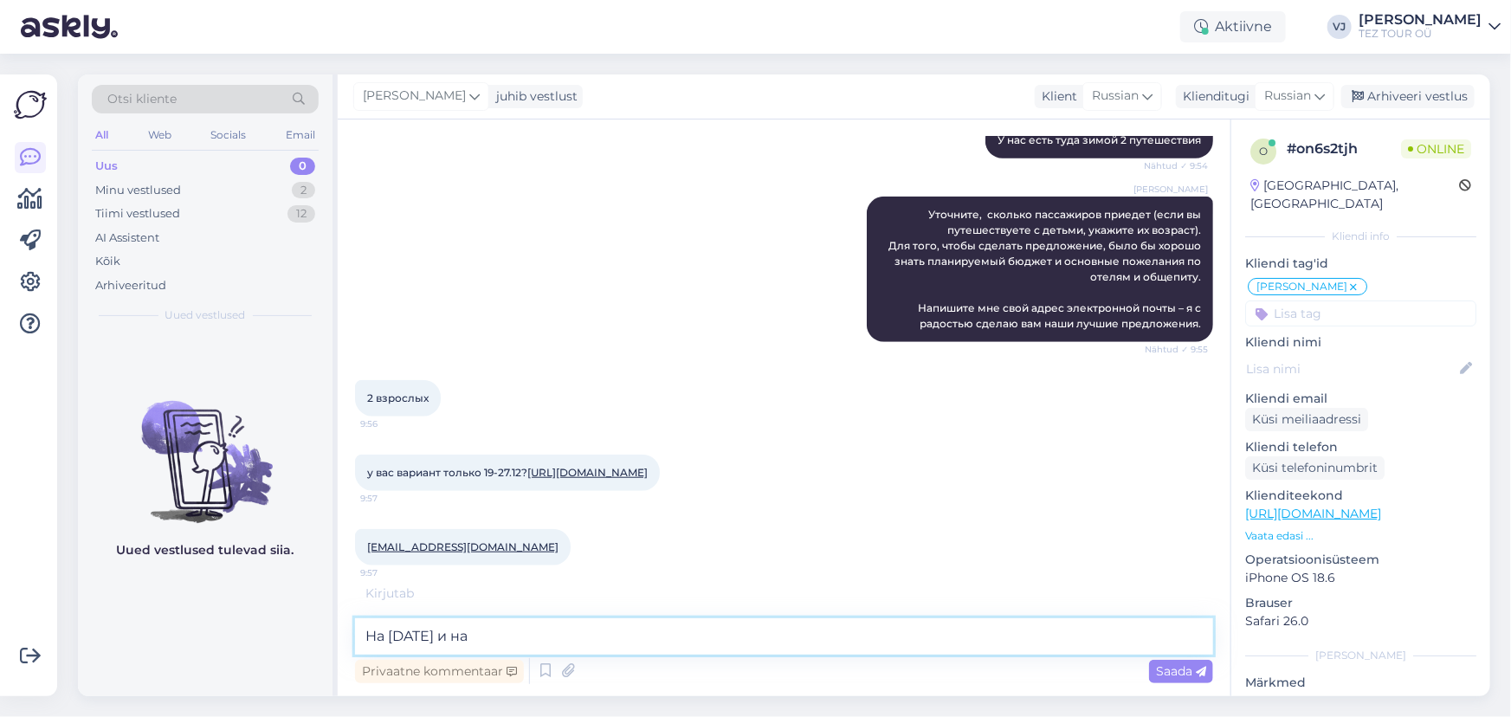
click at [585, 640] on textarea "На [DATE] и на" at bounding box center [784, 636] width 858 height 36
type textarea "На [DATE] и на 4.01 остались ещё места"
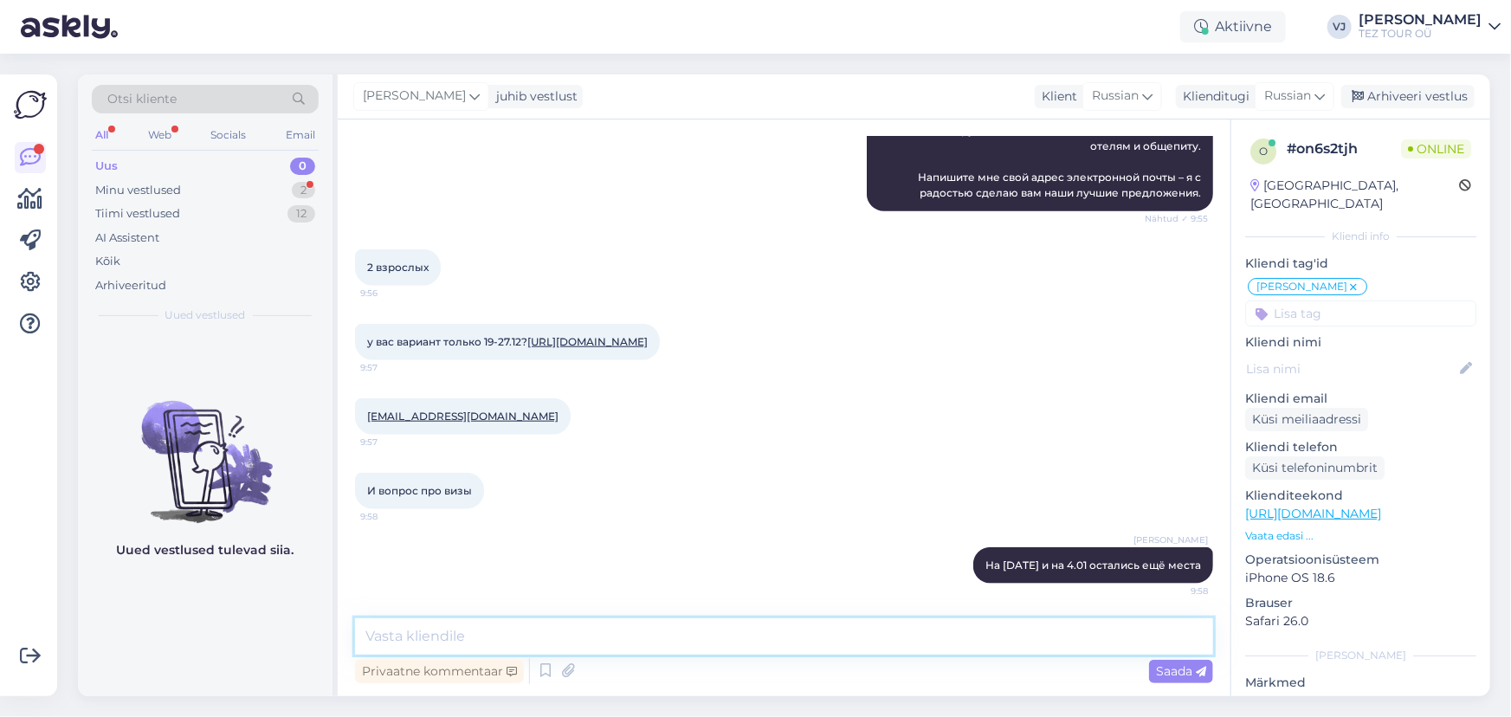
type textarea "Р"
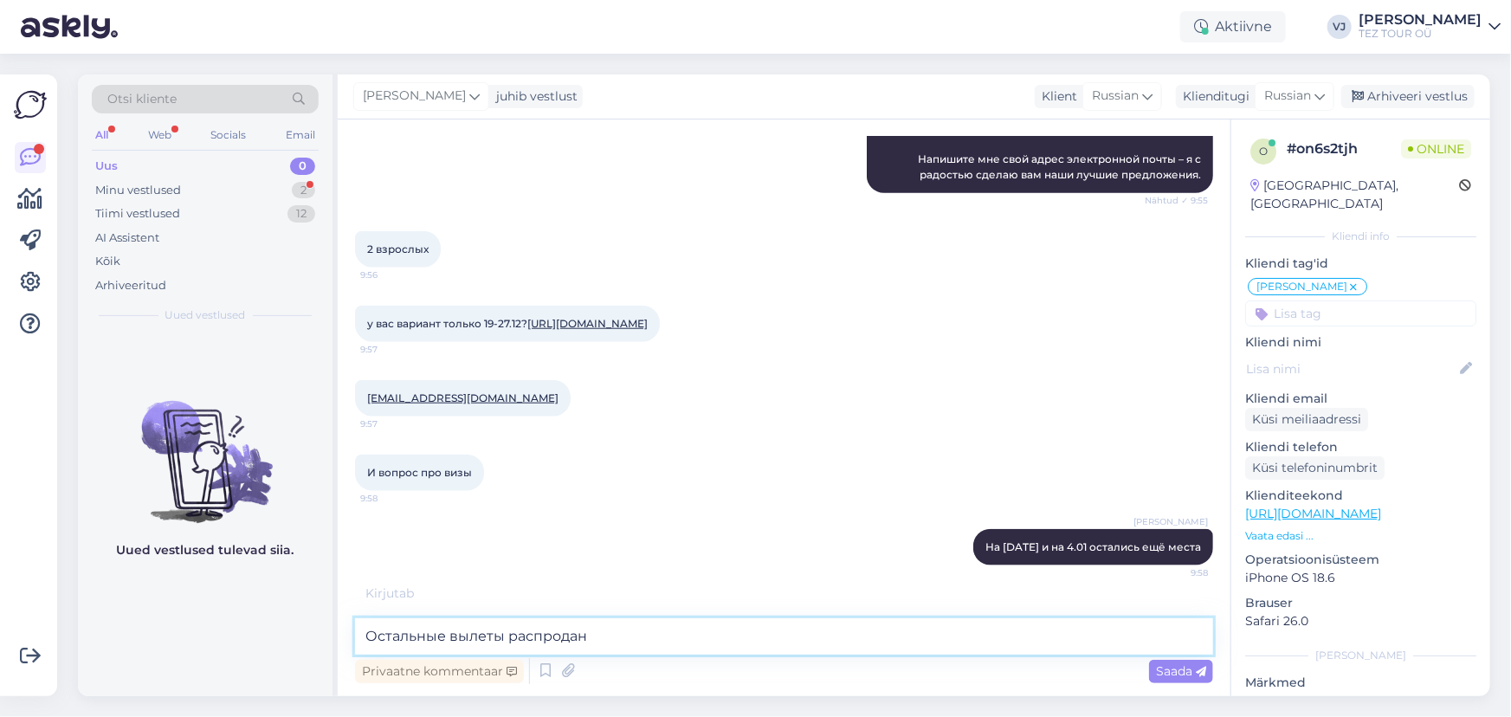
type textarea "Остальные вылеты распроданы"
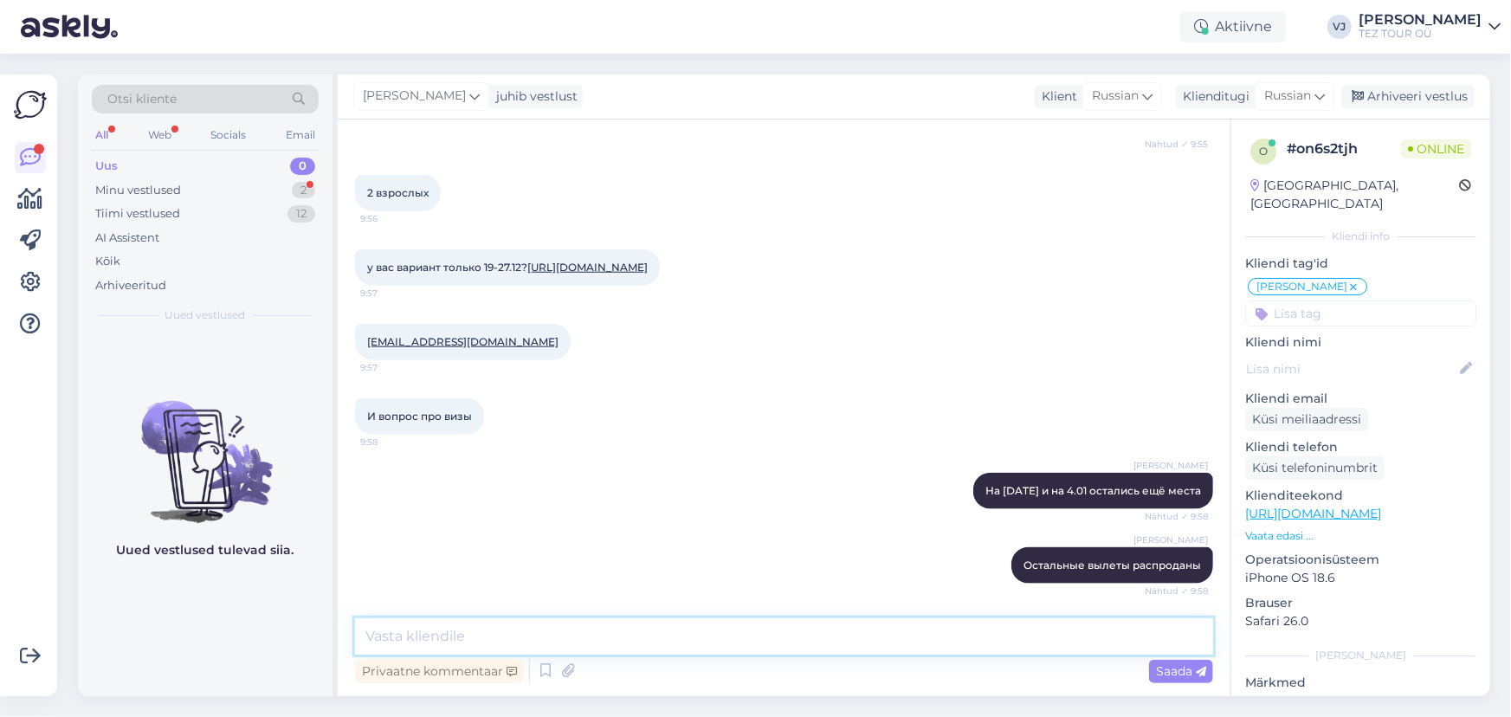
click at [525, 645] on textarea at bounding box center [784, 636] width 858 height 36
paste textarea "LORE Ipsumdol Sitamet co adipisci e Seddo eiusmodt in utlabor etdoloremagn aliq…"
type textarea "LORE Ipsumdol Sitamet co adipisci e Seddo eiusmodt in utlabor etdoloremagn aliq…"
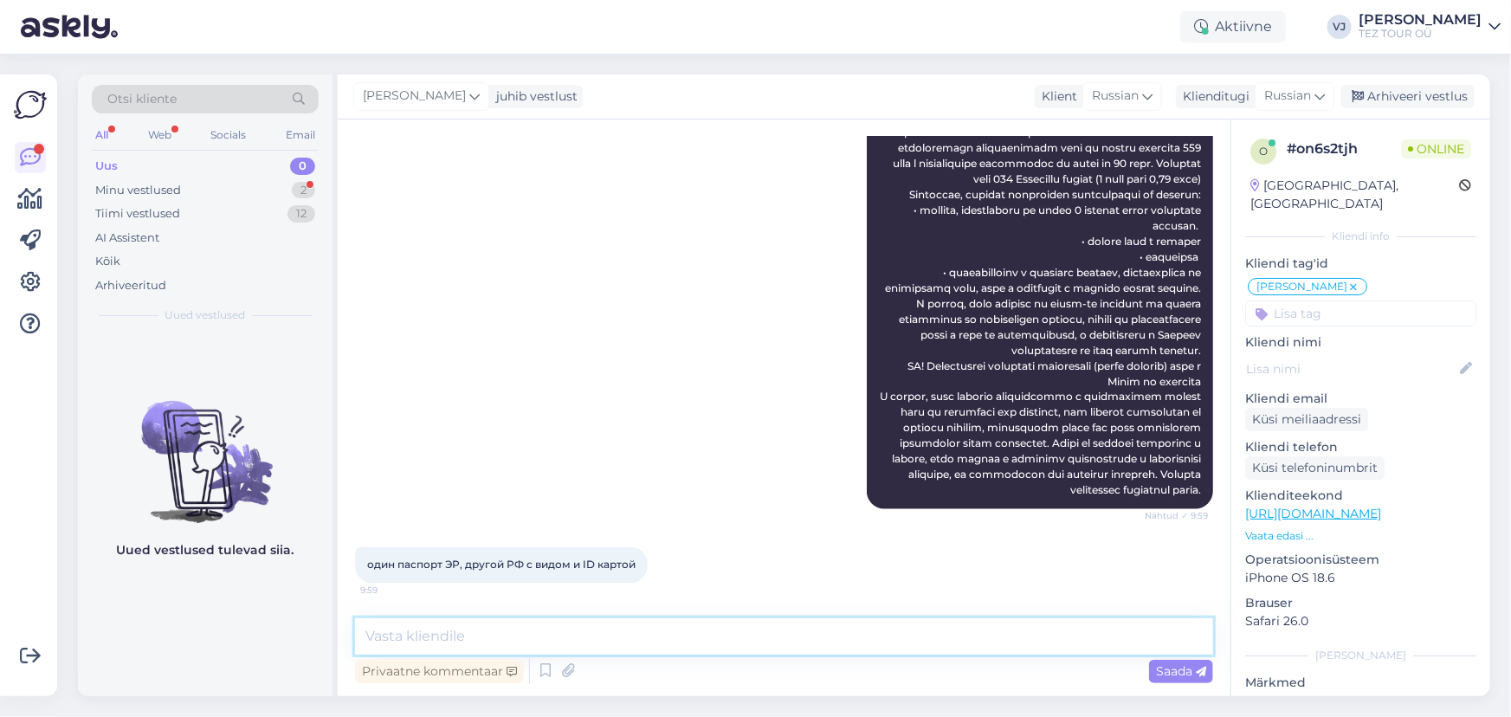
scroll to position [1635, 0]
click at [537, 635] on textarea at bounding box center [784, 636] width 858 height 36
click at [680, 635] on textarea at bounding box center [784, 636] width 858 height 36
type textarea "Для [DEMOGRAPHIC_DATA] виза также по прибытию выдаётся"
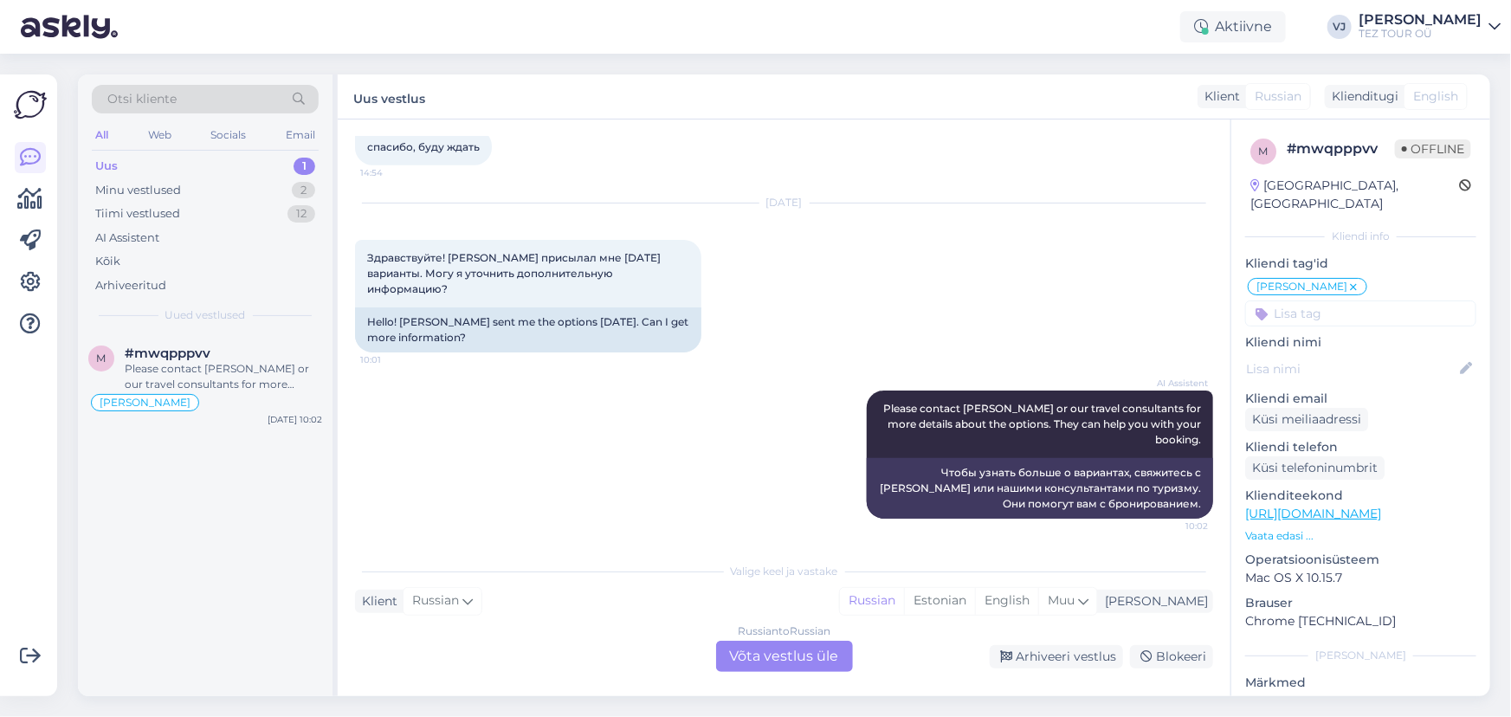
scroll to position [962, 0]
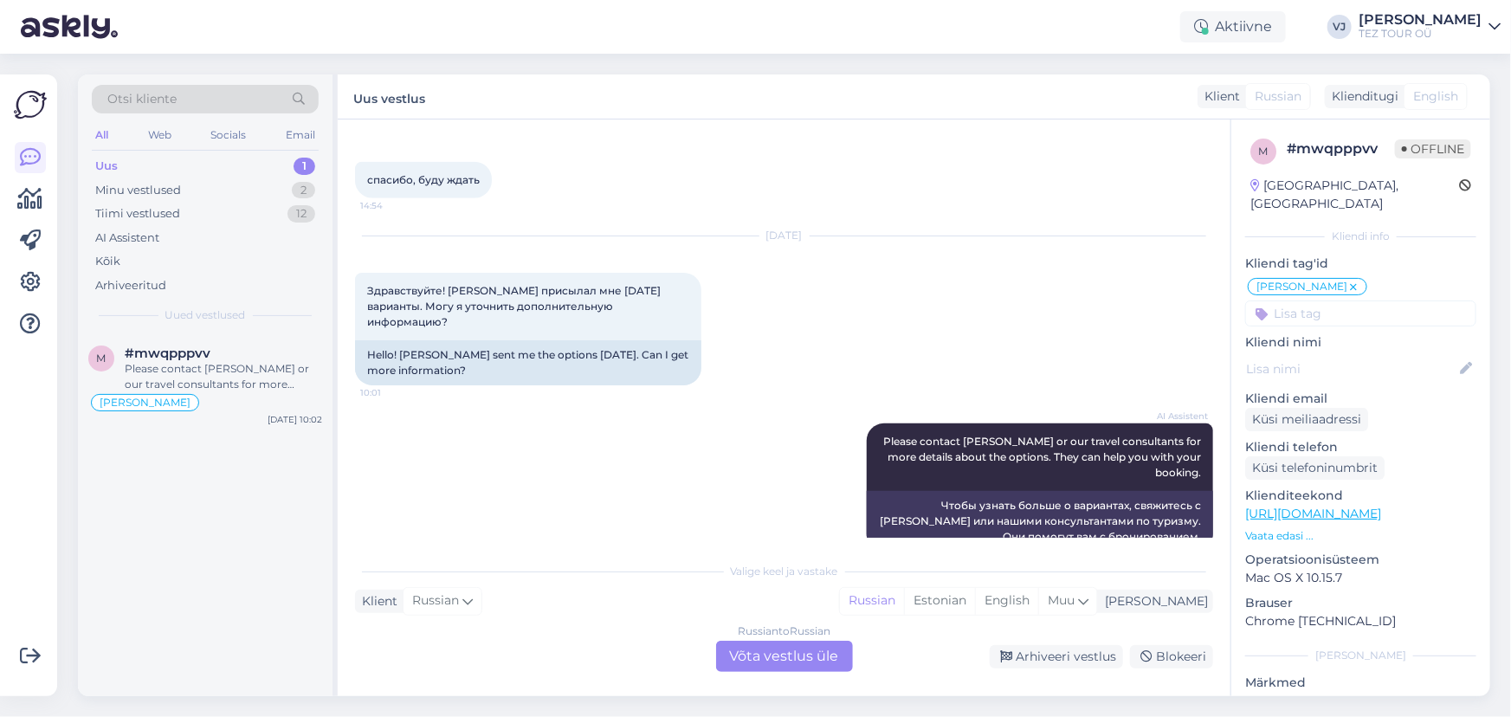
click at [734, 231] on div "[DATE] Здравствуйте! [PERSON_NAME] присылал мне [DATE] варианты. Могу я уточнит…" at bounding box center [784, 310] width 858 height 187
click at [813, 649] on div "Russian to Russian Võta vestlus üle" at bounding box center [784, 656] width 137 height 31
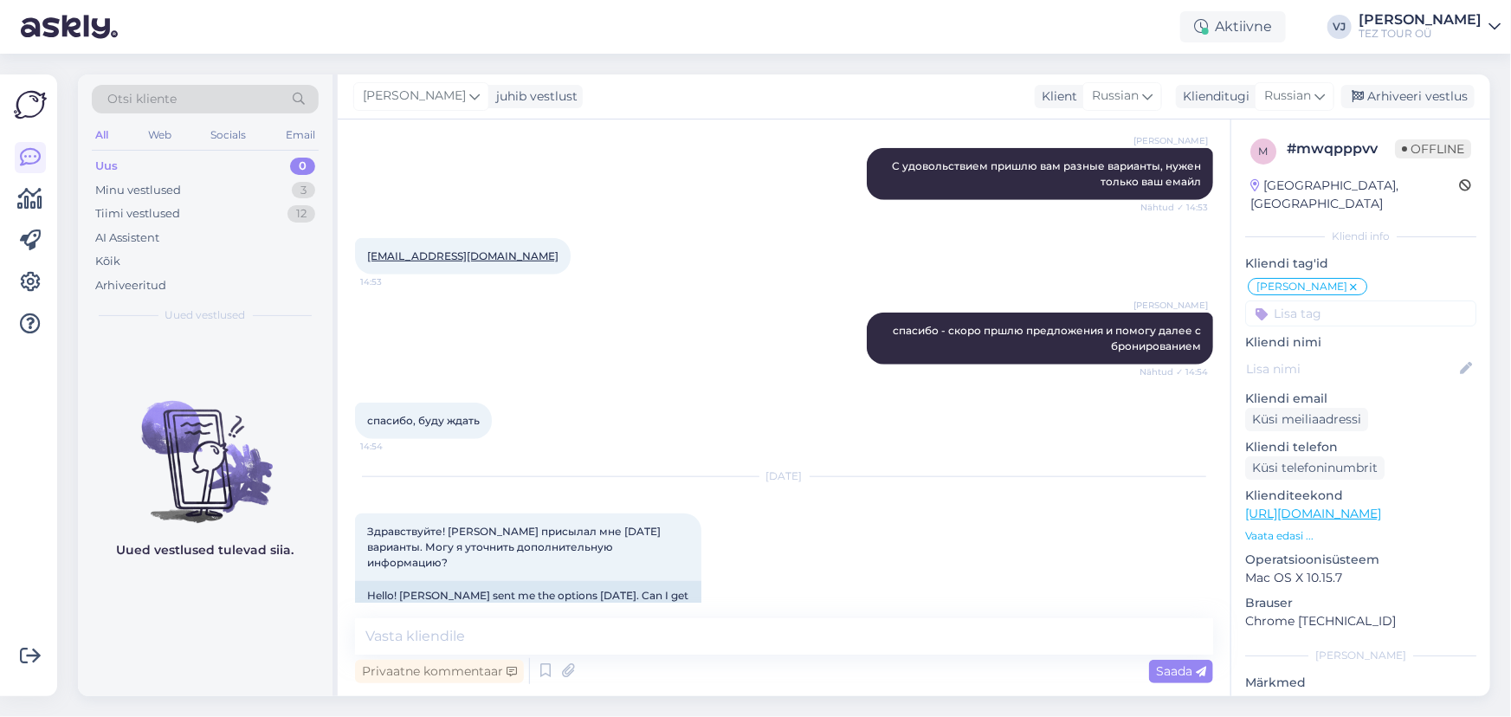
scroll to position [898, 0]
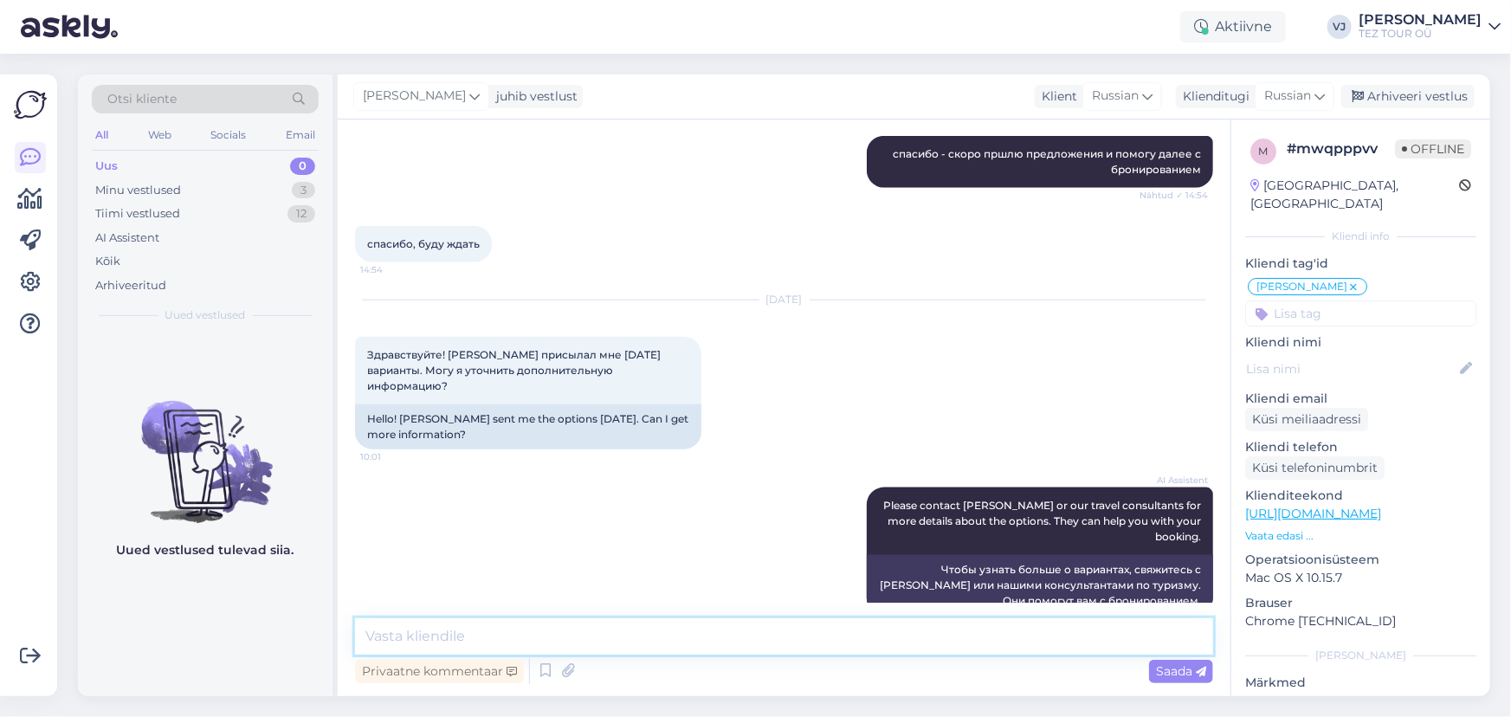
click at [727, 636] on textarea at bounding box center [784, 636] width 858 height 36
type textarea "Добрый день!"
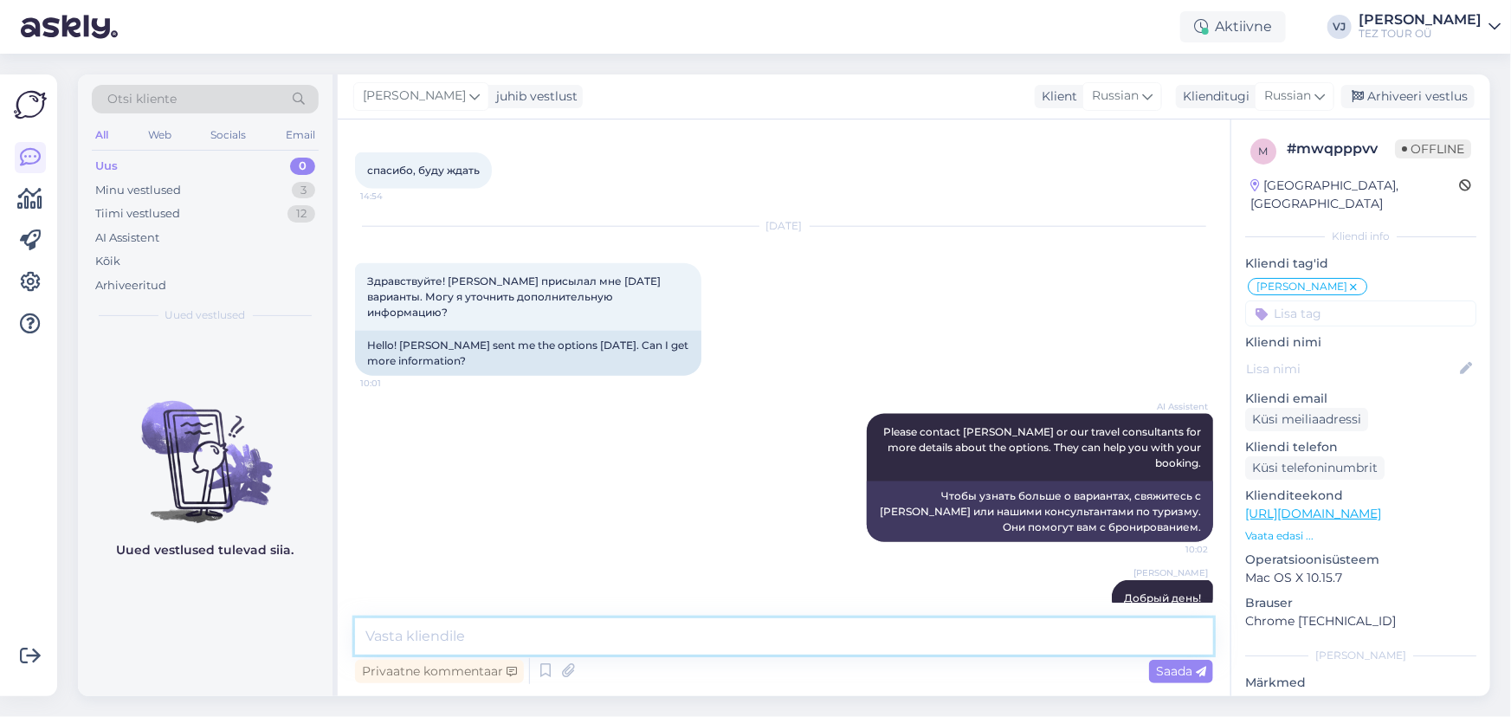
click at [641, 633] on textarea at bounding box center [784, 636] width 858 height 36
type textarea "[PERSON_NAME] - я вам как раз пишу"
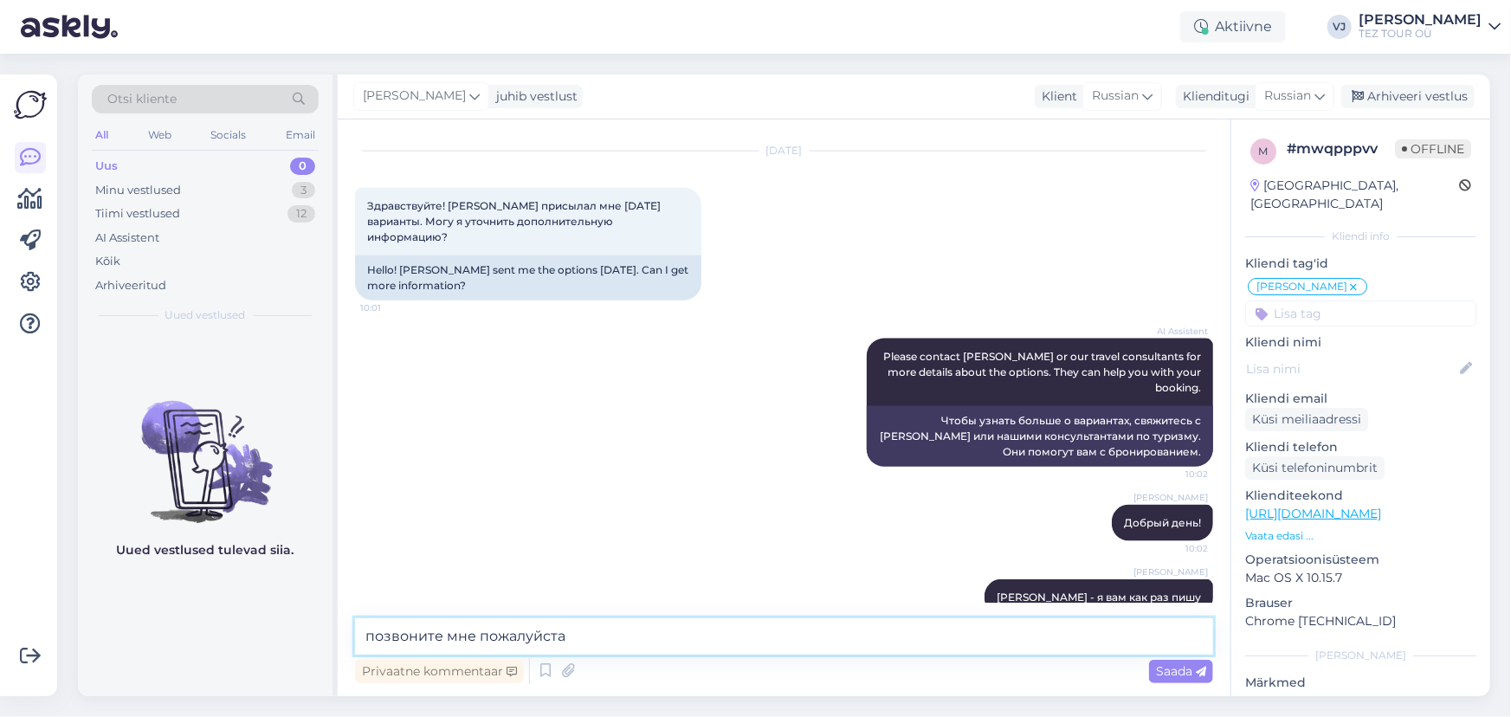
type textarea "позвоните мне пожалуйста"
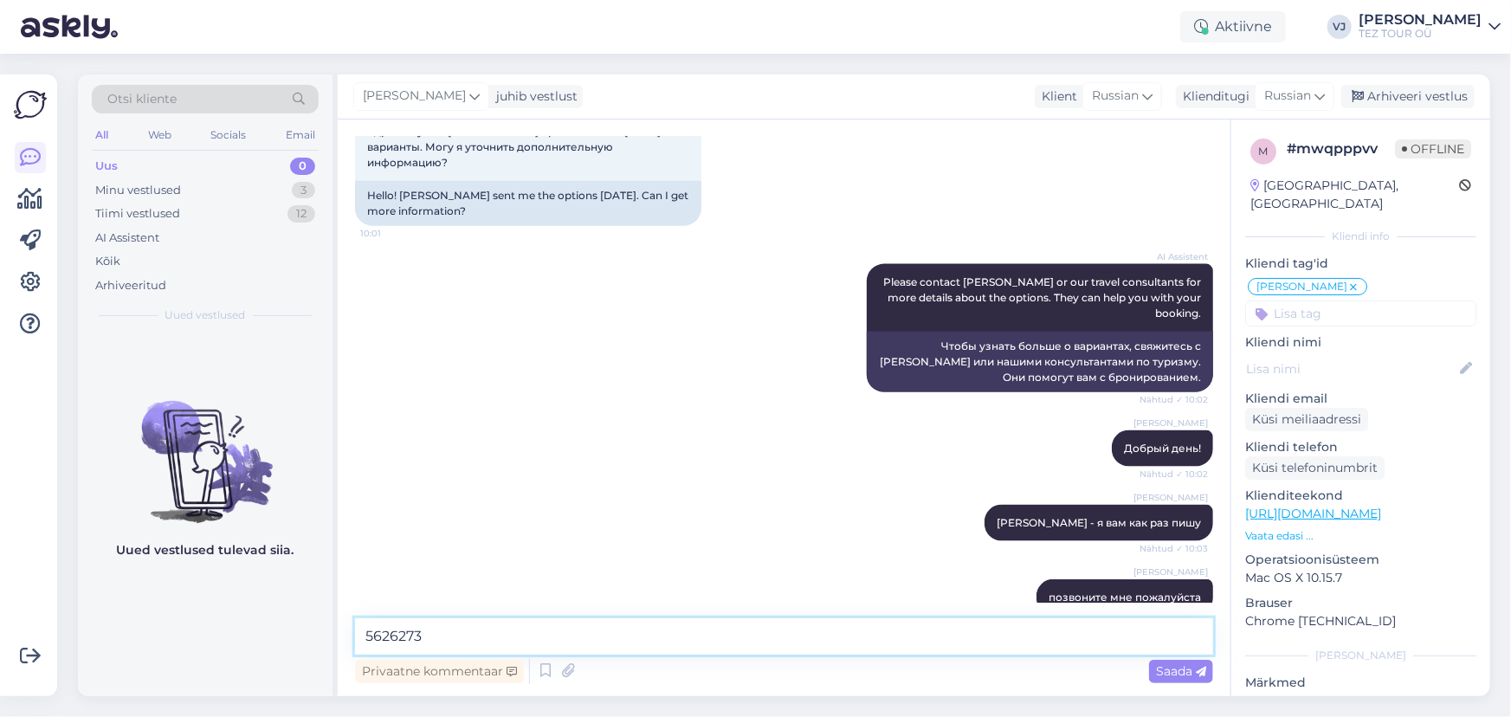
type textarea "56262735"
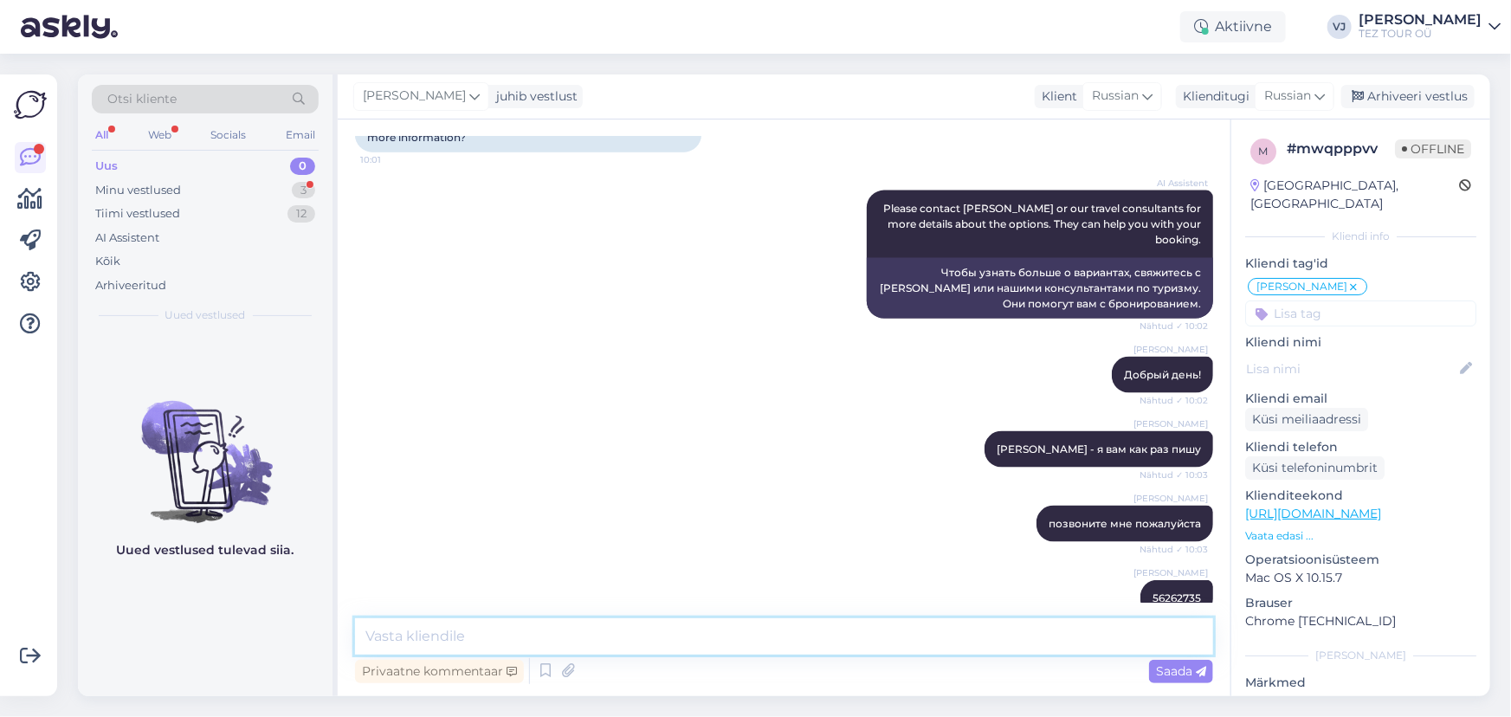
scroll to position [1270, 0]
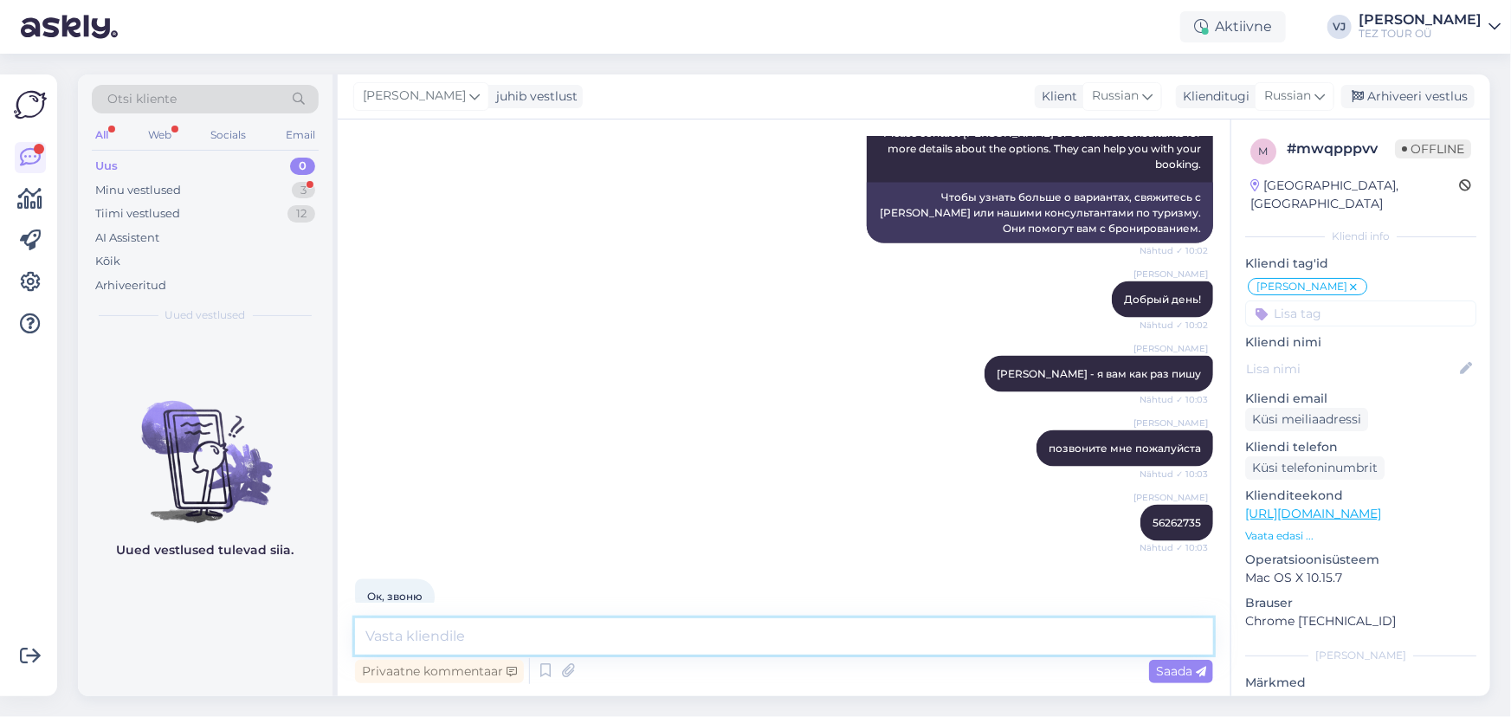
click at [615, 632] on textarea at bounding box center [784, 636] width 858 height 36
click at [221, 183] on div "Minu vestlused 3" at bounding box center [205, 190] width 227 height 24
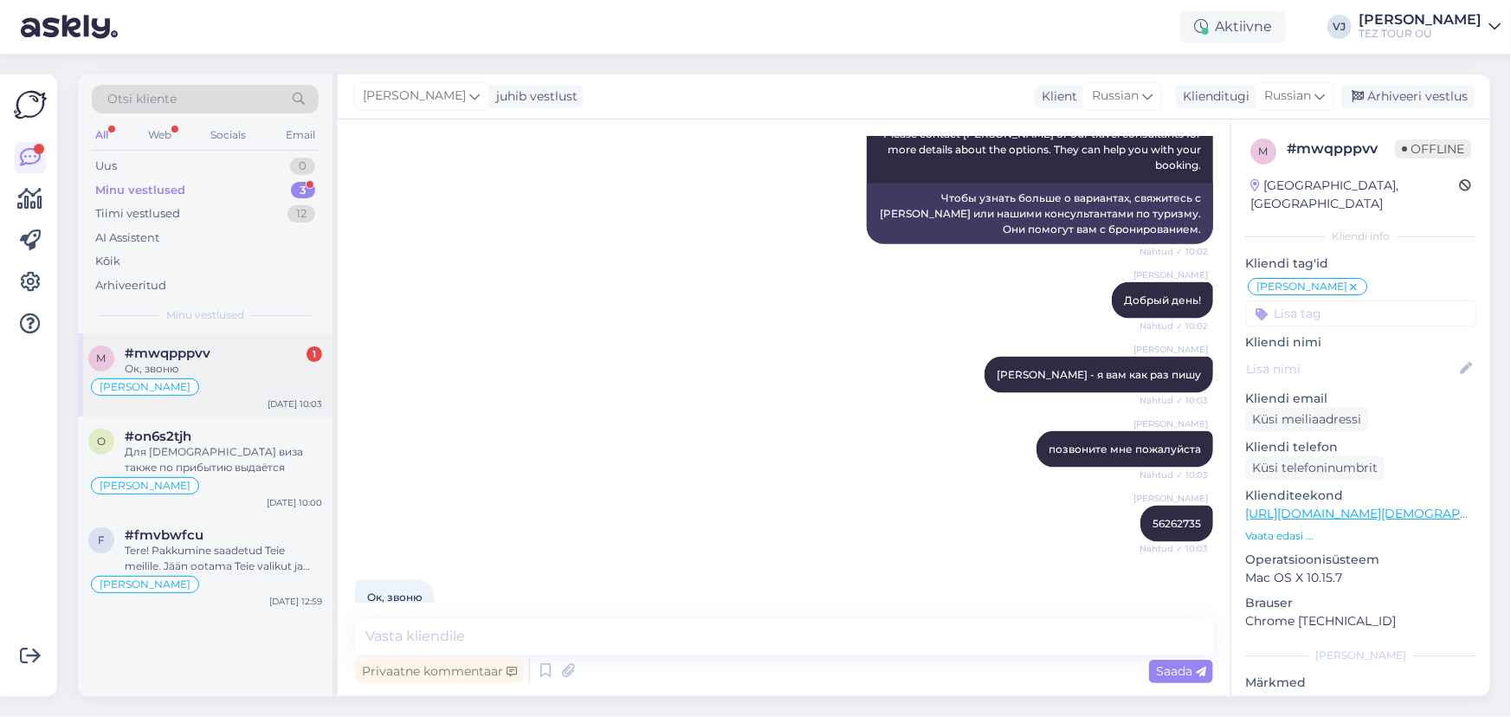
click at [232, 361] on div "Ок, звоню" at bounding box center [223, 369] width 197 height 16
click at [228, 467] on div "Для [DEMOGRAPHIC_DATA] виза также по прибытию выдаётся" at bounding box center [223, 459] width 197 height 31
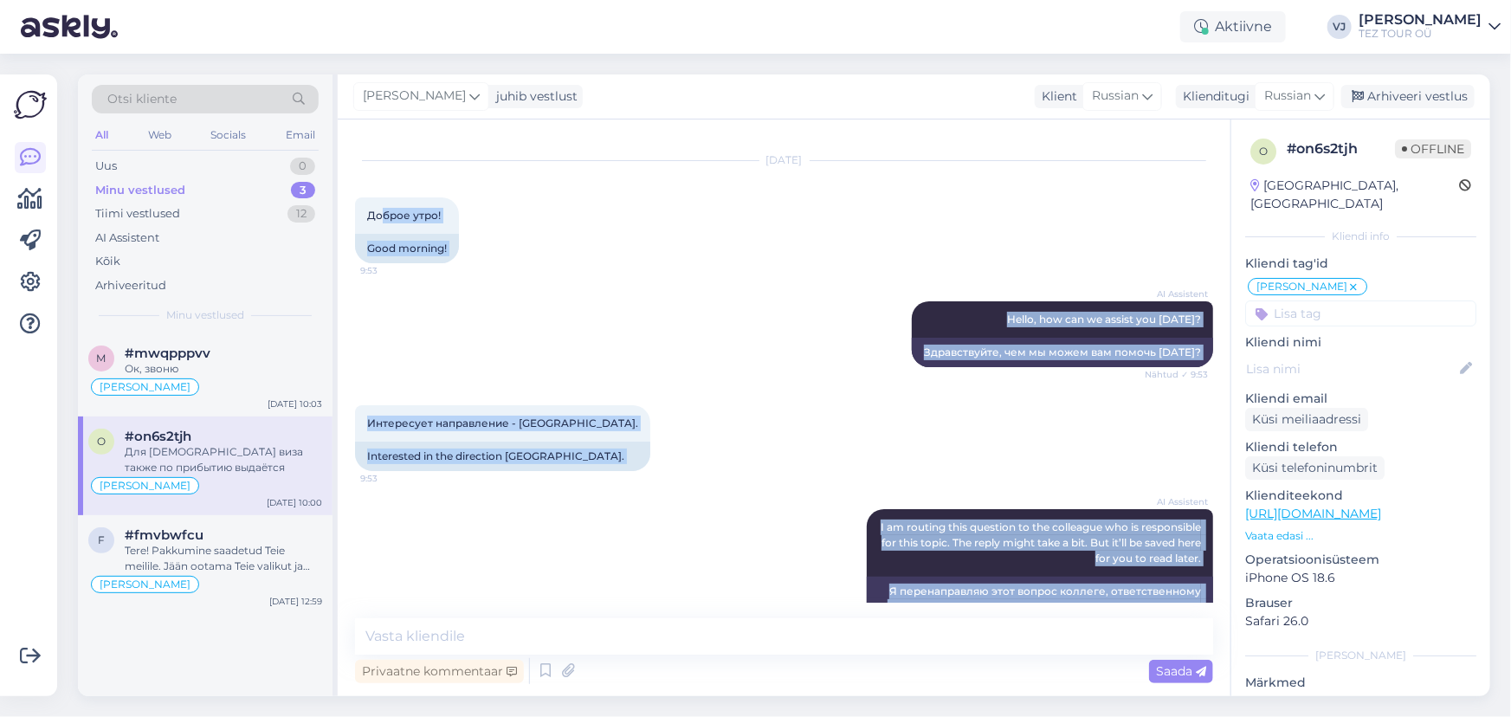
scroll to position [0, 0]
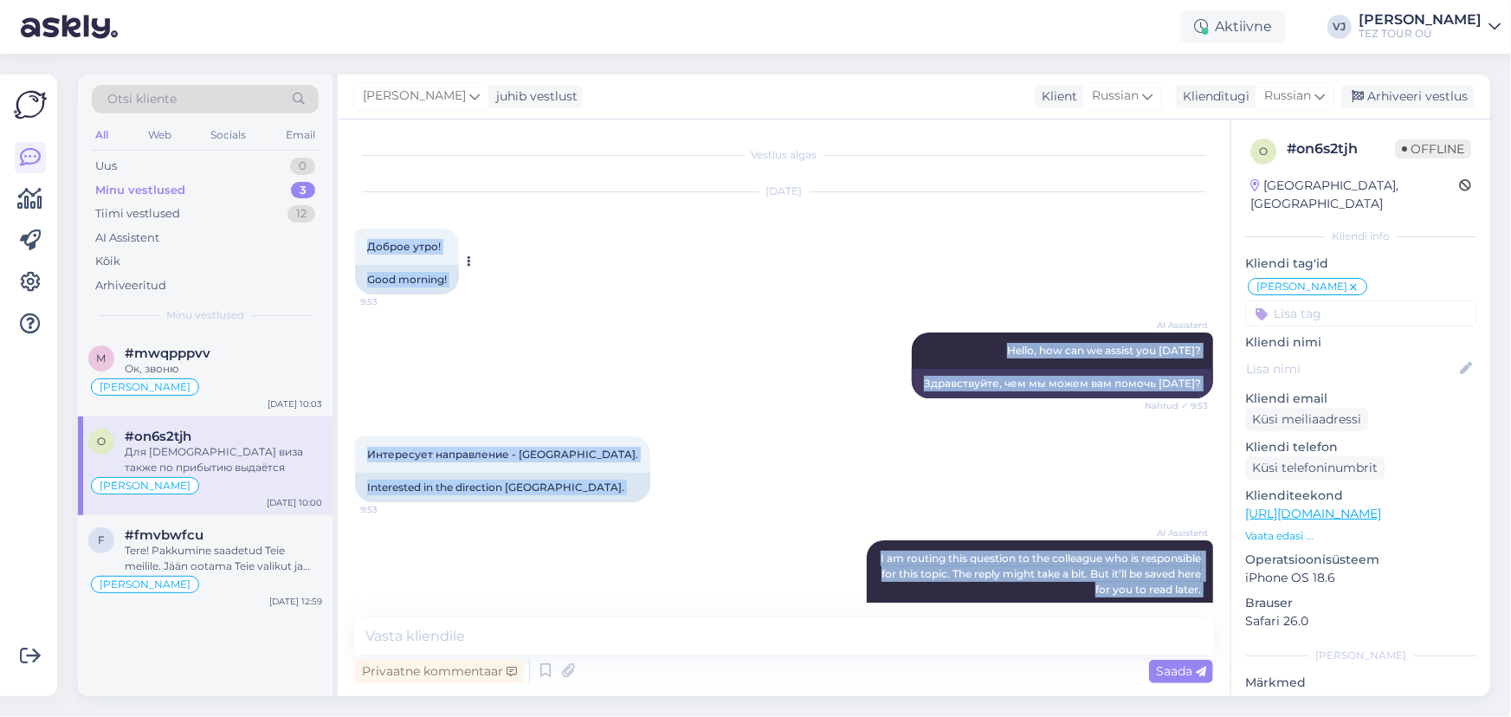
drag, startPoint x: 1191, startPoint y: 563, endPoint x: 360, endPoint y: 230, distance: 895.0
click at [360, 230] on div "Vestlus algas [DATE] Доброе утро! 9:53 Good morning! AI Assistent Hello, how ca…" at bounding box center [791, 370] width 873 height 466
copy div "Loremi dolo! 2:47 Sita consect! AD Elitseddo Eiusm, tem inc ut labore etd magna…"
